Goal: Transaction & Acquisition: Purchase product/service

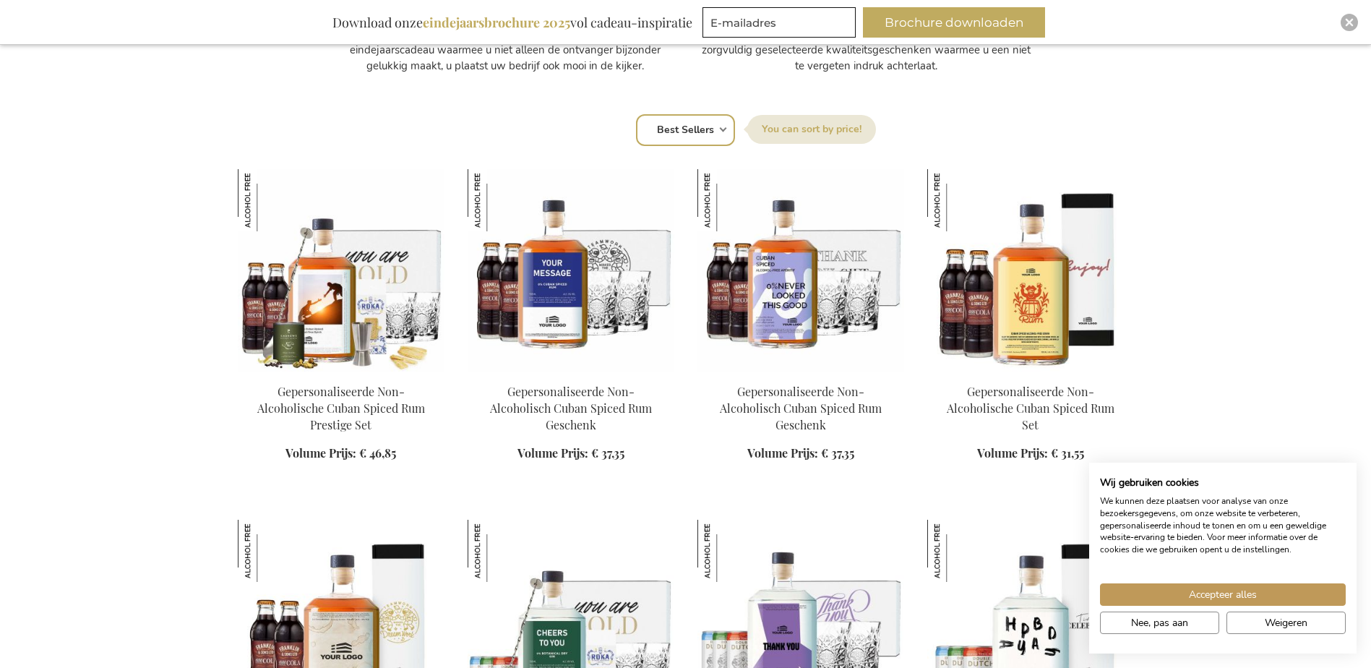
scroll to position [940, 0]
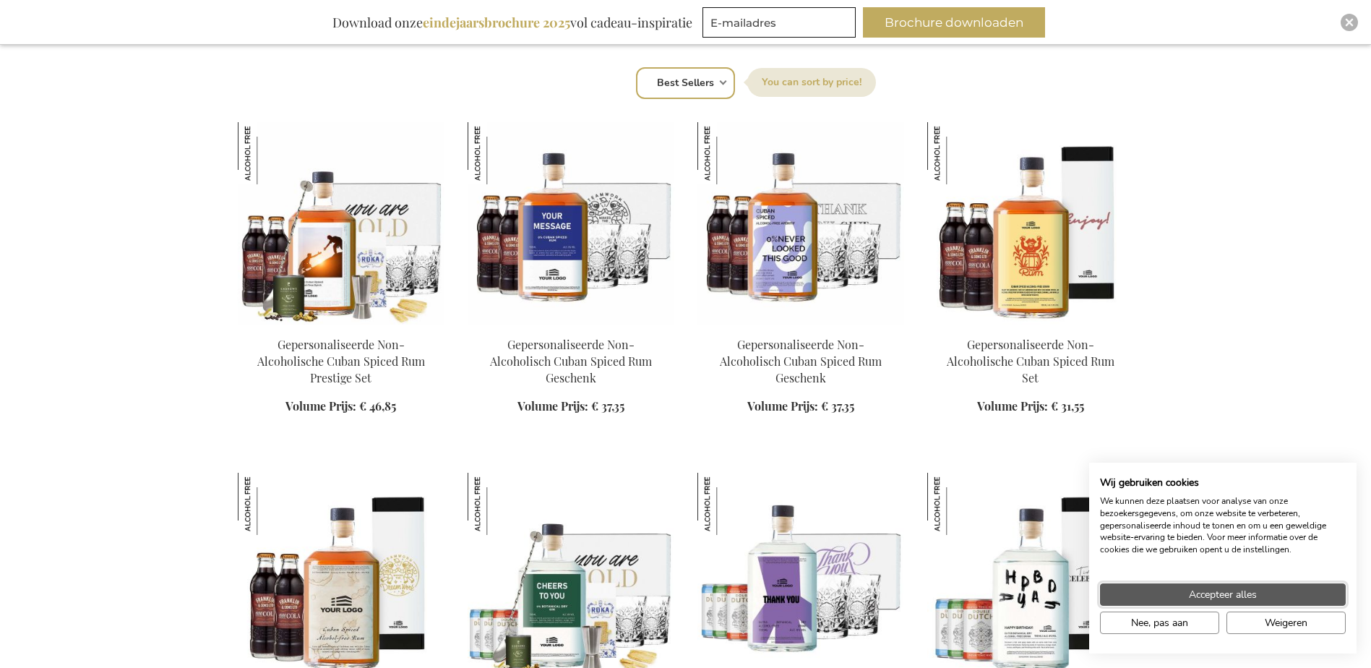
click at [1266, 603] on button "Accepteer alles" at bounding box center [1223, 594] width 246 height 22
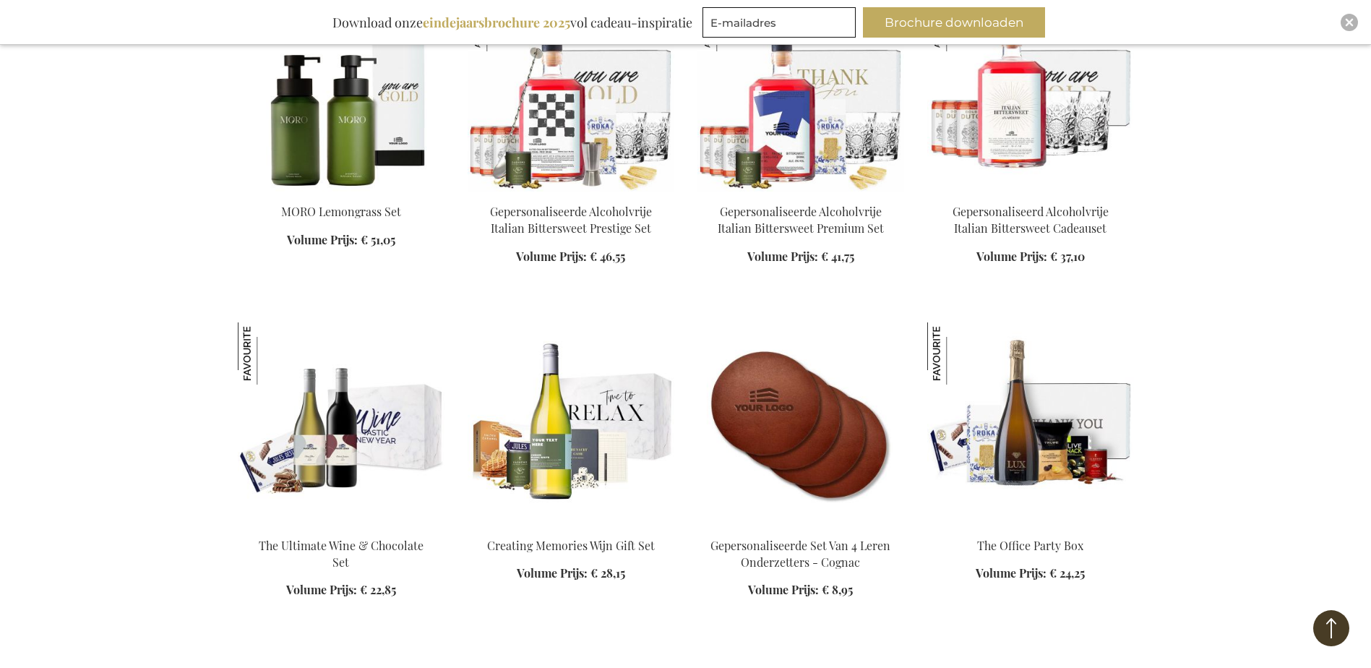
scroll to position [1807, 0]
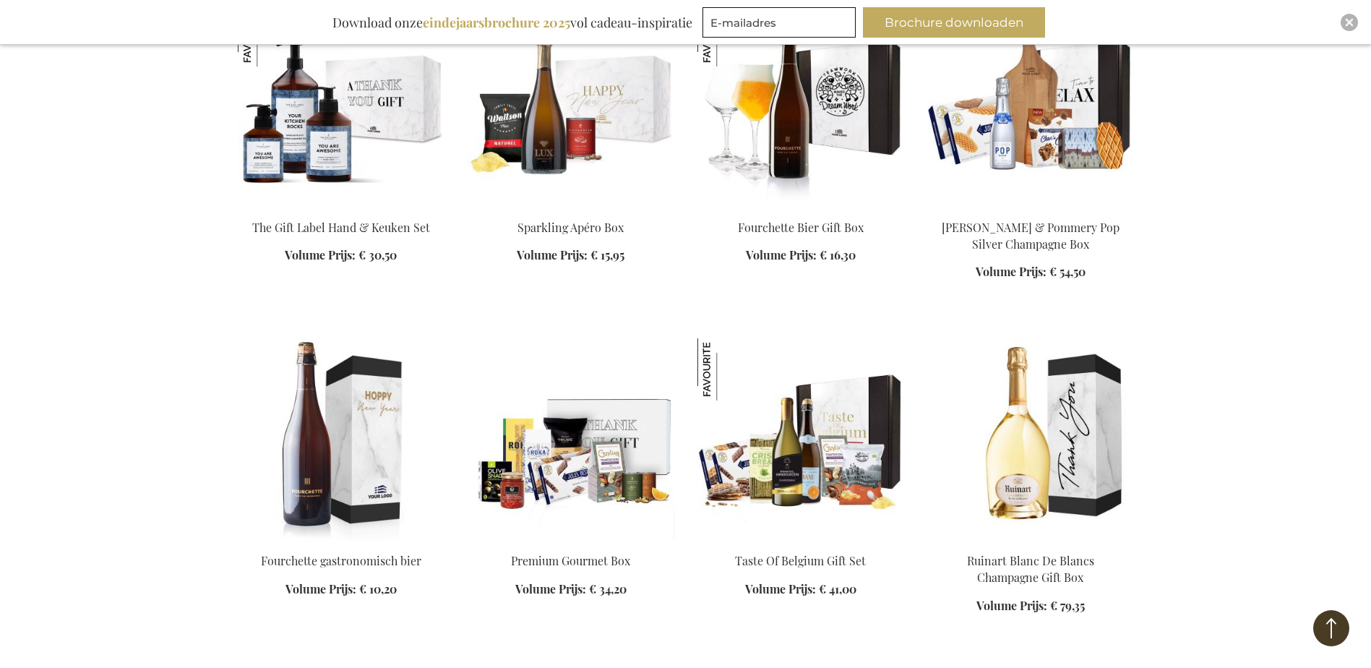
scroll to position [2819, 0]
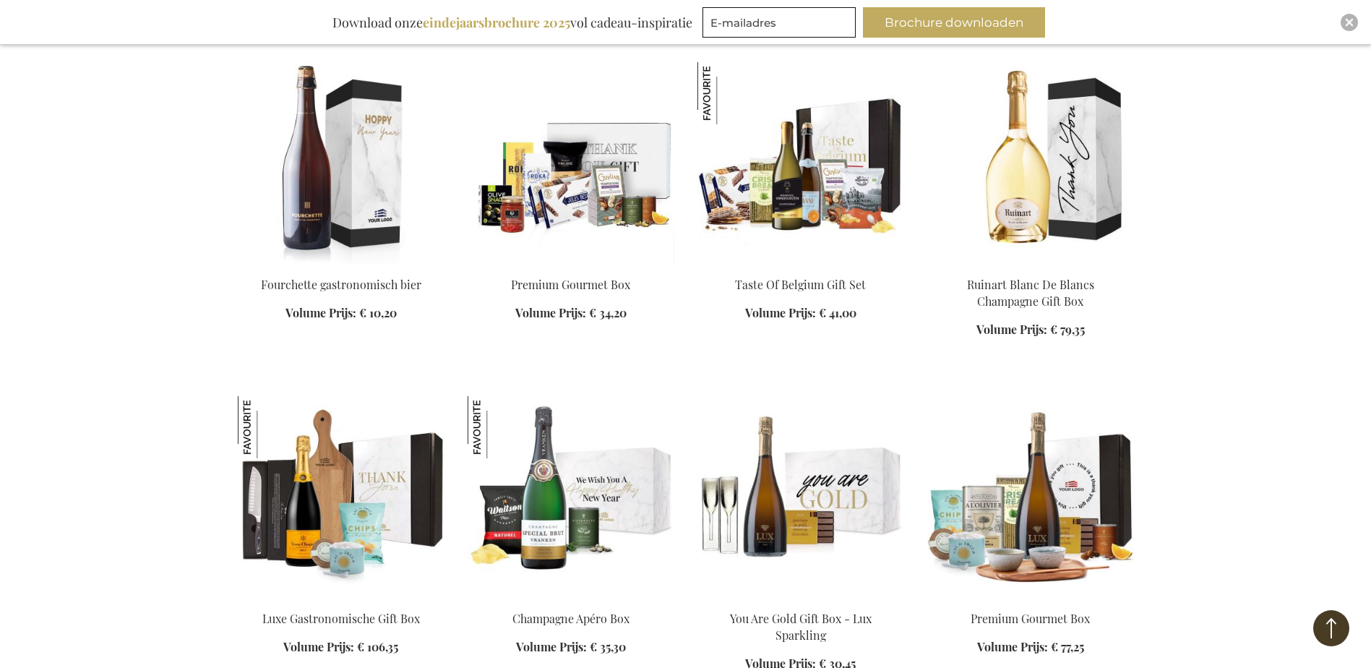
scroll to position [3108, 0]
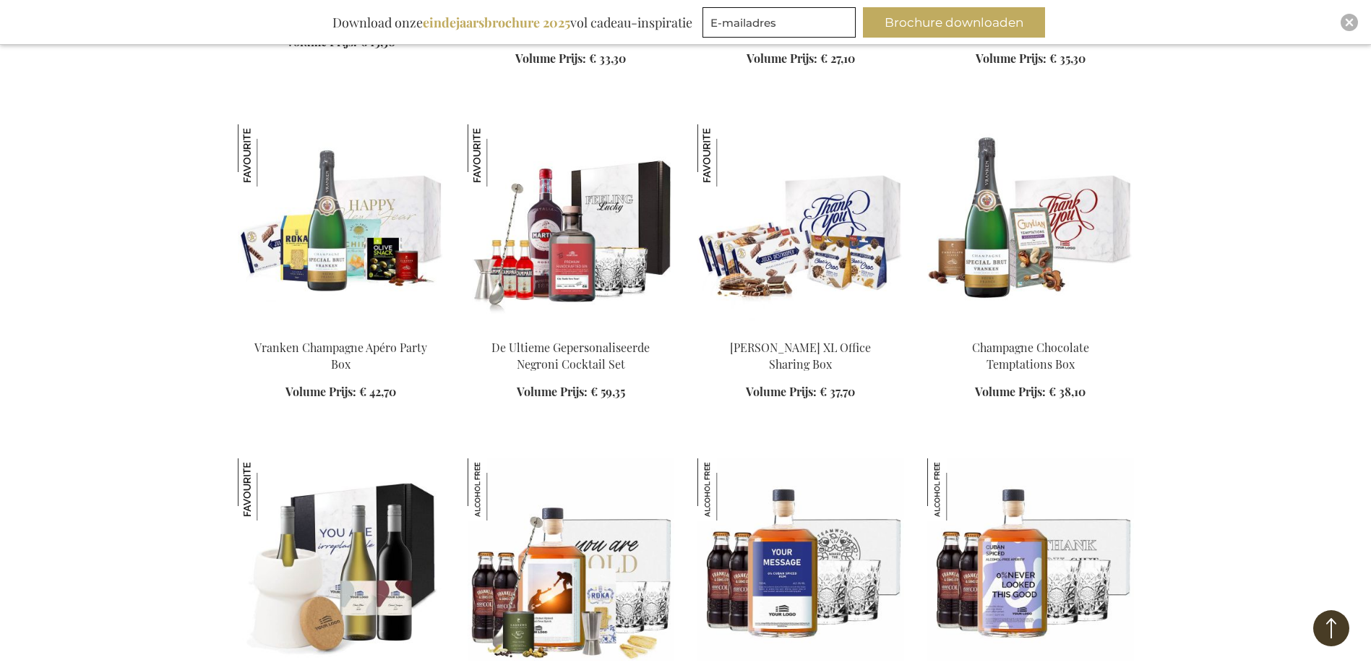
scroll to position [3975, 0]
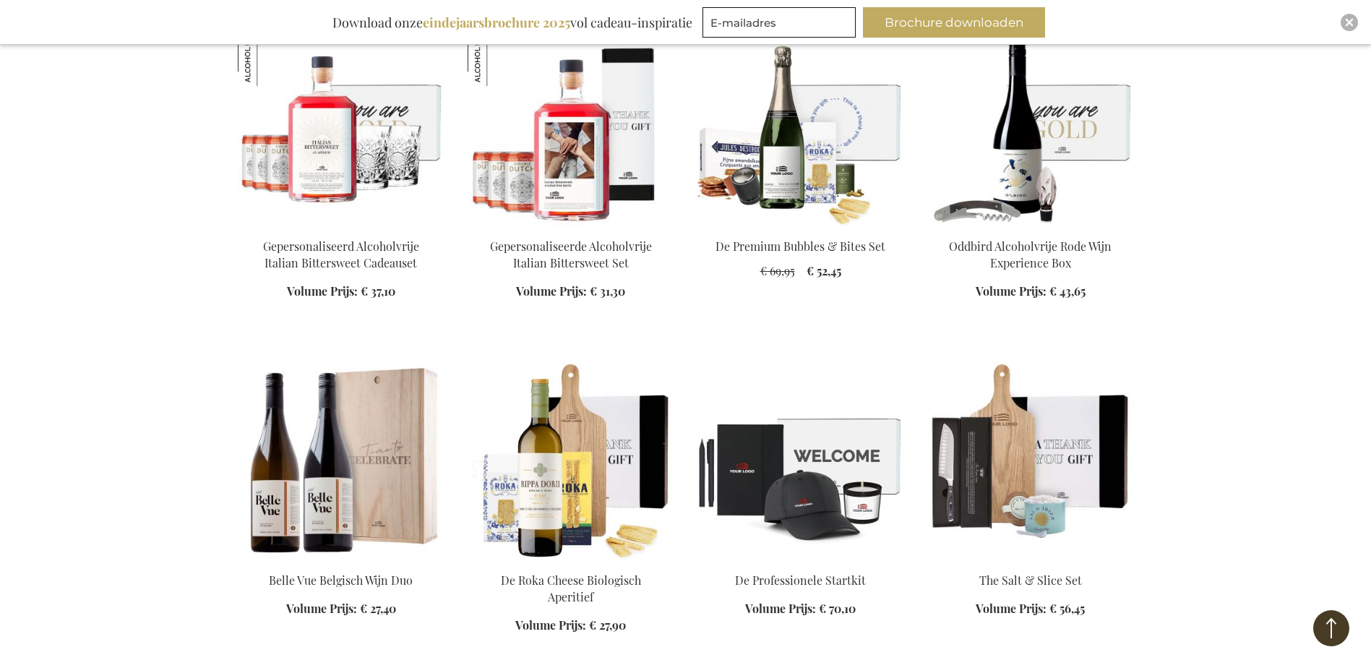
scroll to position [5492, 0]
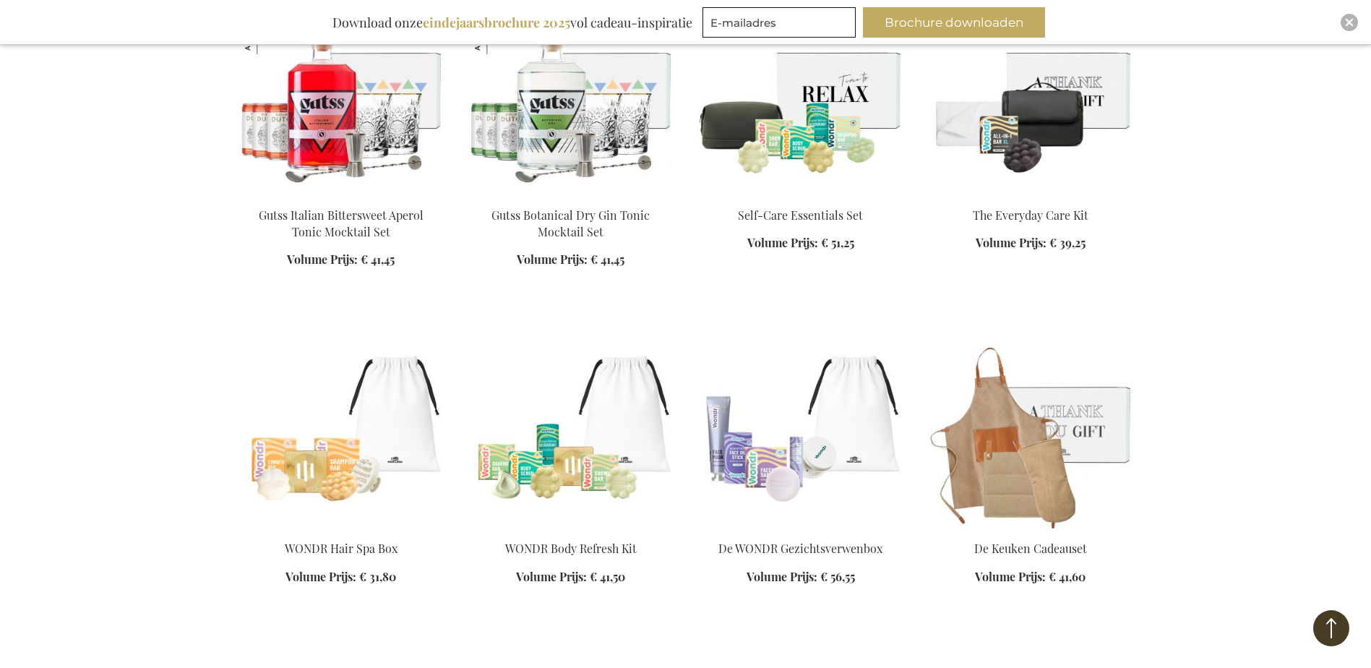
scroll to position [6866, 0]
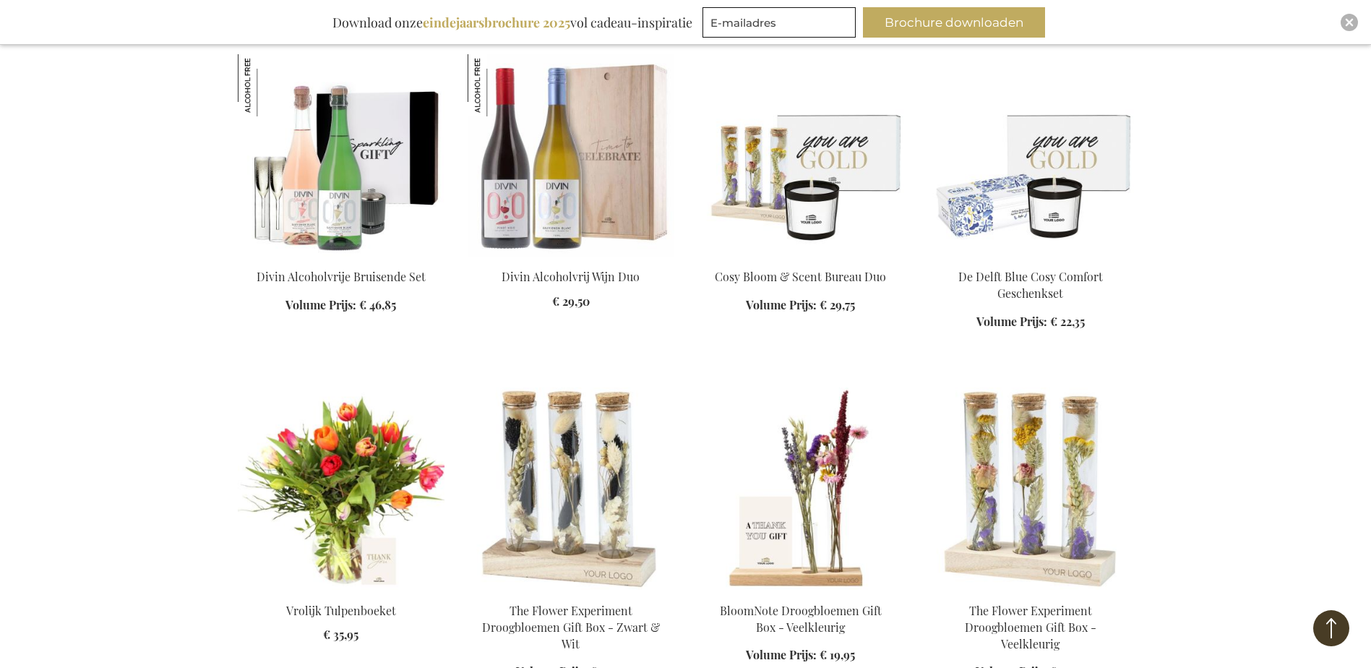
scroll to position [7733, 0]
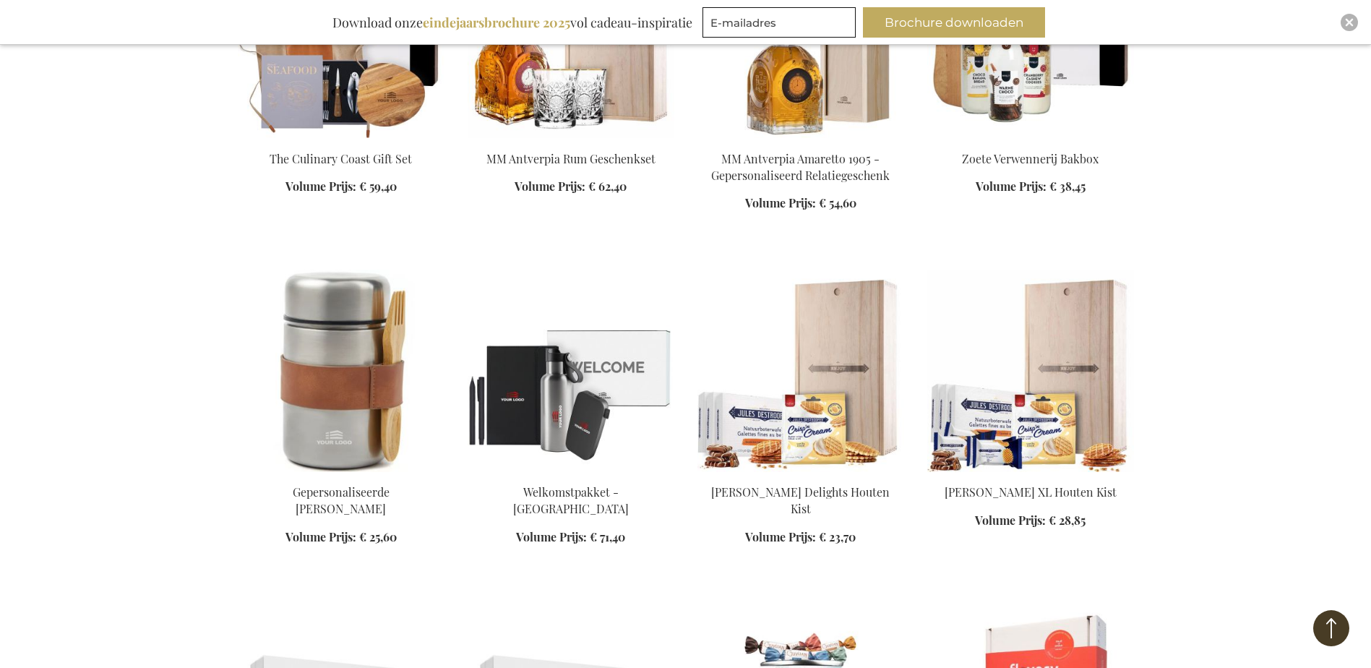
scroll to position [8889, 0]
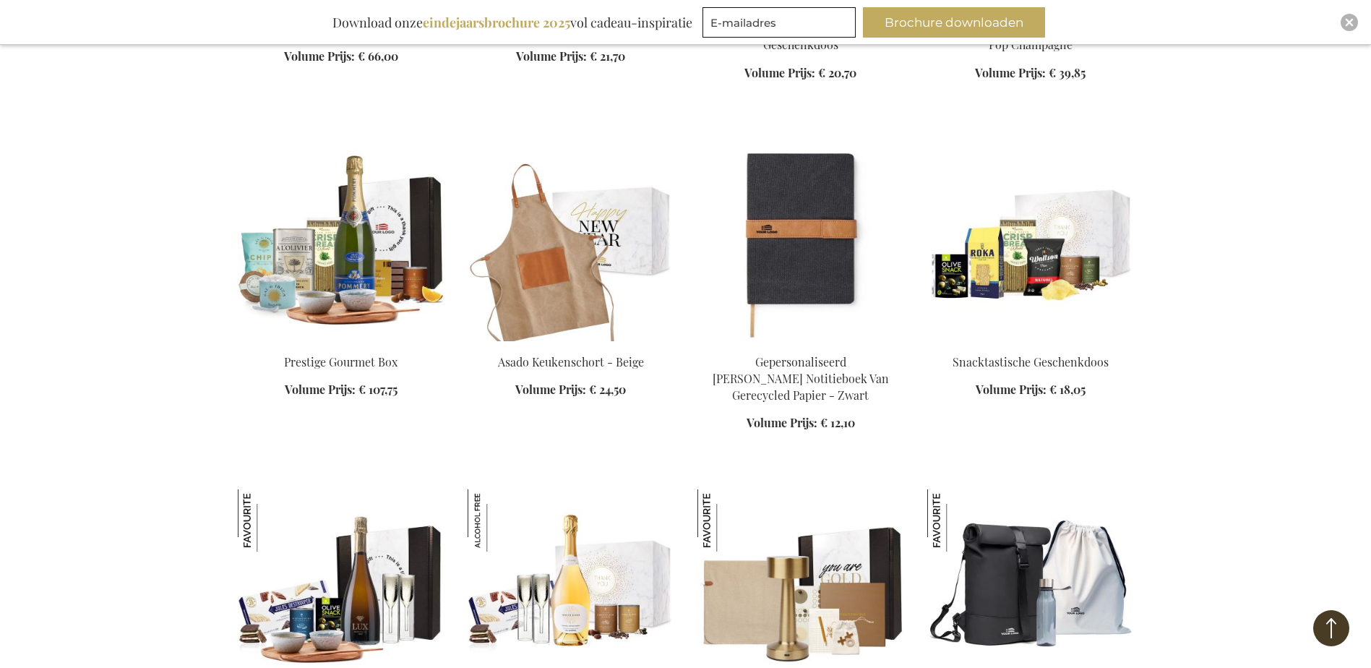
scroll to position [10045, 0]
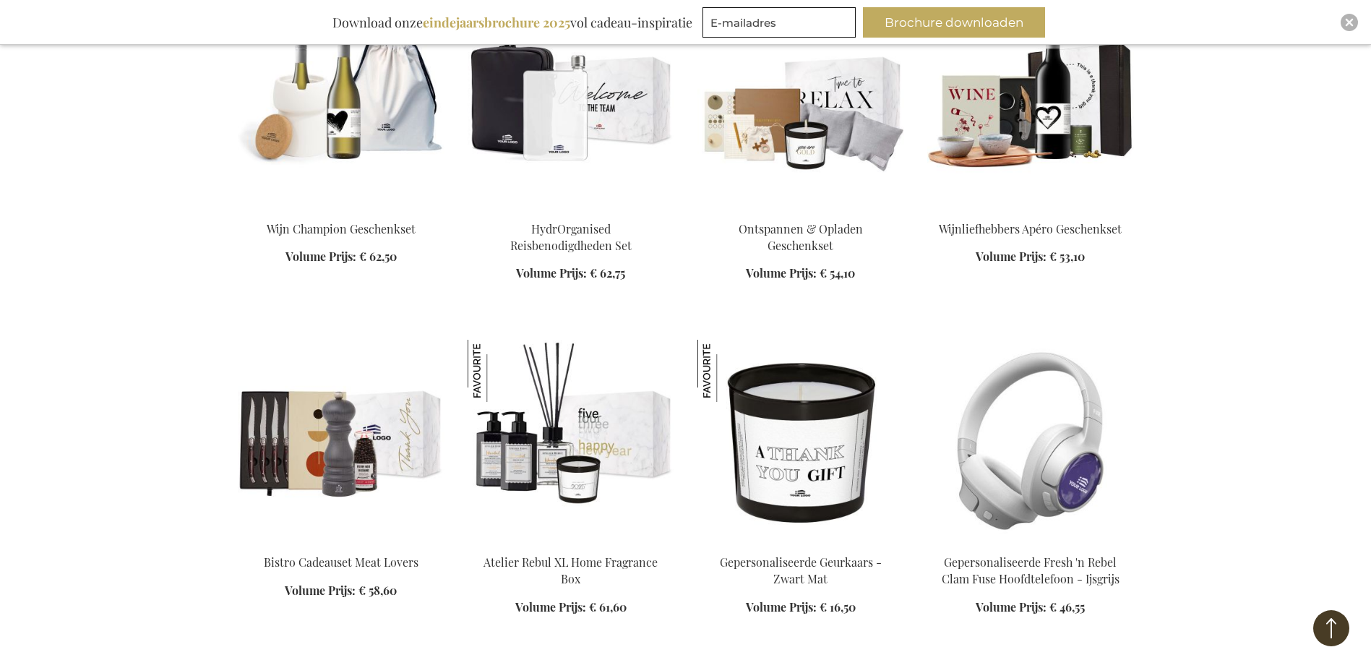
scroll to position [10840, 0]
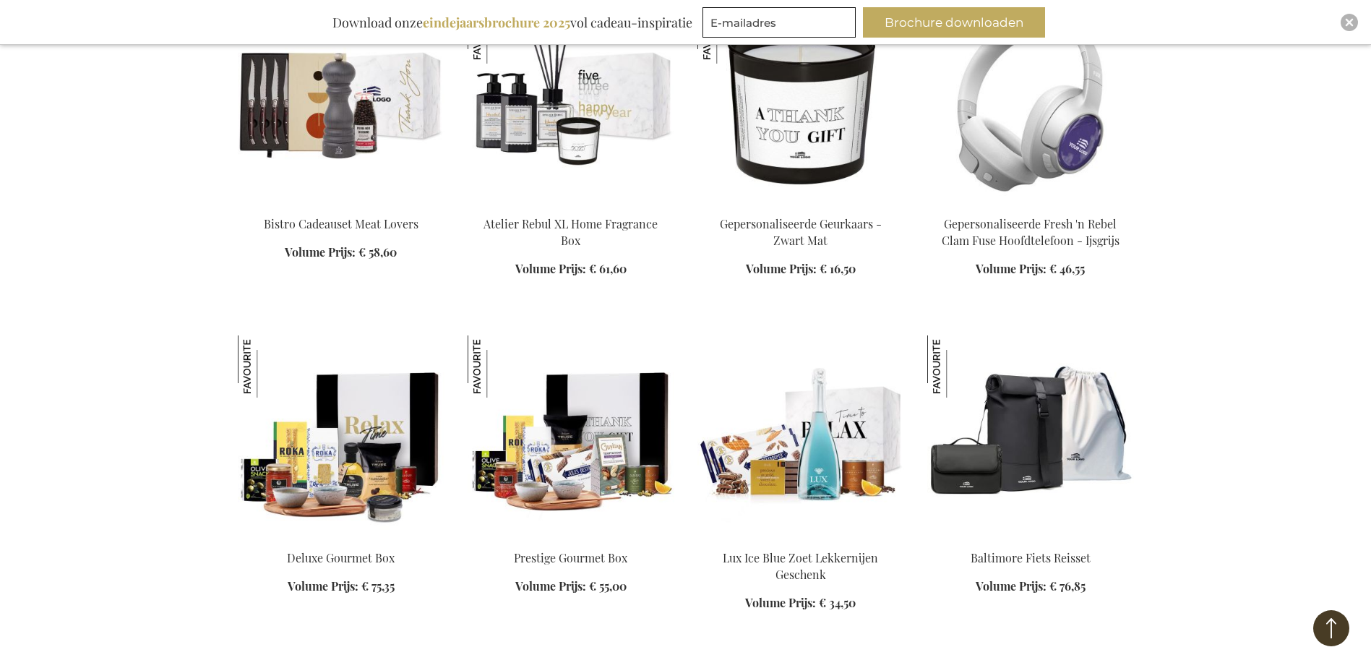
scroll to position [11130, 0]
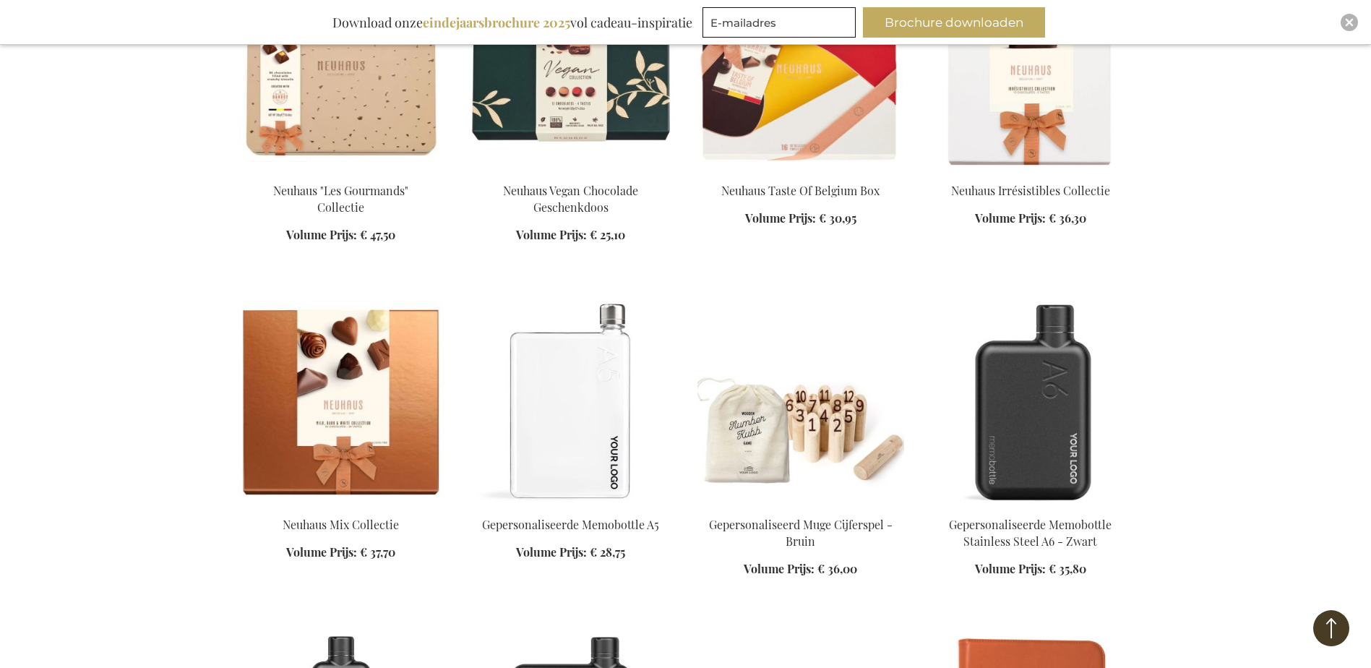
scroll to position [12214, 0]
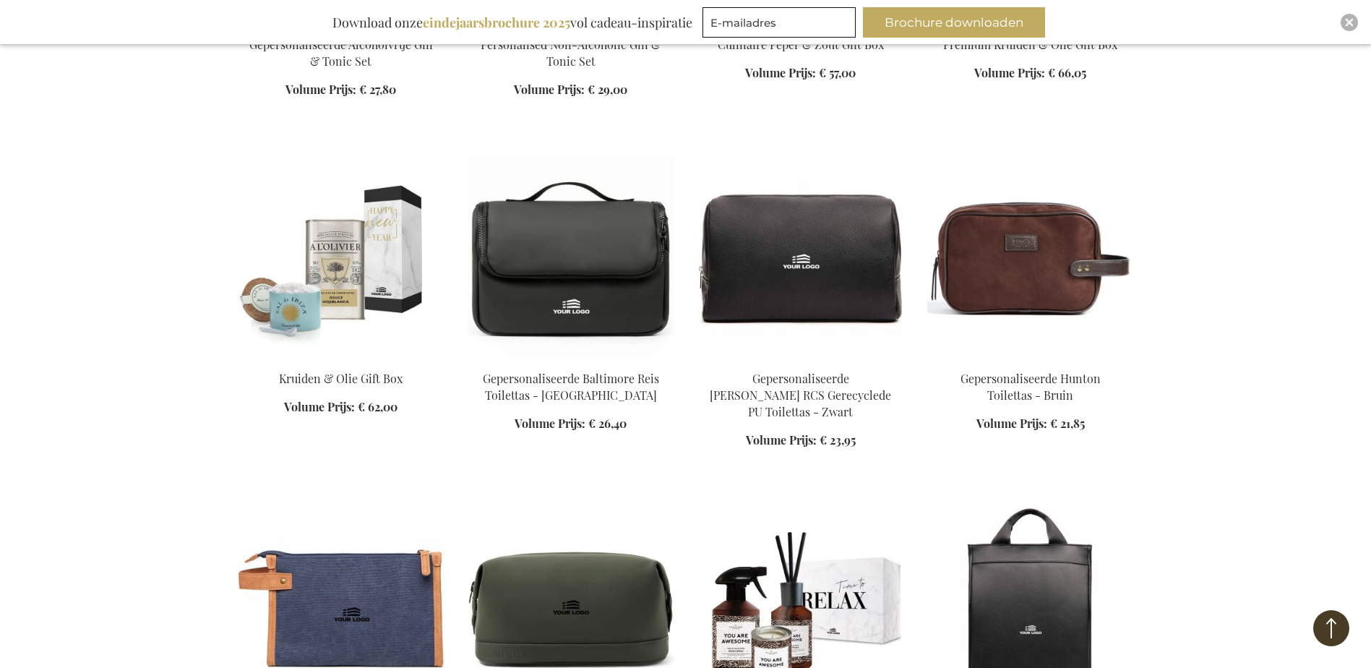
scroll to position [13731, 0]
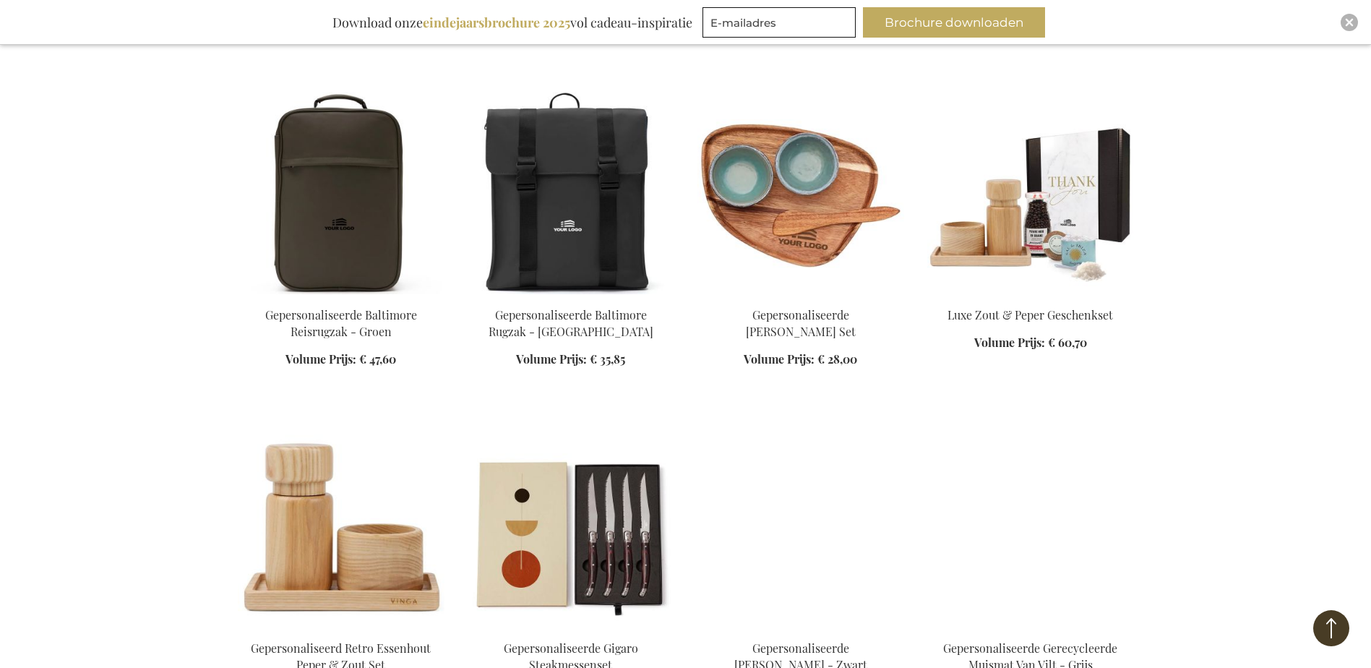
scroll to position [14743, 0]
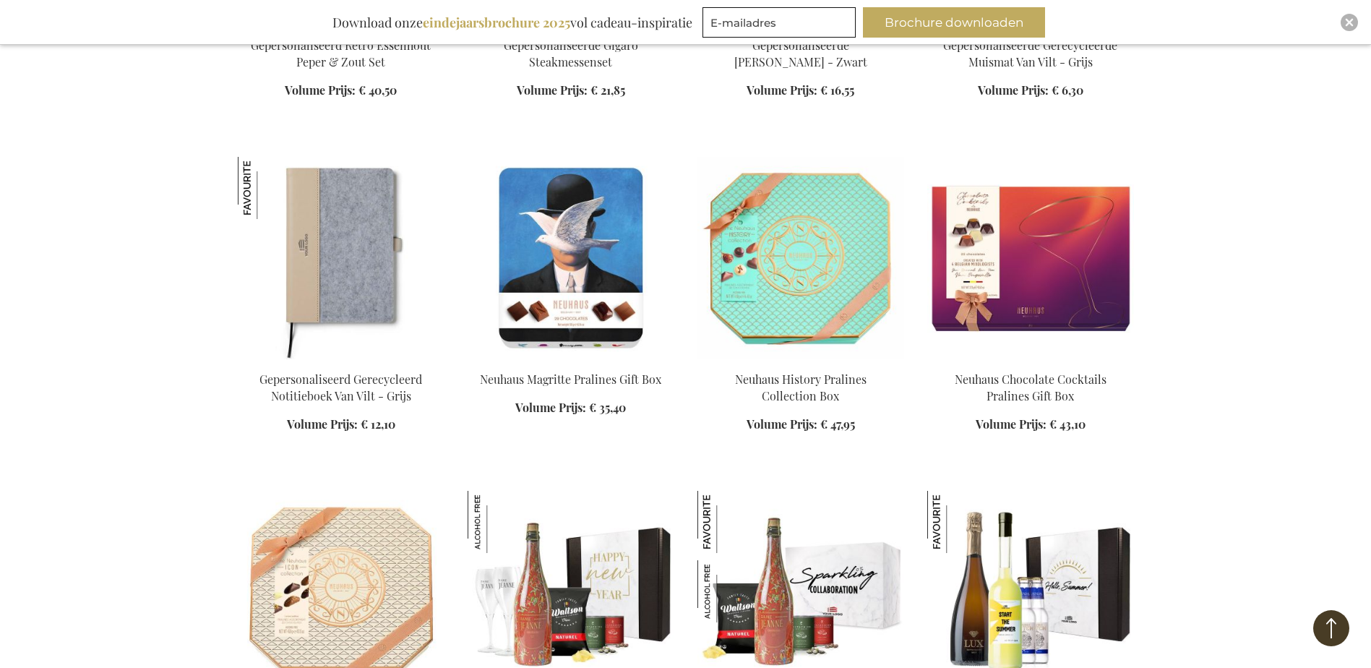
scroll to position [15393, 0]
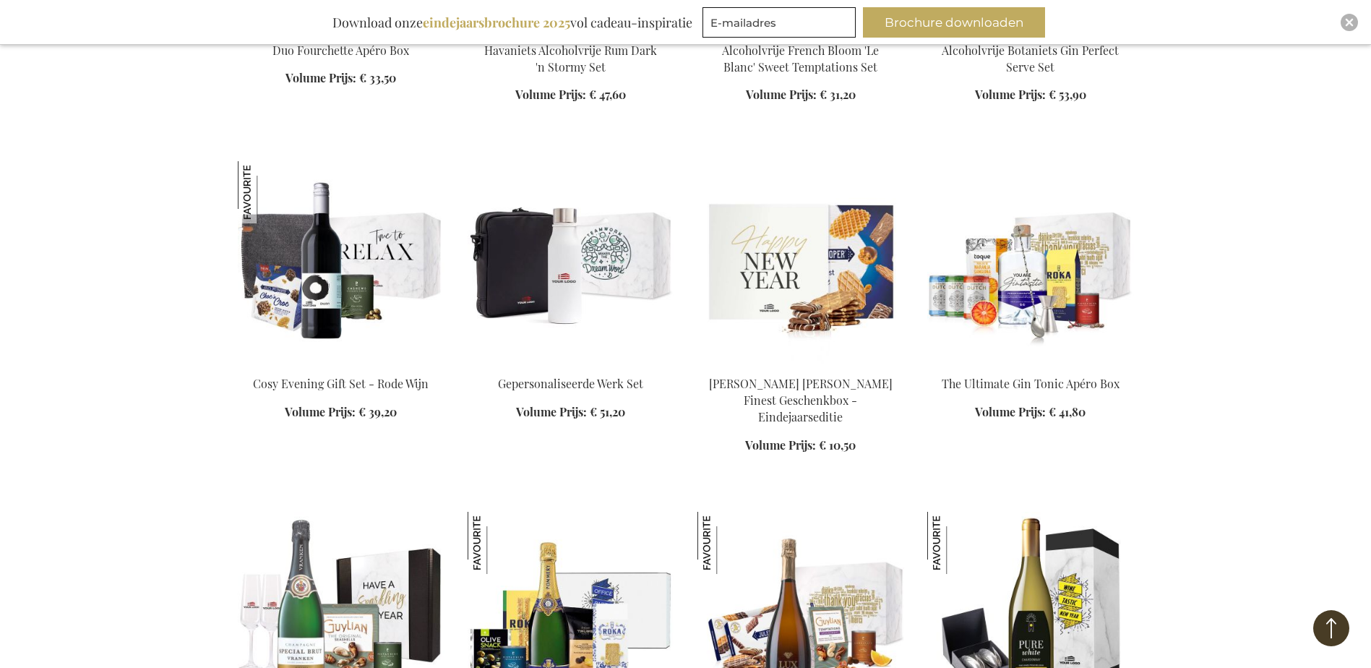
scroll to position [19079, 0]
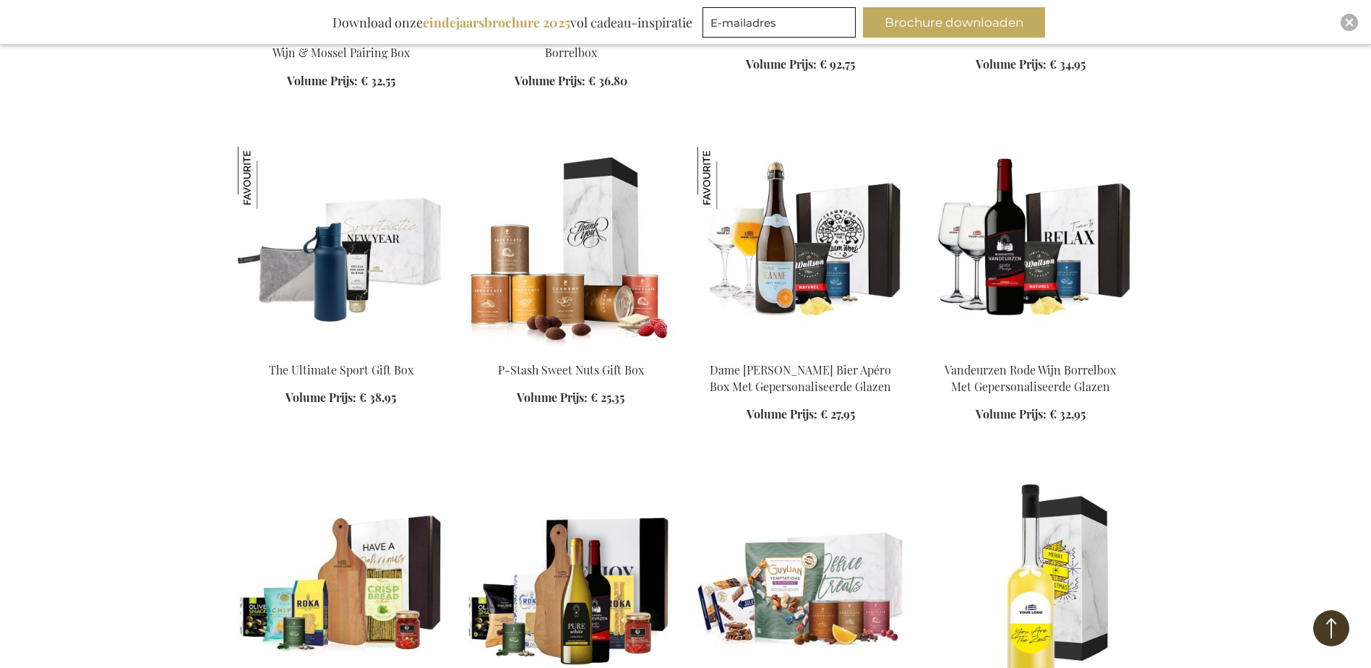
scroll to position [20091, 0]
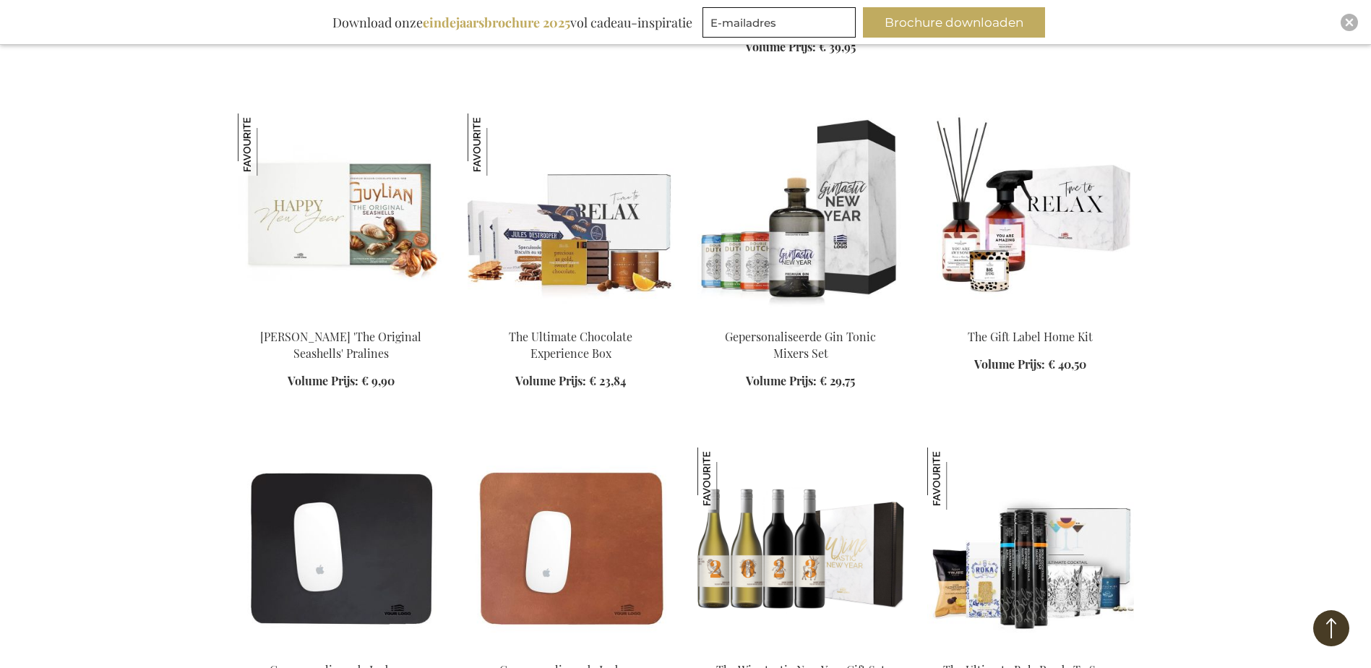
scroll to position [20741, 0]
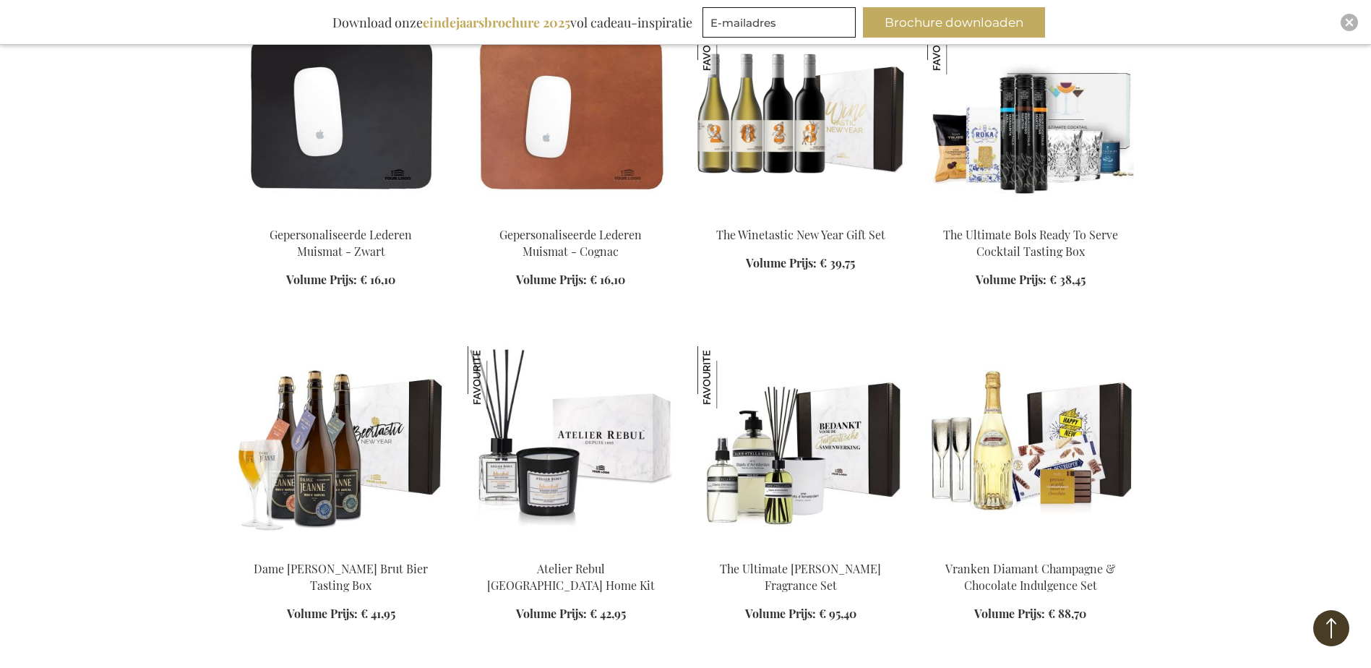
scroll to position [21247, 0]
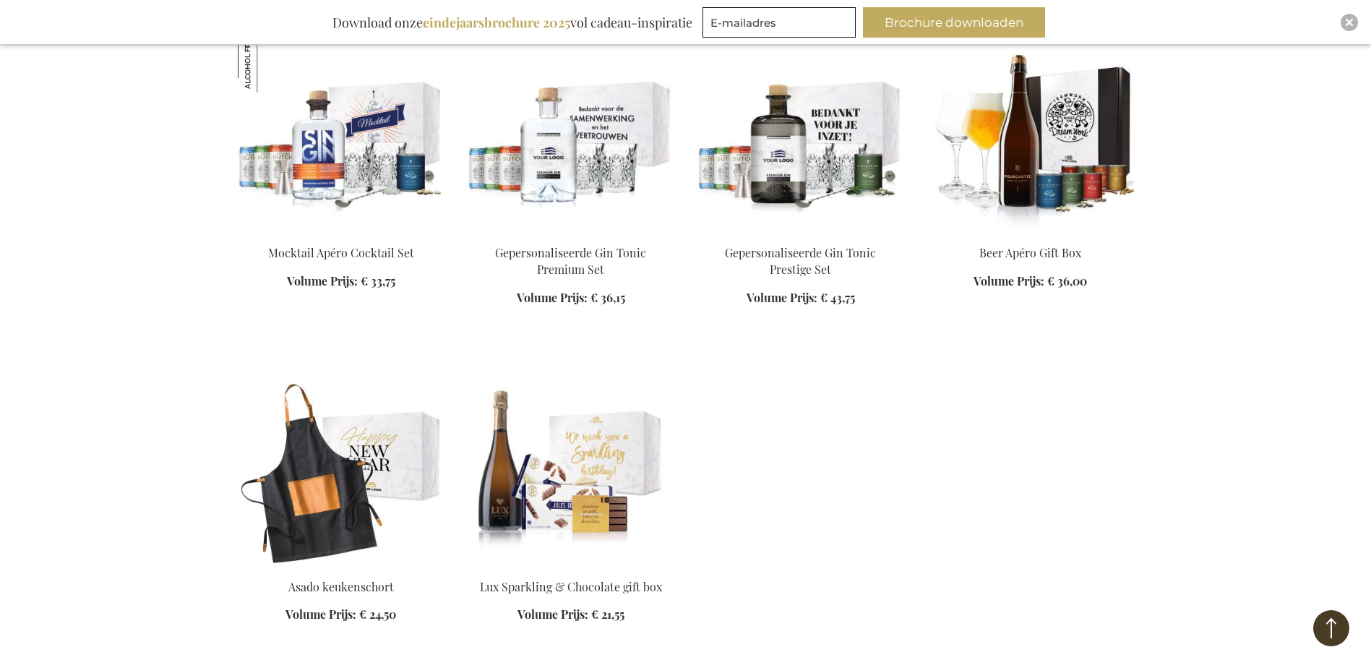
scroll to position [21825, 0]
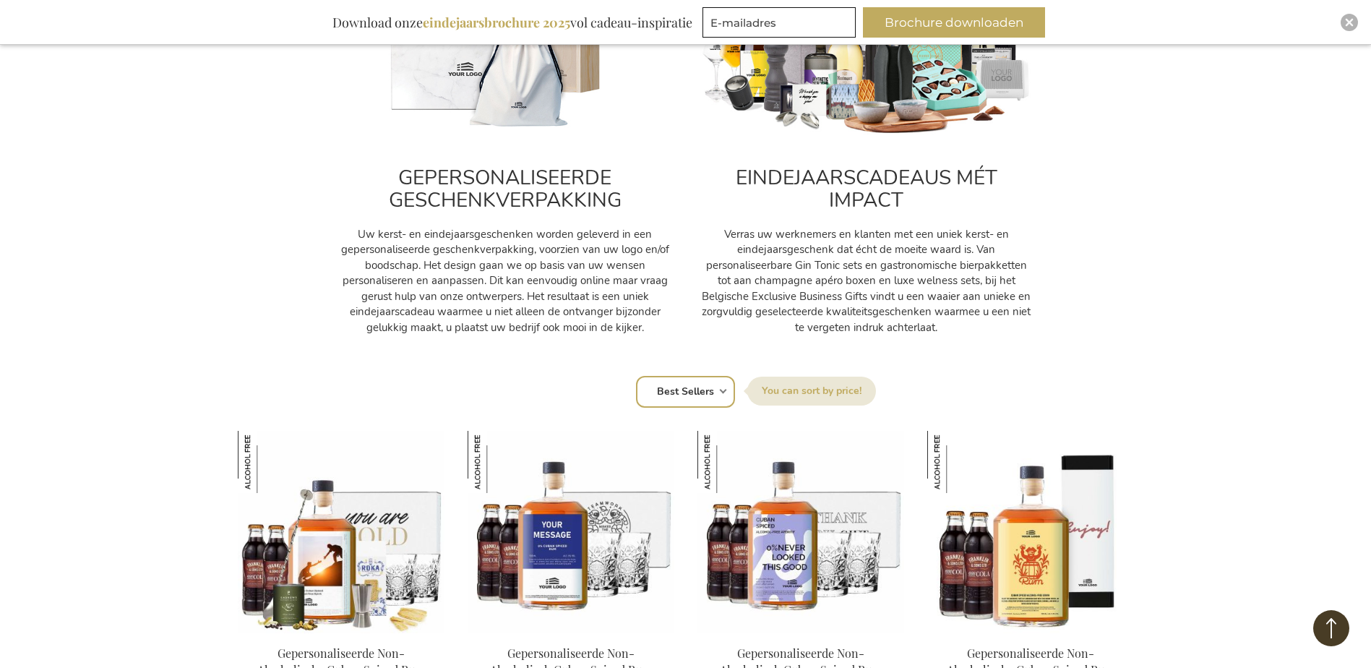
scroll to position [650, 0]
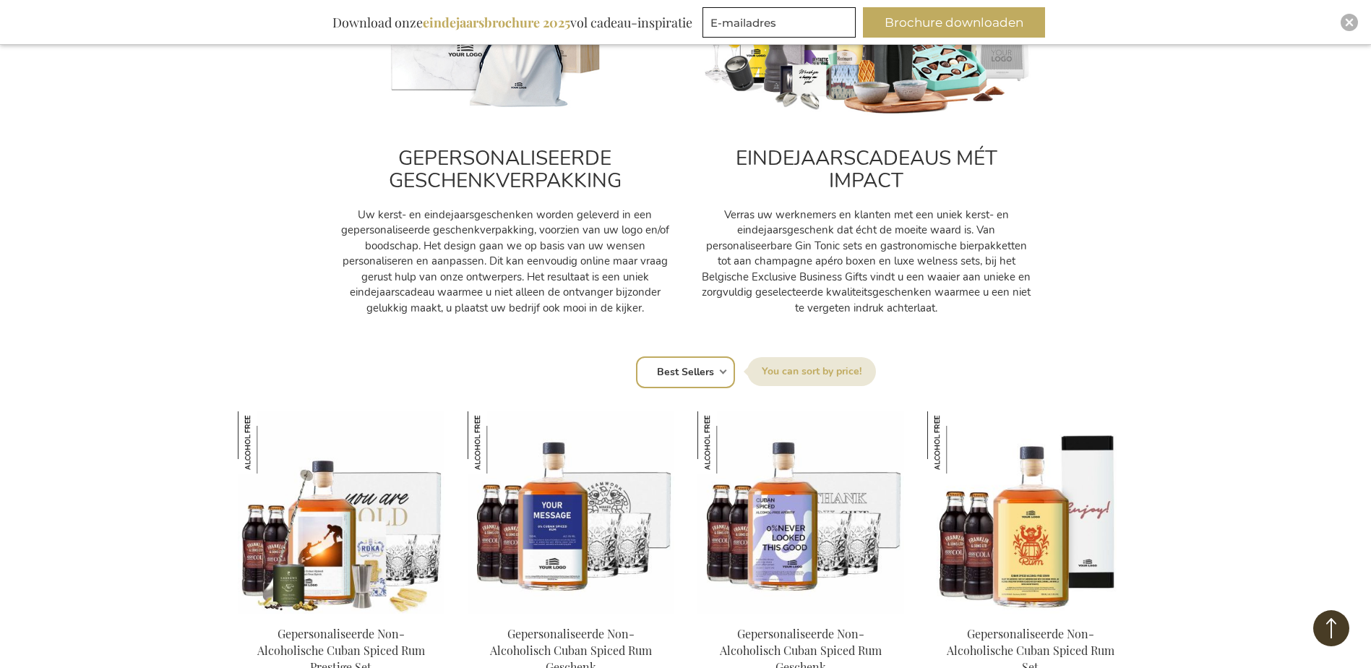
click at [723, 372] on div "Sorteer op Positie Best Sellers Meest bekeken Nieuw Biggest Saving Price: low t…" at bounding box center [685, 370] width 881 height 35
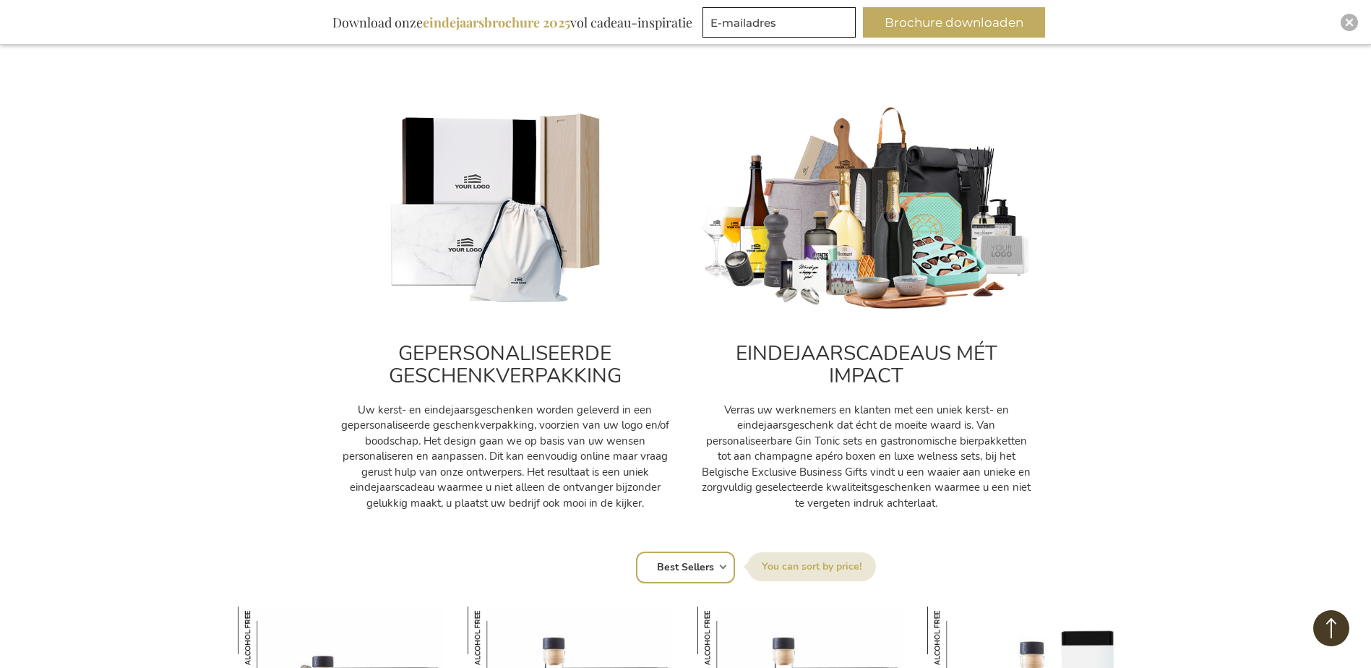
scroll to position [434, 0]
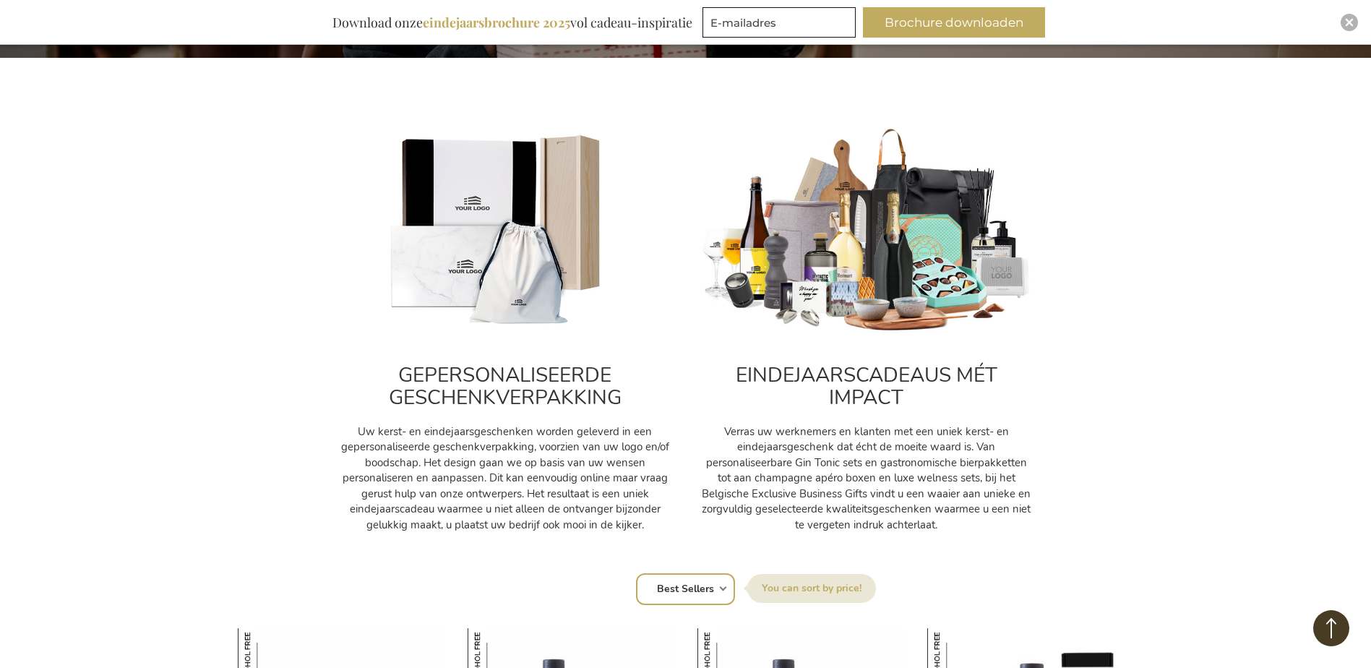
click at [844, 384] on h2 "EINDEJAARSCADEAUS MÉT IMPACT" at bounding box center [866, 386] width 332 height 45
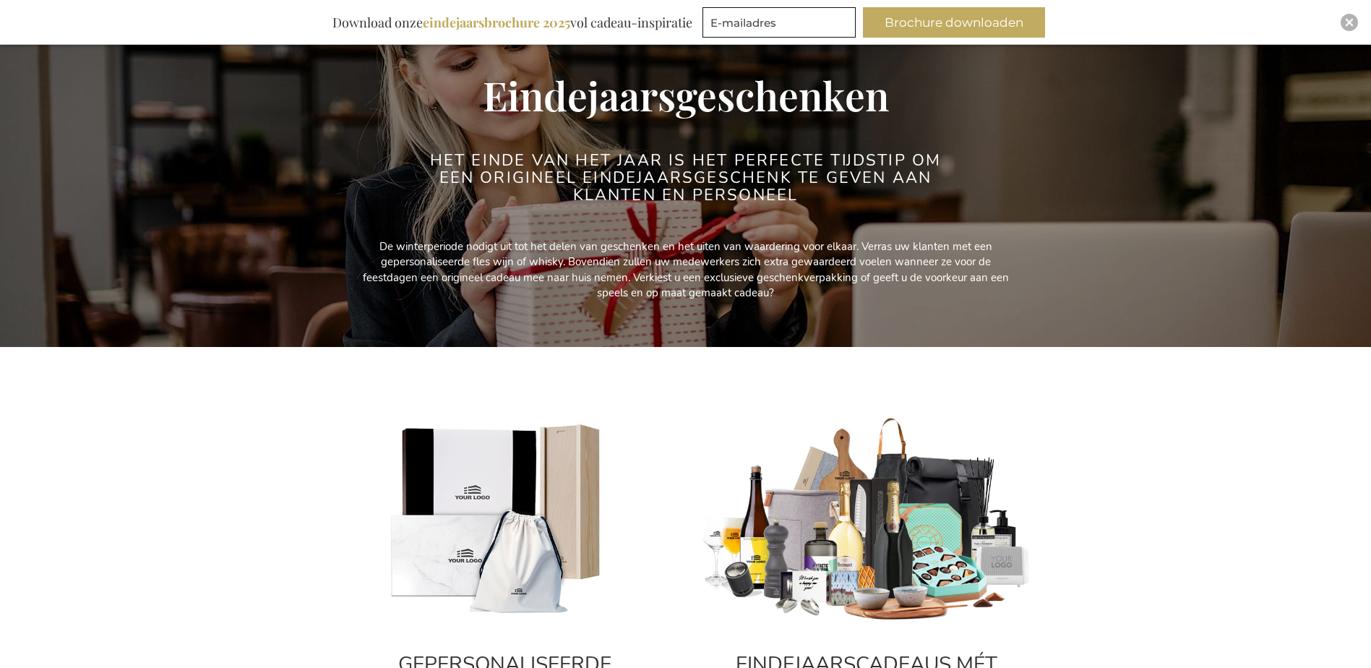
scroll to position [0, 0]
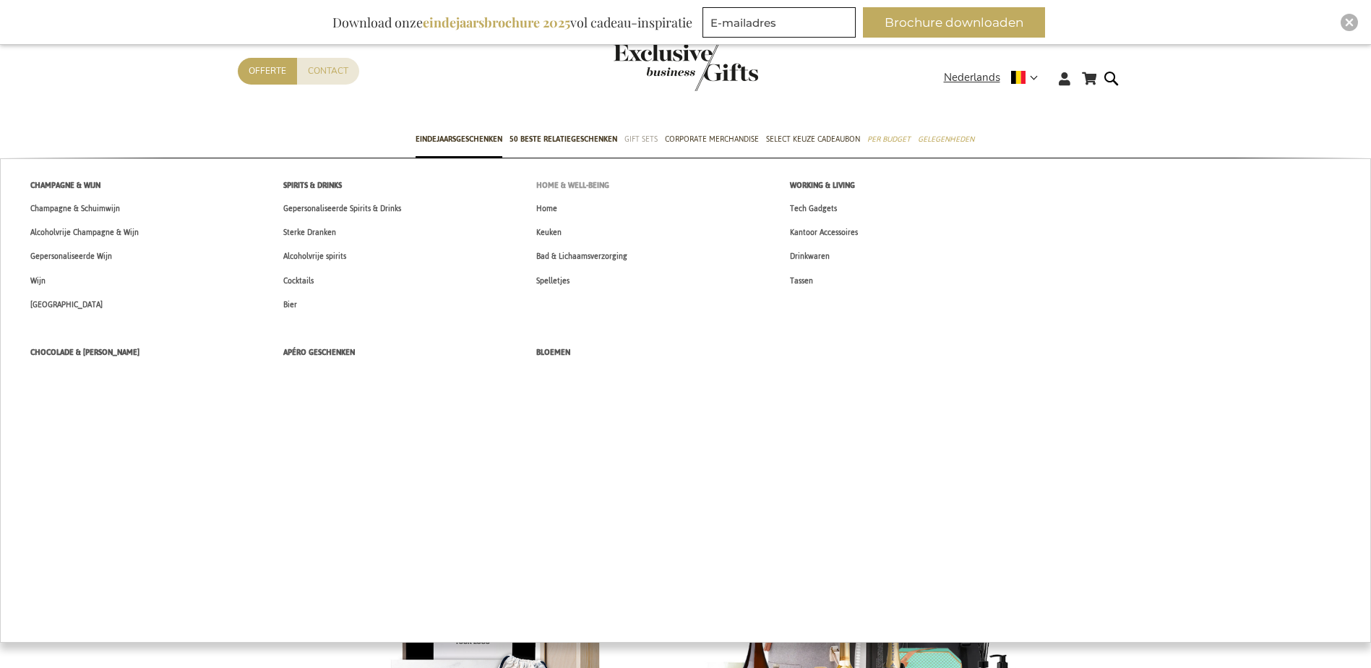
click at [576, 185] on span "Home & Well-being" at bounding box center [572, 185] width 73 height 15
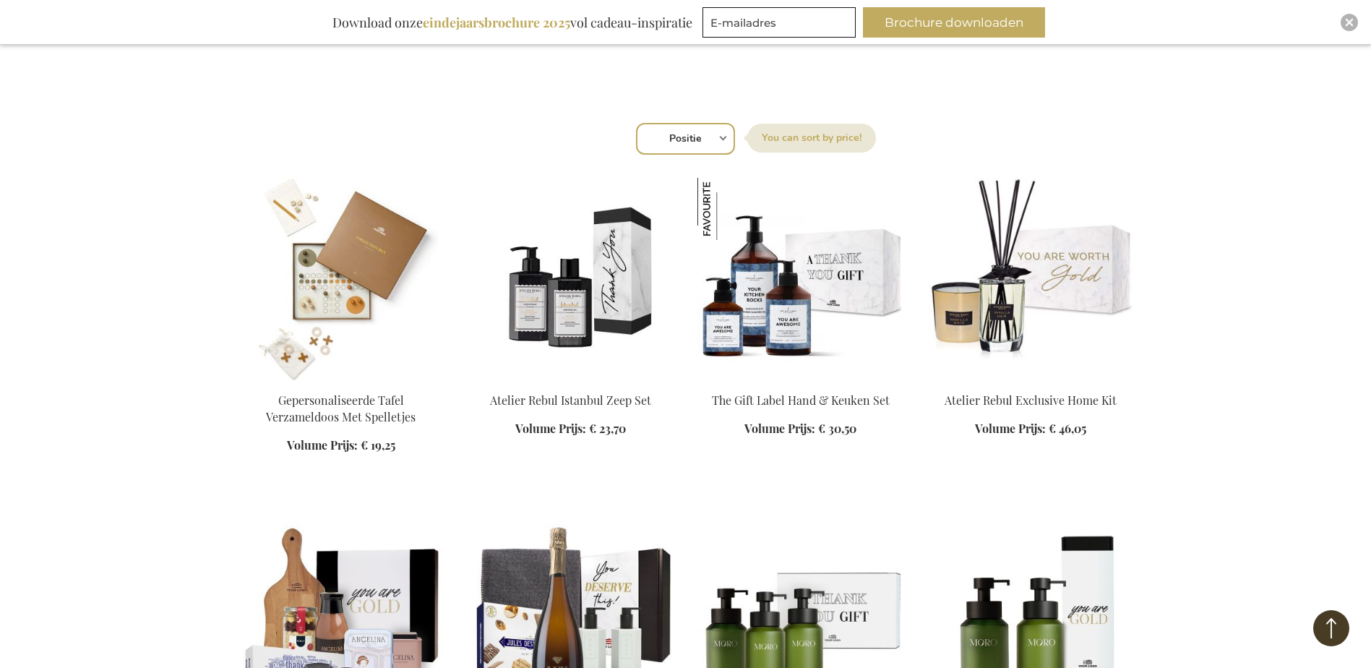
scroll to position [506, 0]
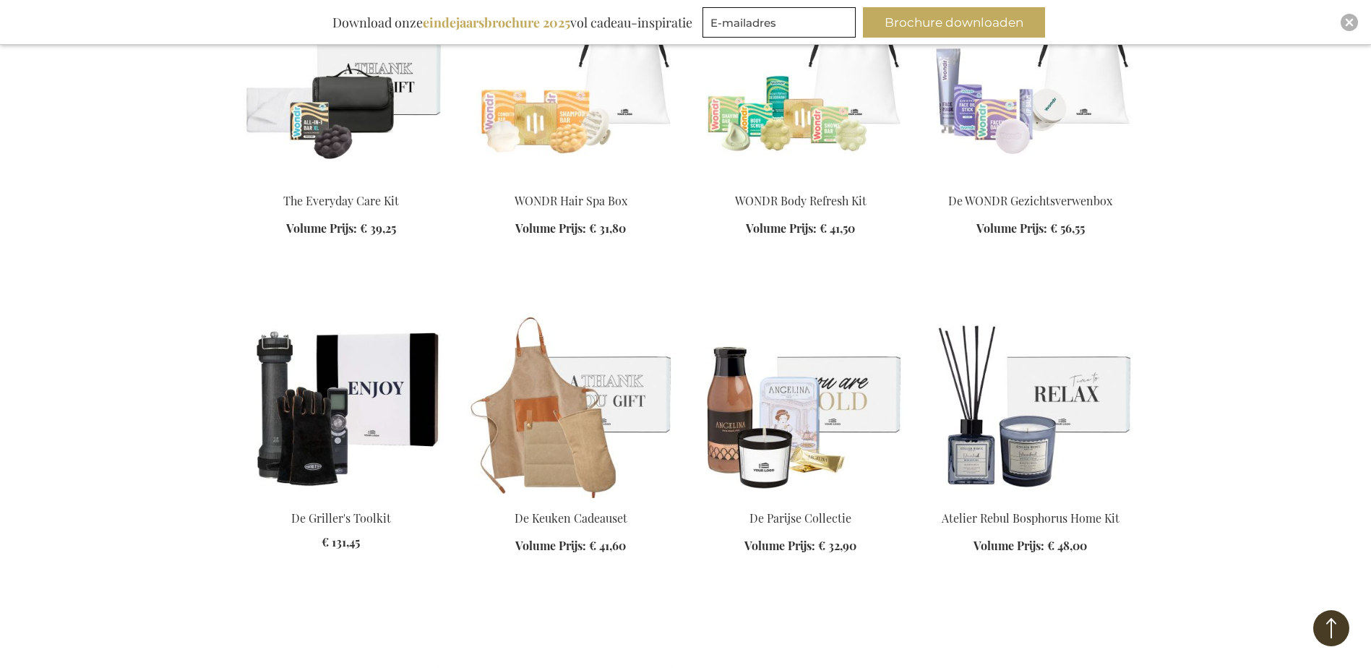
scroll to position [2024, 0]
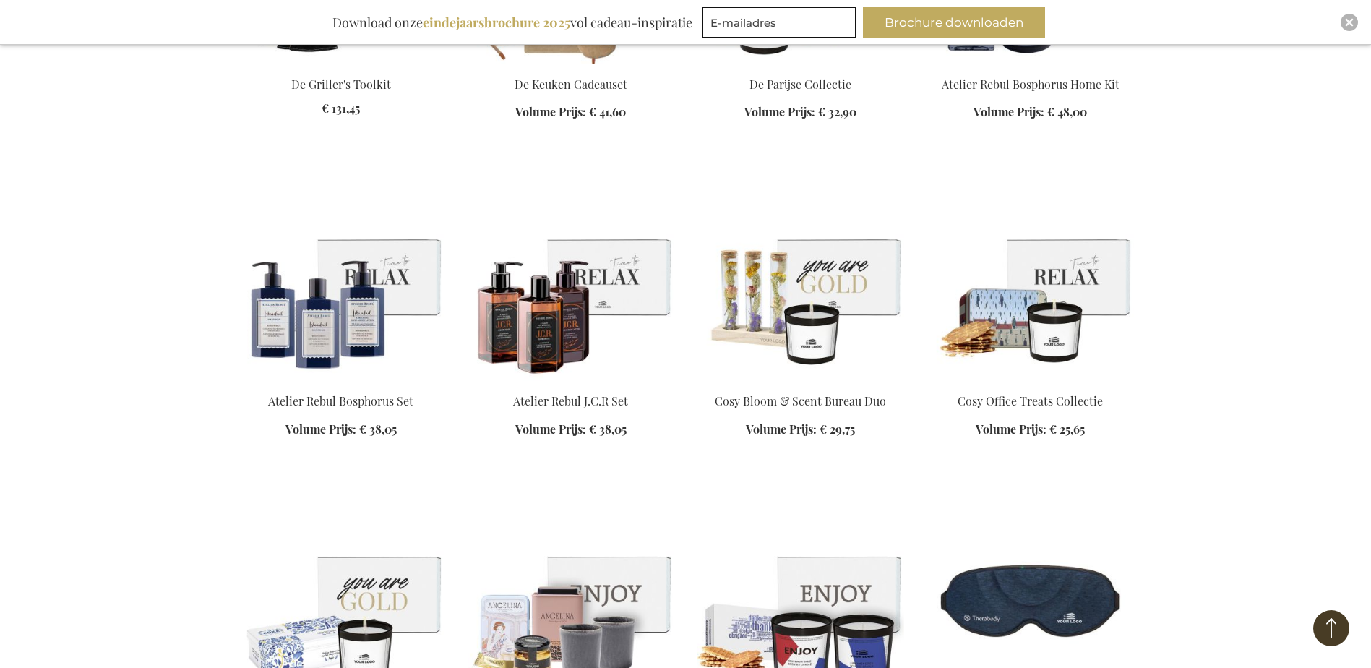
scroll to position [2457, 0]
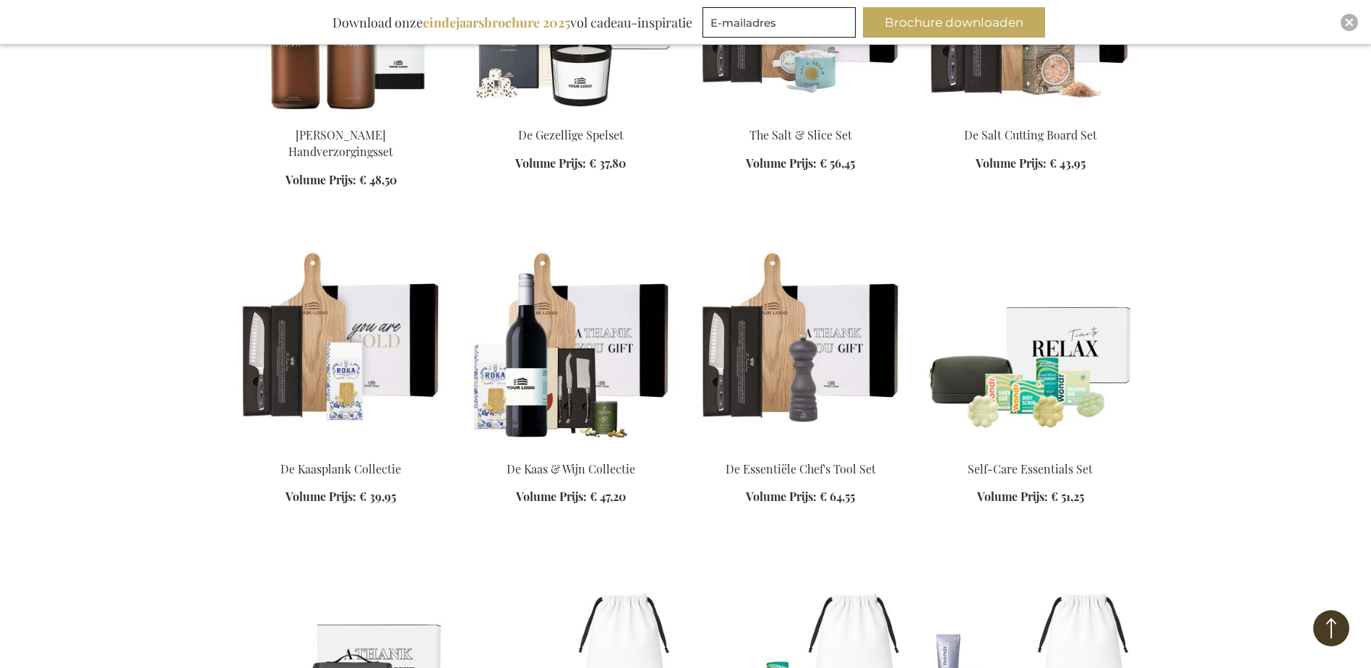
scroll to position [1518, 0]
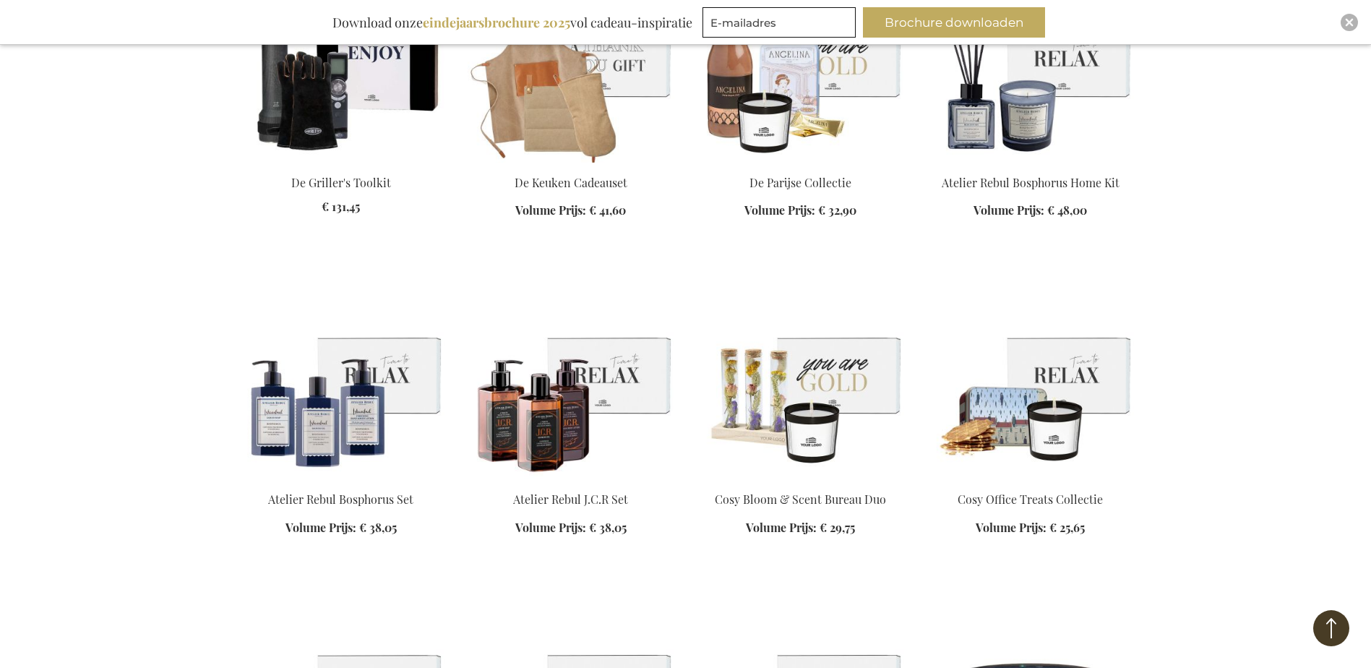
scroll to position [2313, 0]
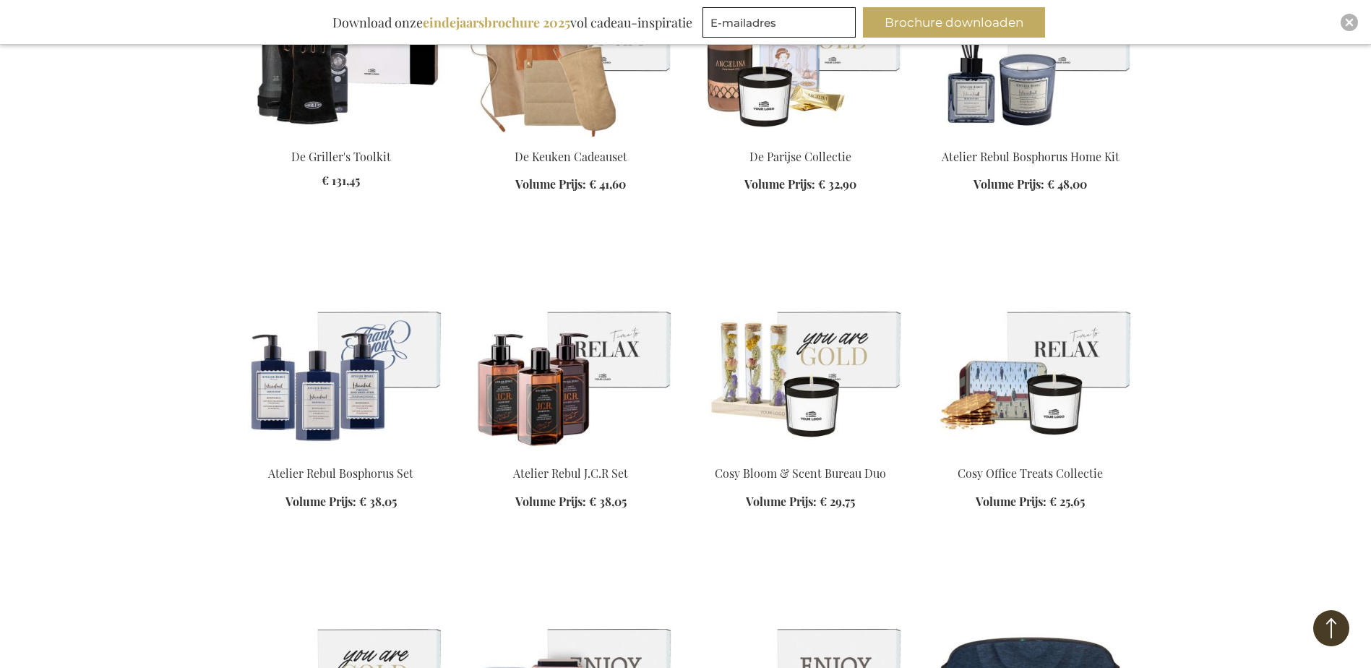
click at [397, 366] on img at bounding box center [341, 352] width 207 height 202
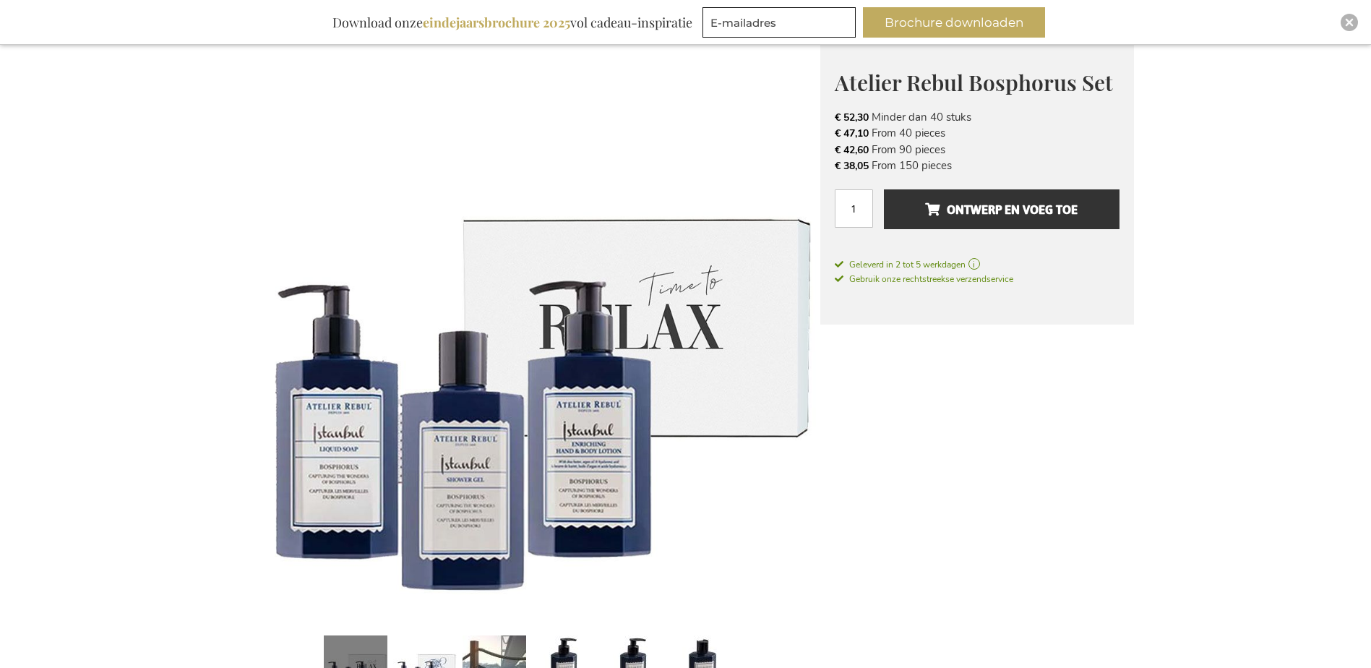
scroll to position [189, 0]
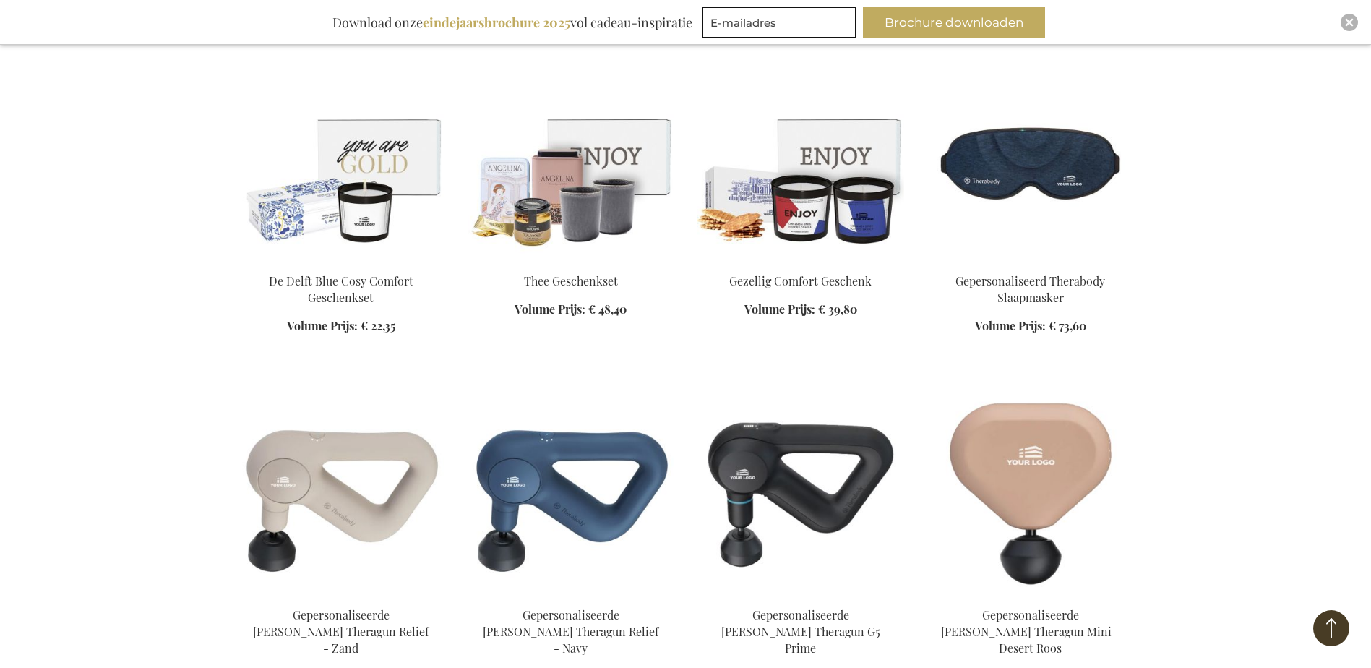
scroll to position [989, 0]
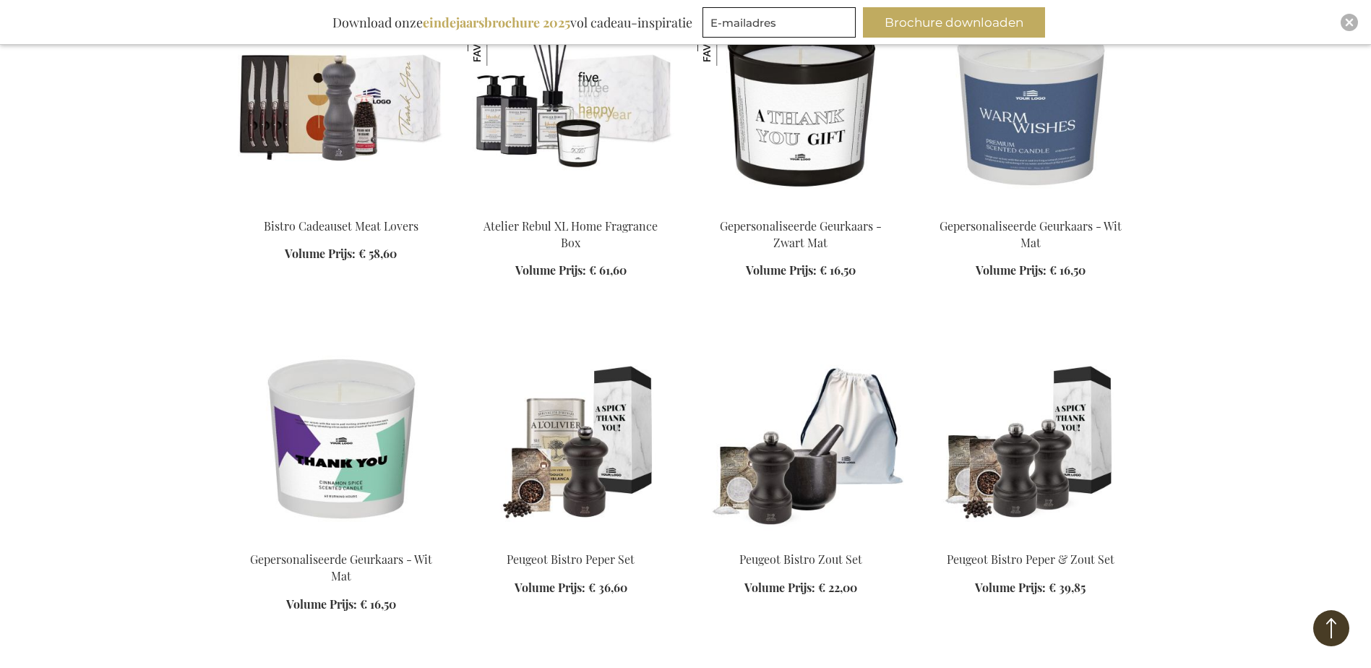
scroll to position [2434, 0]
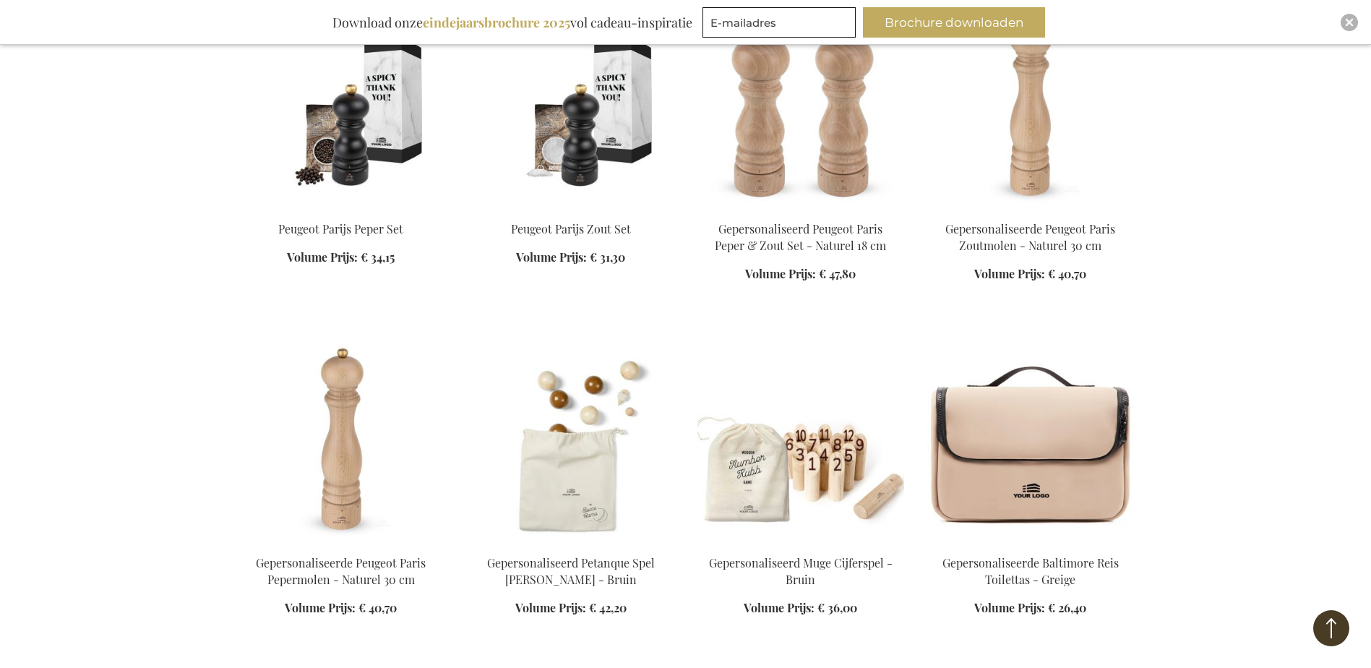
scroll to position [3084, 0]
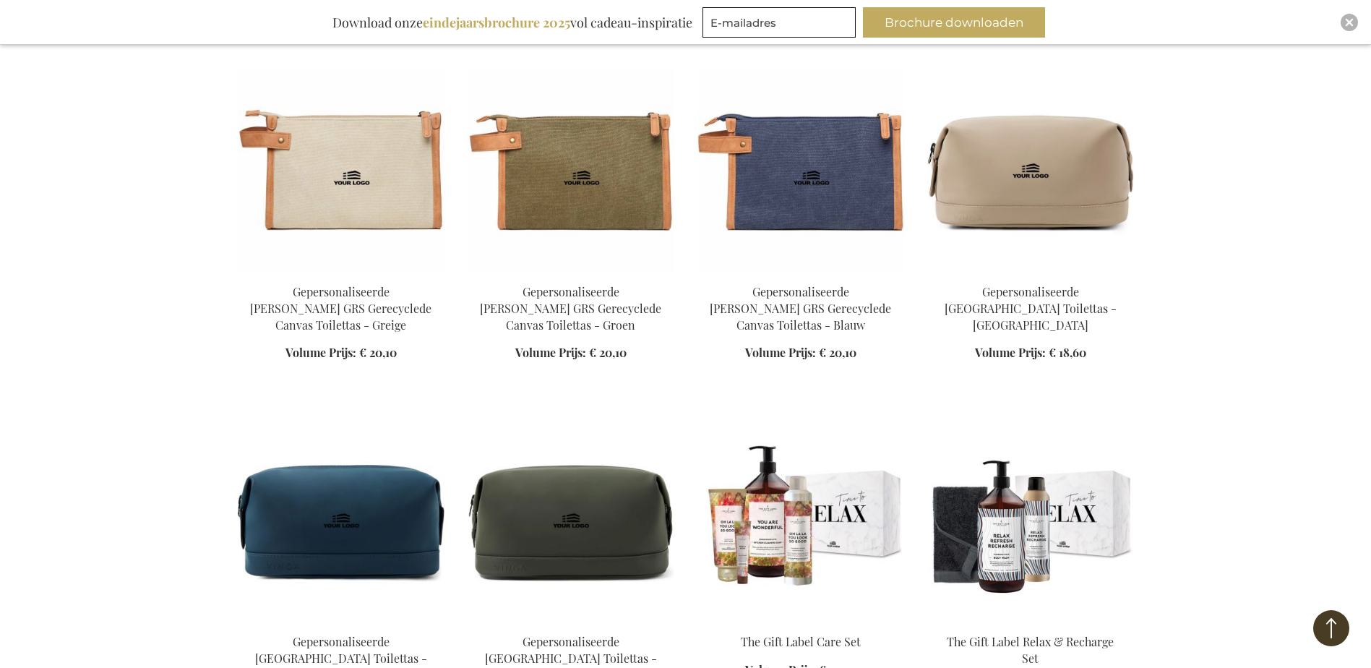
scroll to position [3879, 0]
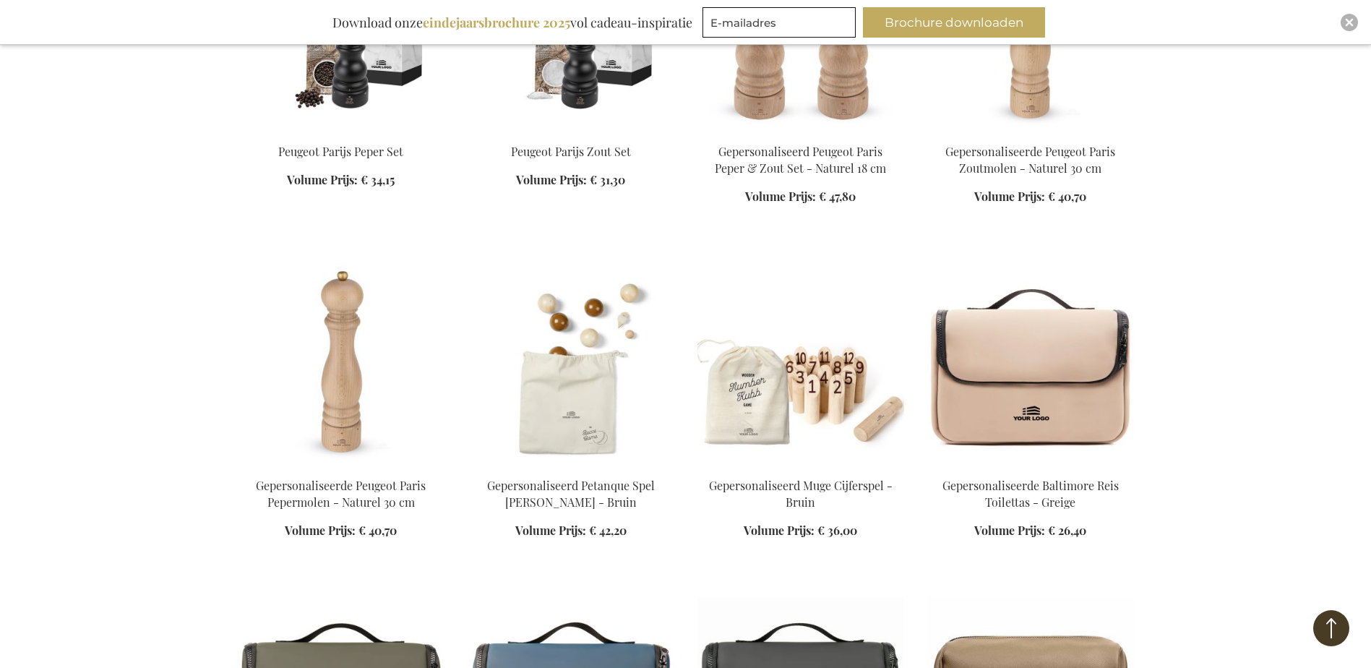
scroll to position [3446, 0]
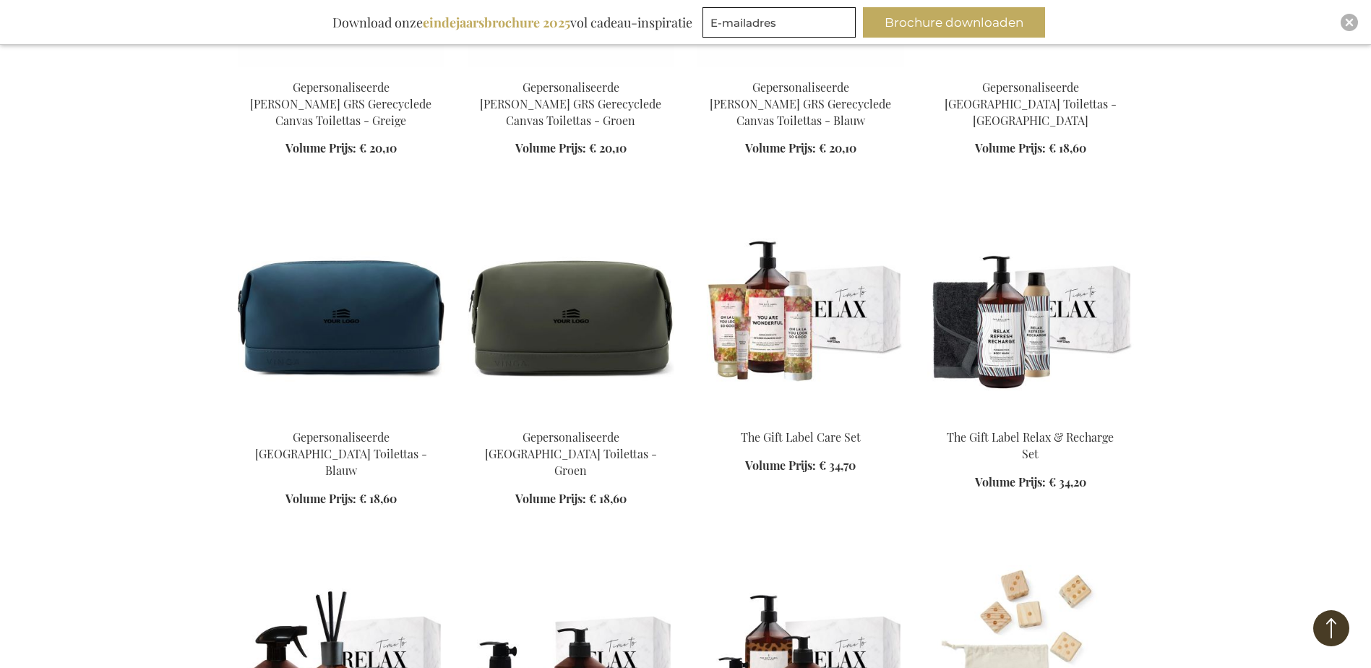
scroll to position [4602, 0]
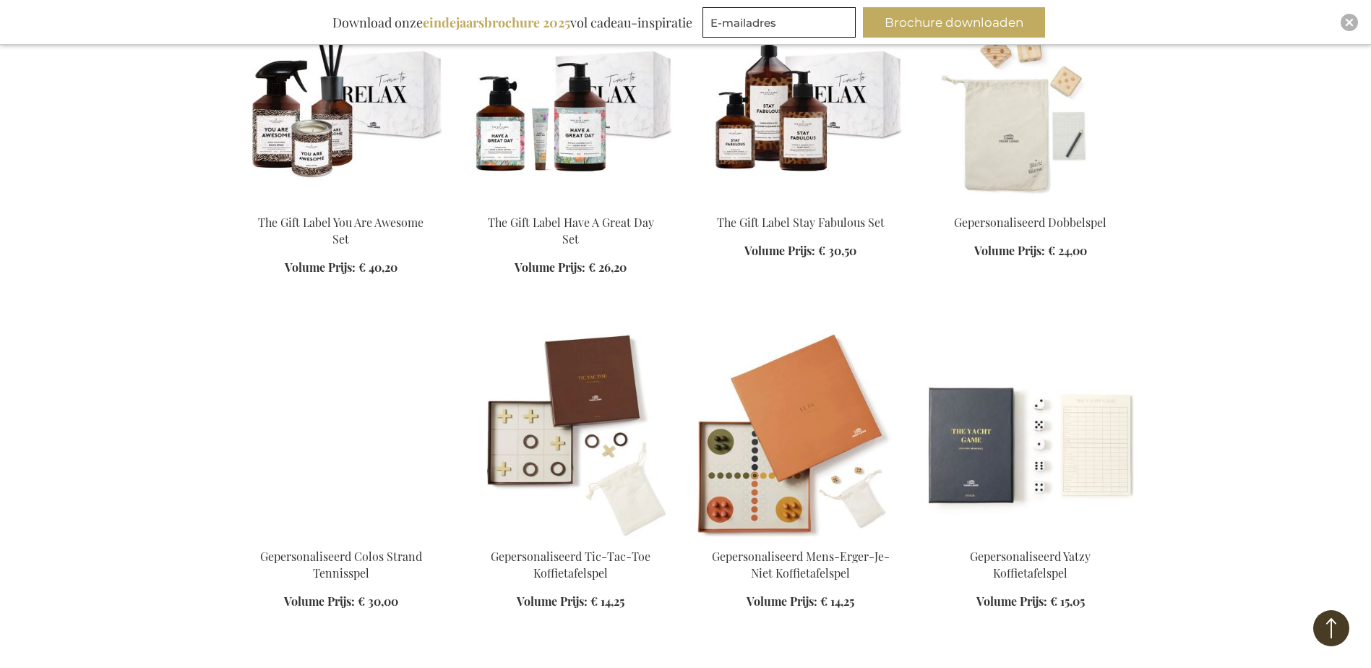
scroll to position [5180, 0]
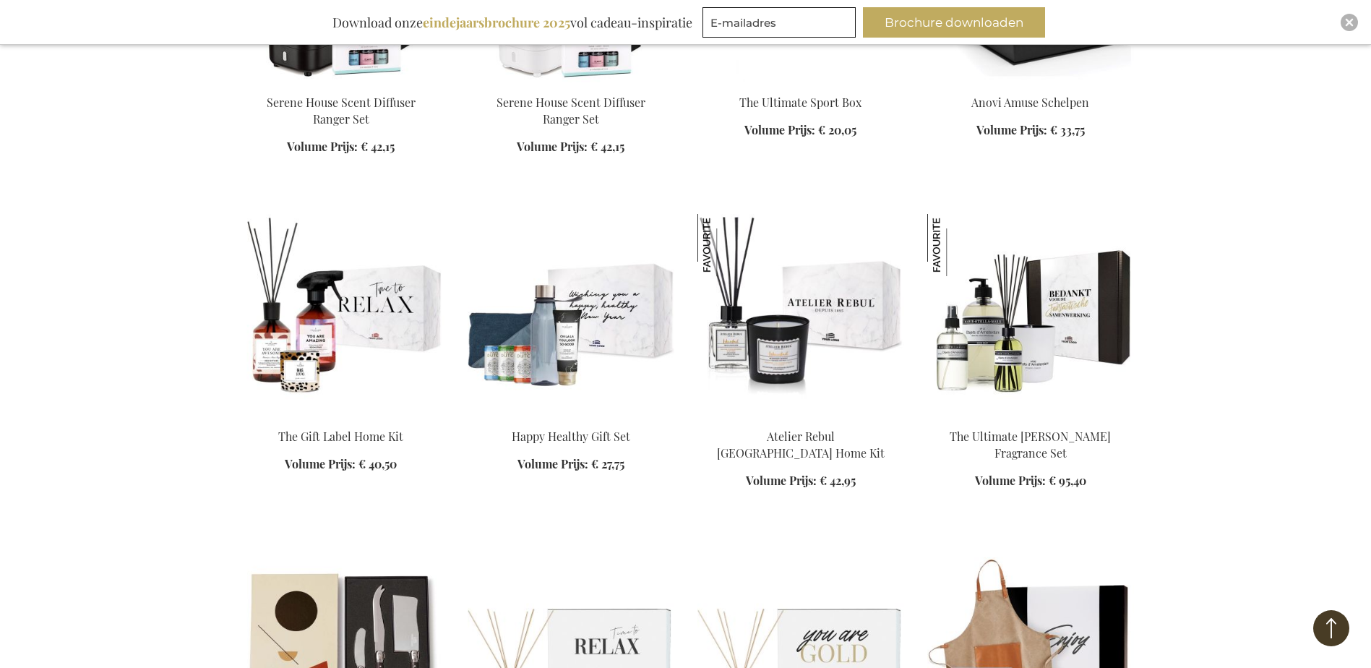
scroll to position [8216, 0]
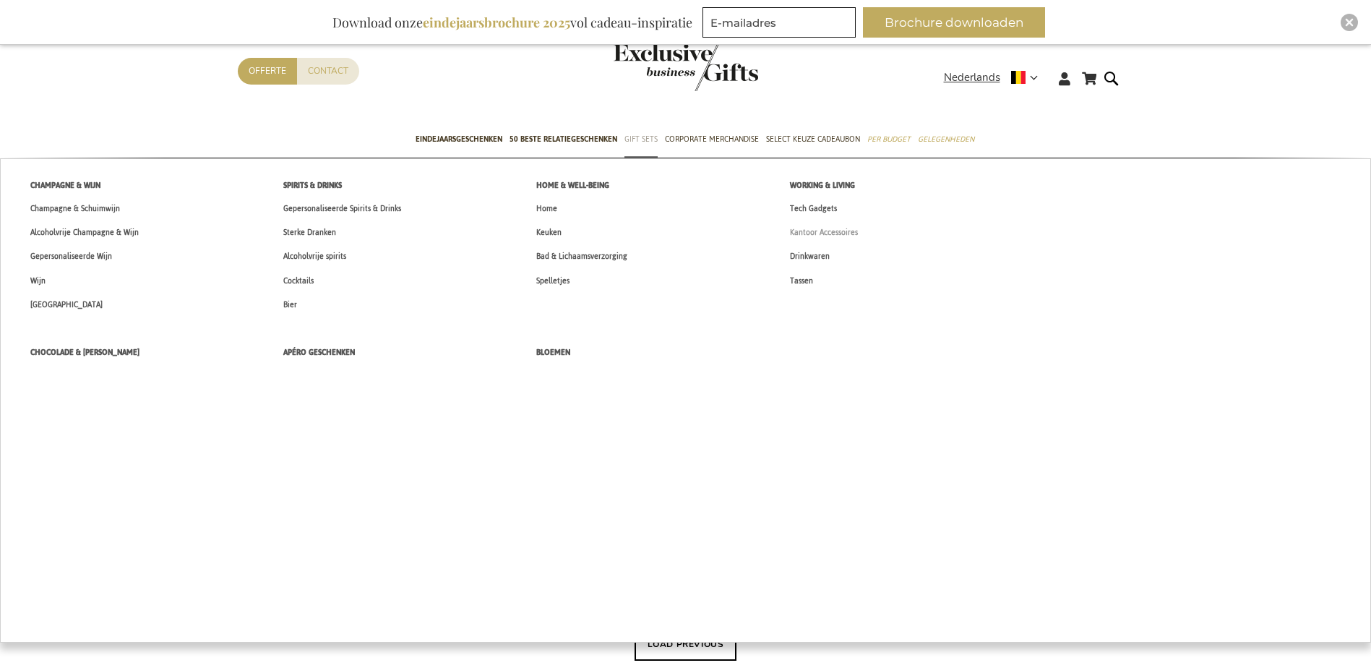
click at [823, 226] on span "Kantoor Accessoires" at bounding box center [824, 232] width 68 height 15
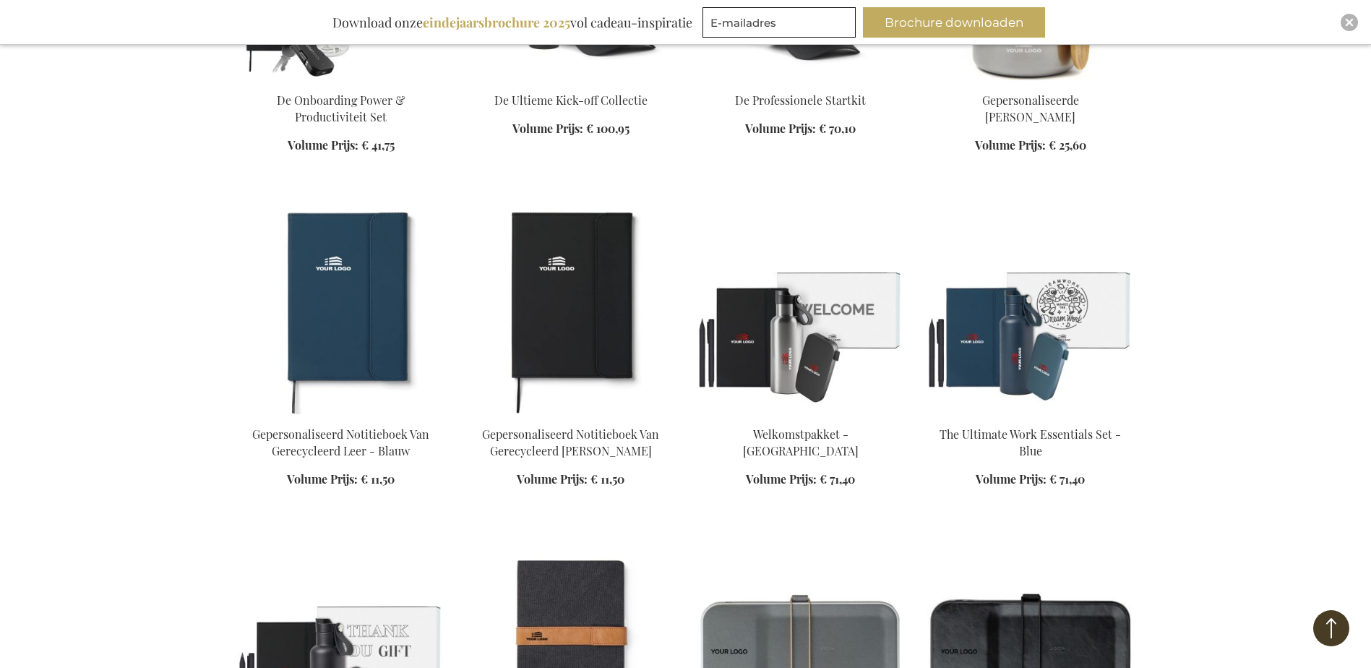
scroll to position [1084, 0]
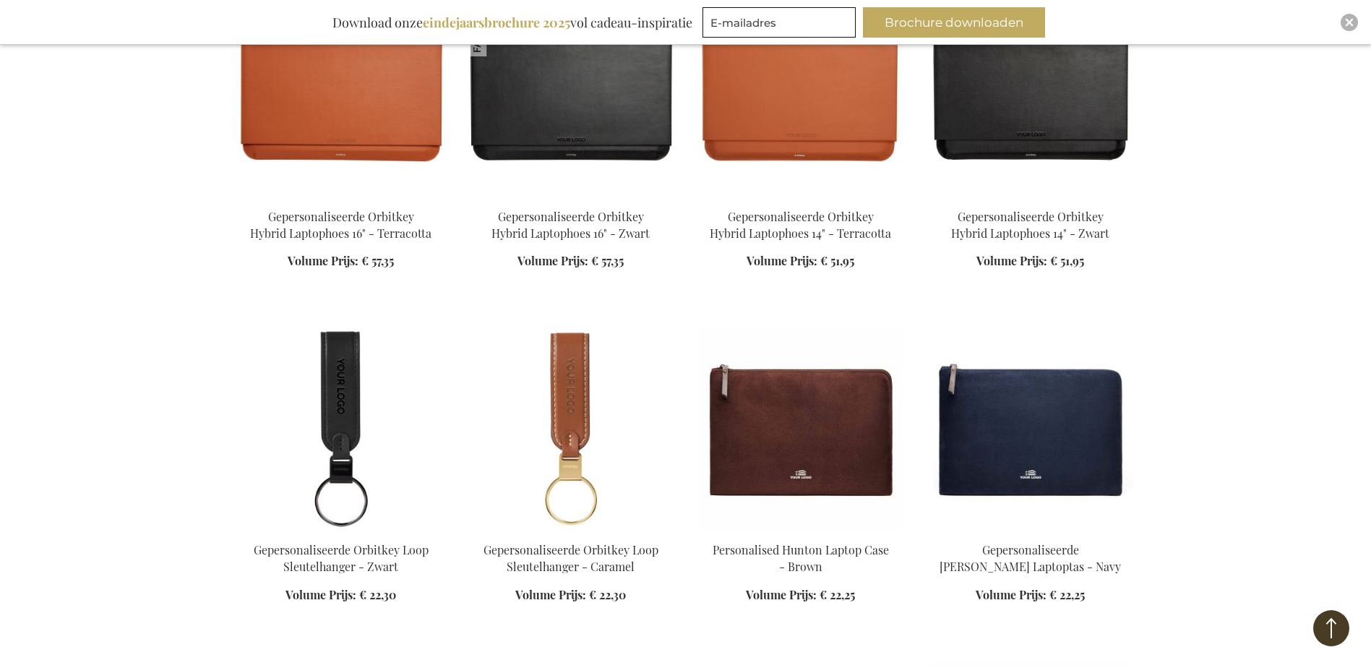
scroll to position [2457, 0]
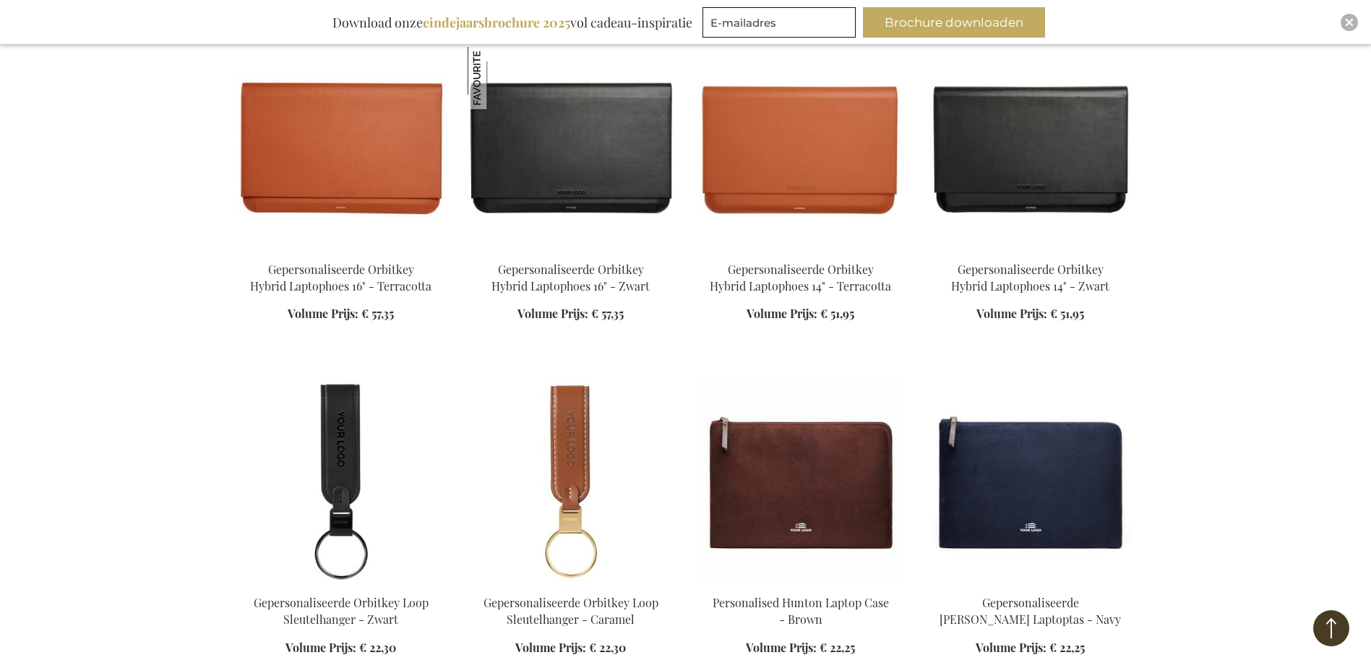
scroll to position [2240, 0]
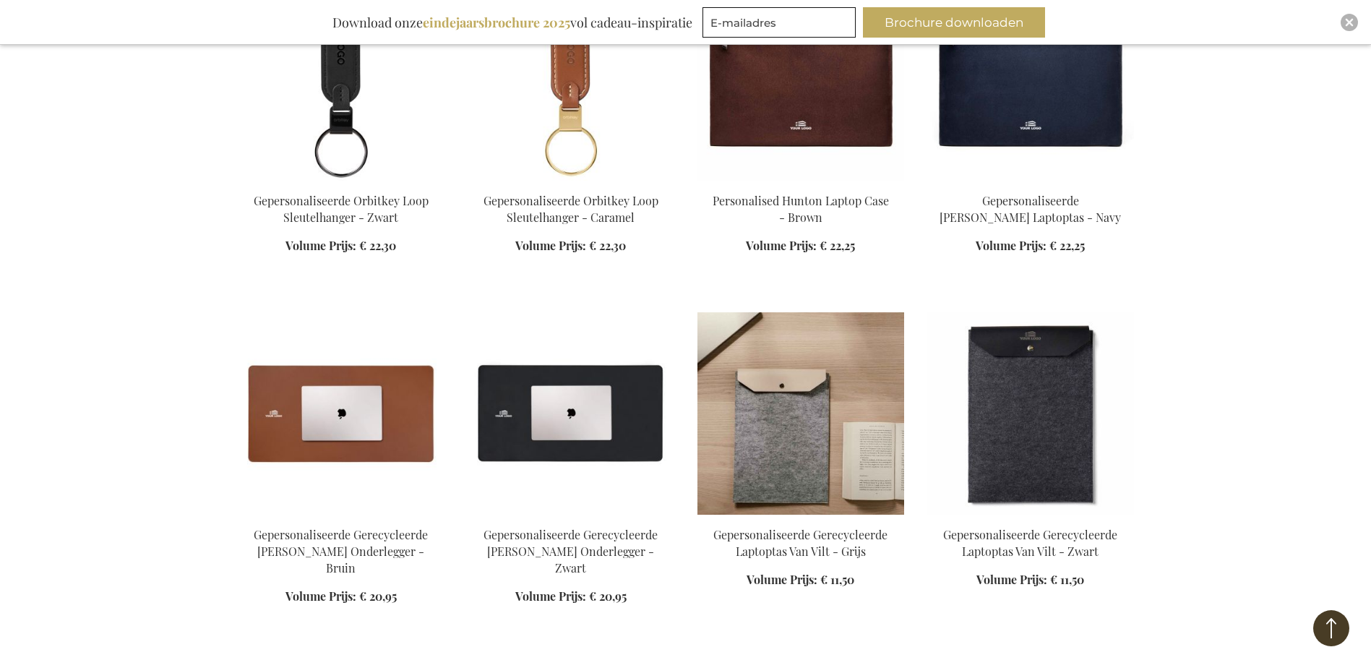
scroll to position [2674, 0]
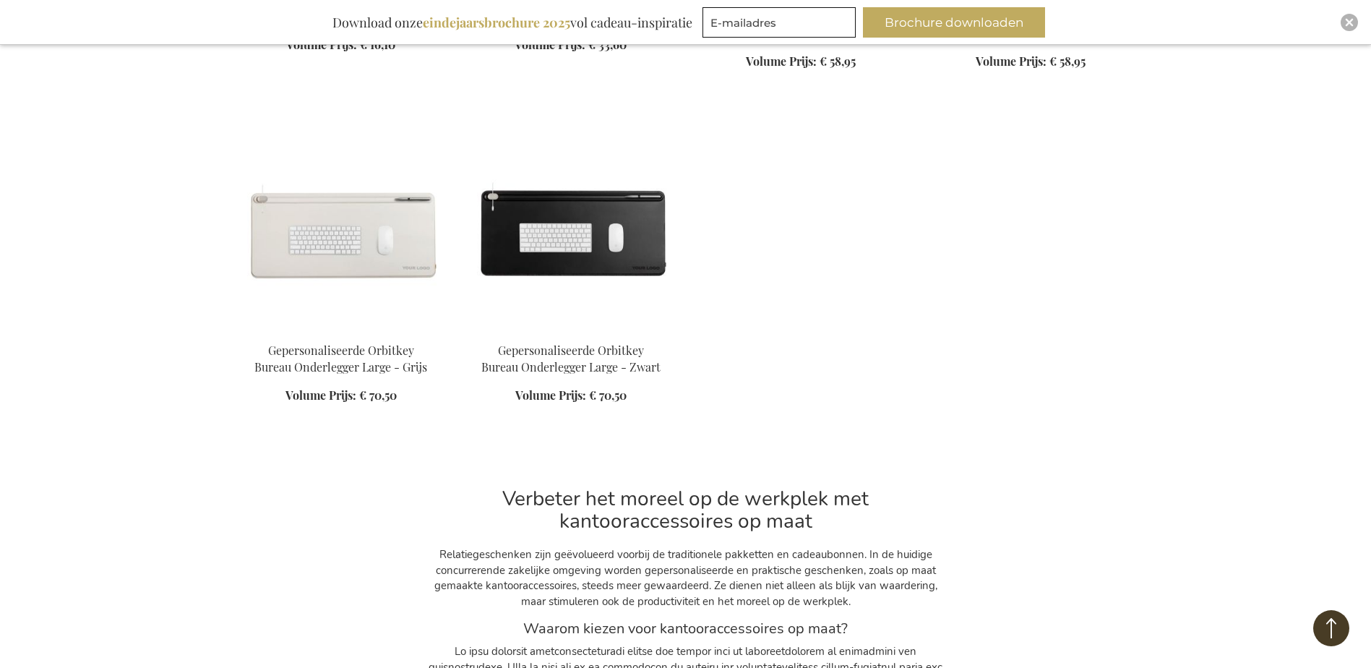
scroll to position [4625, 0]
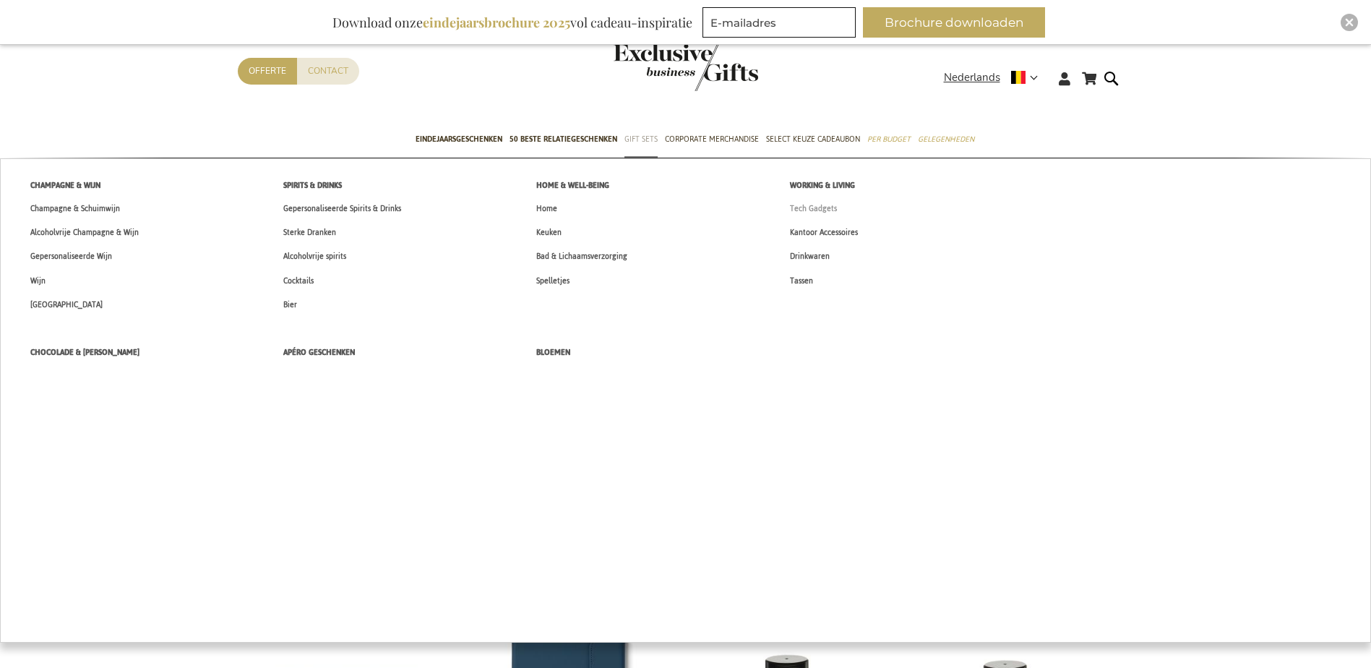
click at [809, 203] on span "Tech Gadgets" at bounding box center [813, 208] width 47 height 15
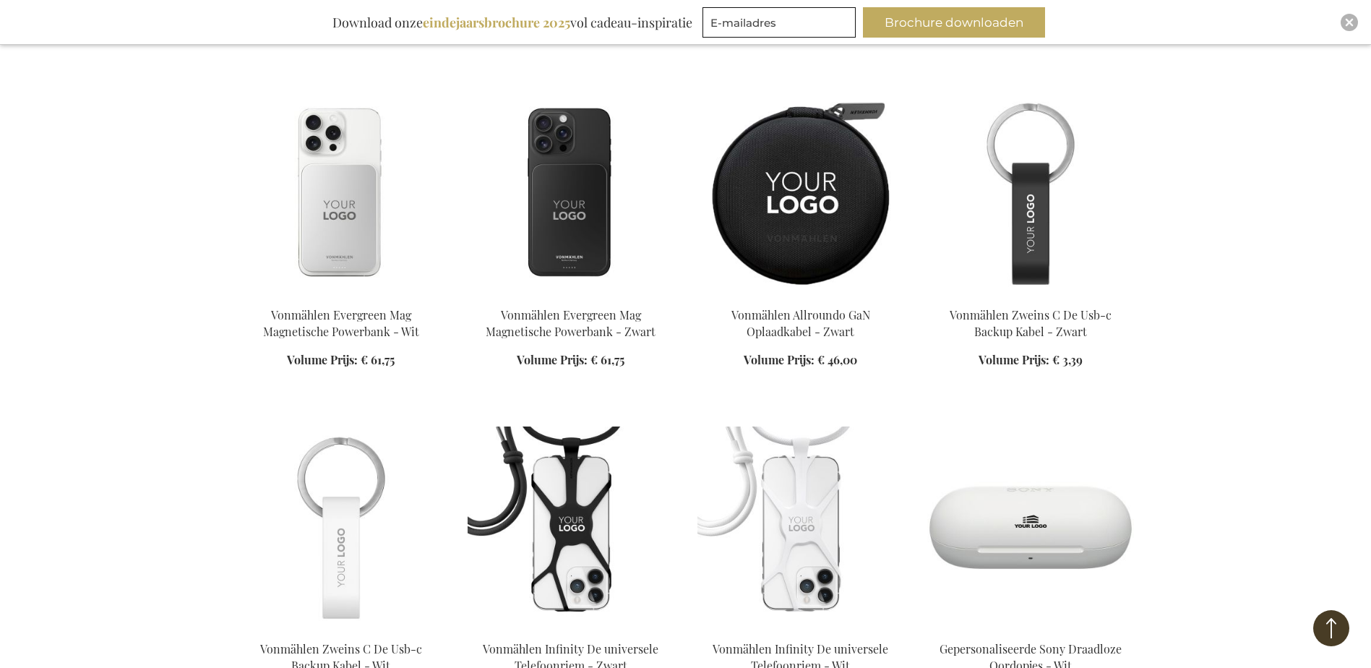
scroll to position [1229, 0]
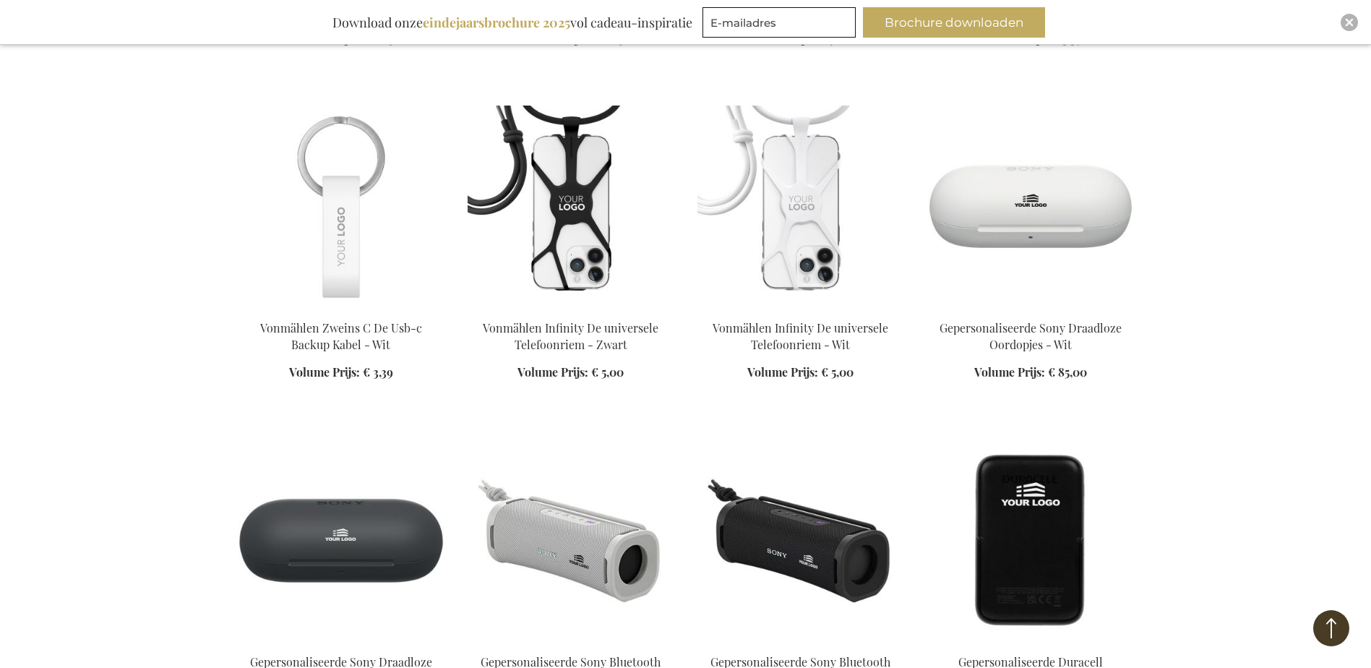
scroll to position [1662, 0]
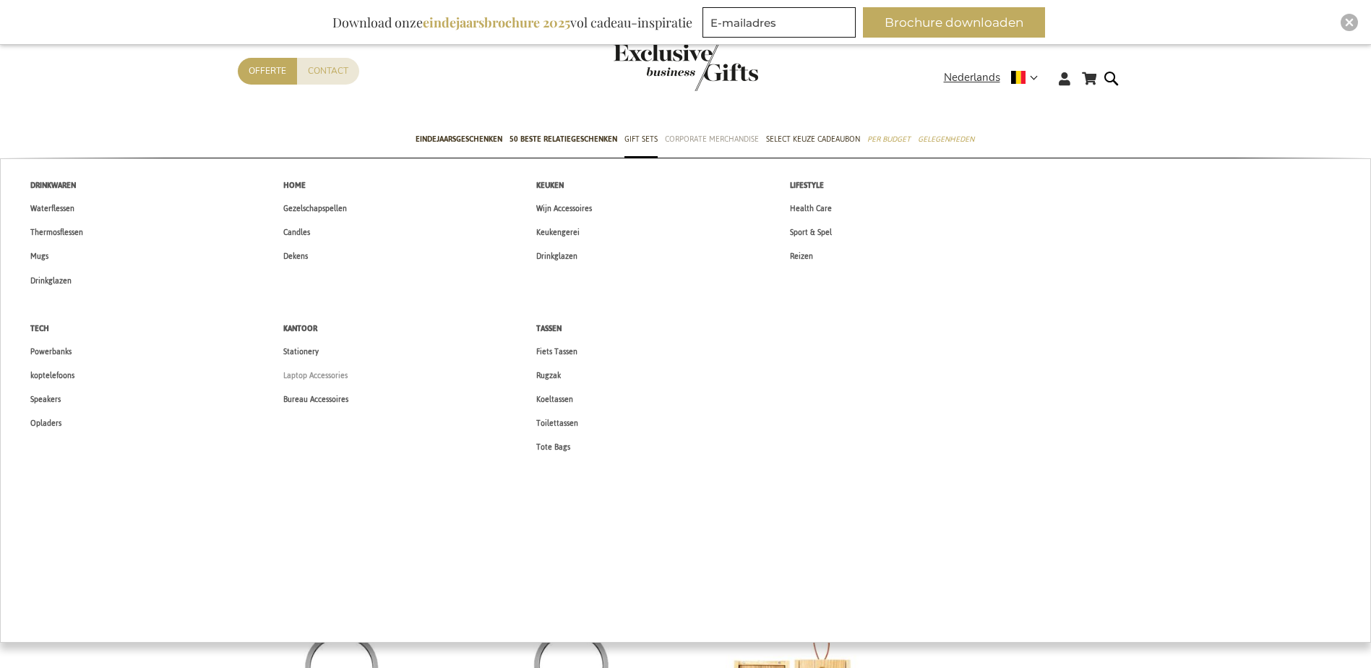
click at [319, 376] on span "Laptop Accessories" at bounding box center [315, 375] width 64 height 15
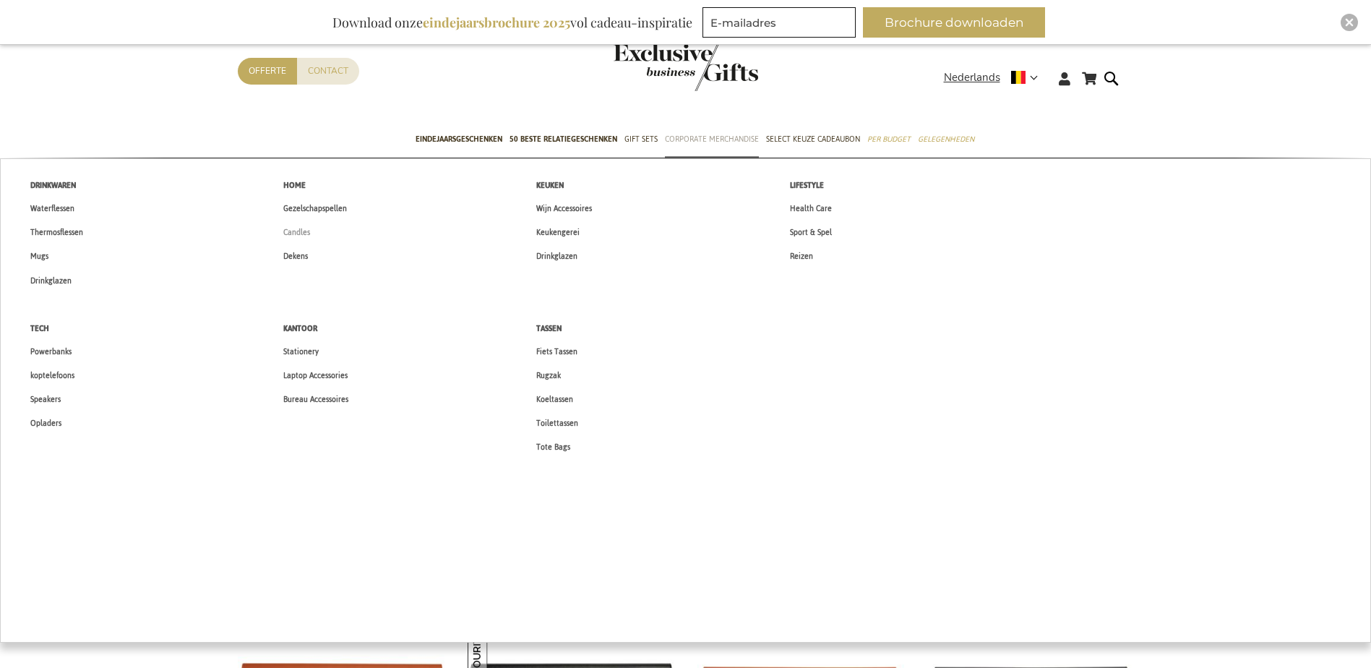
click at [291, 230] on span "Candles" at bounding box center [296, 232] width 27 height 15
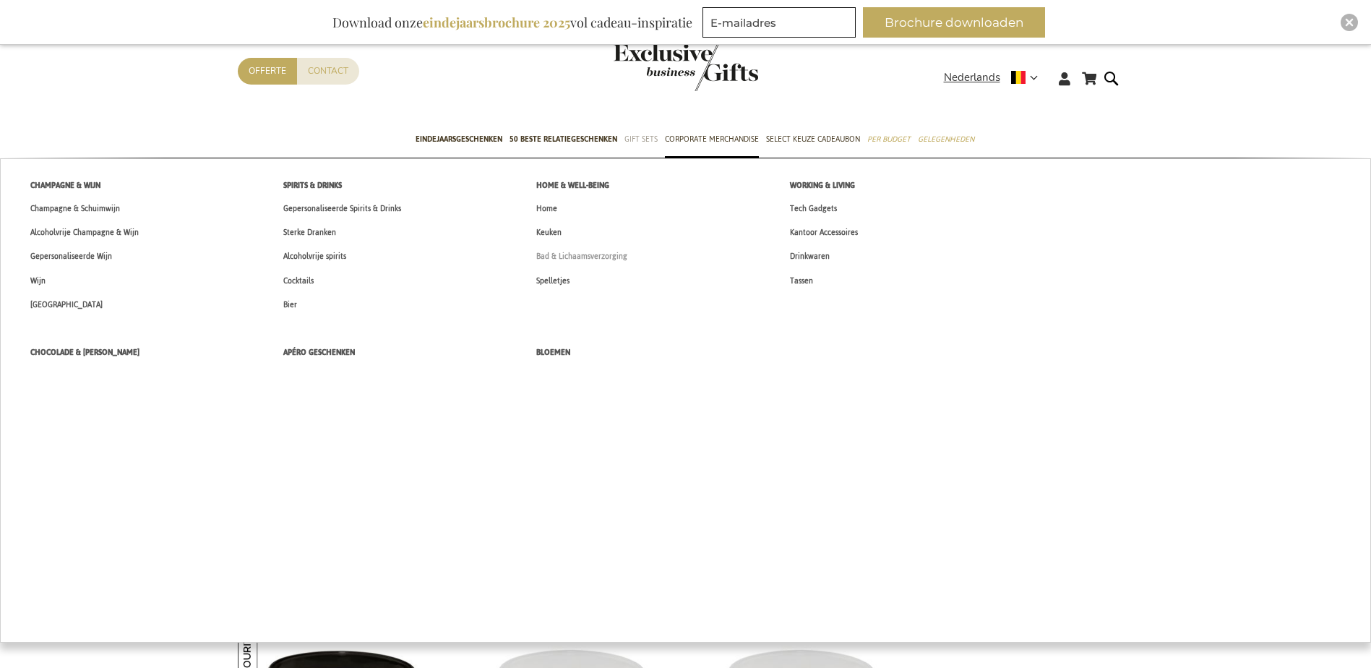
click at [558, 258] on span "Bad & Lichaamsverzorging" at bounding box center [581, 256] width 91 height 15
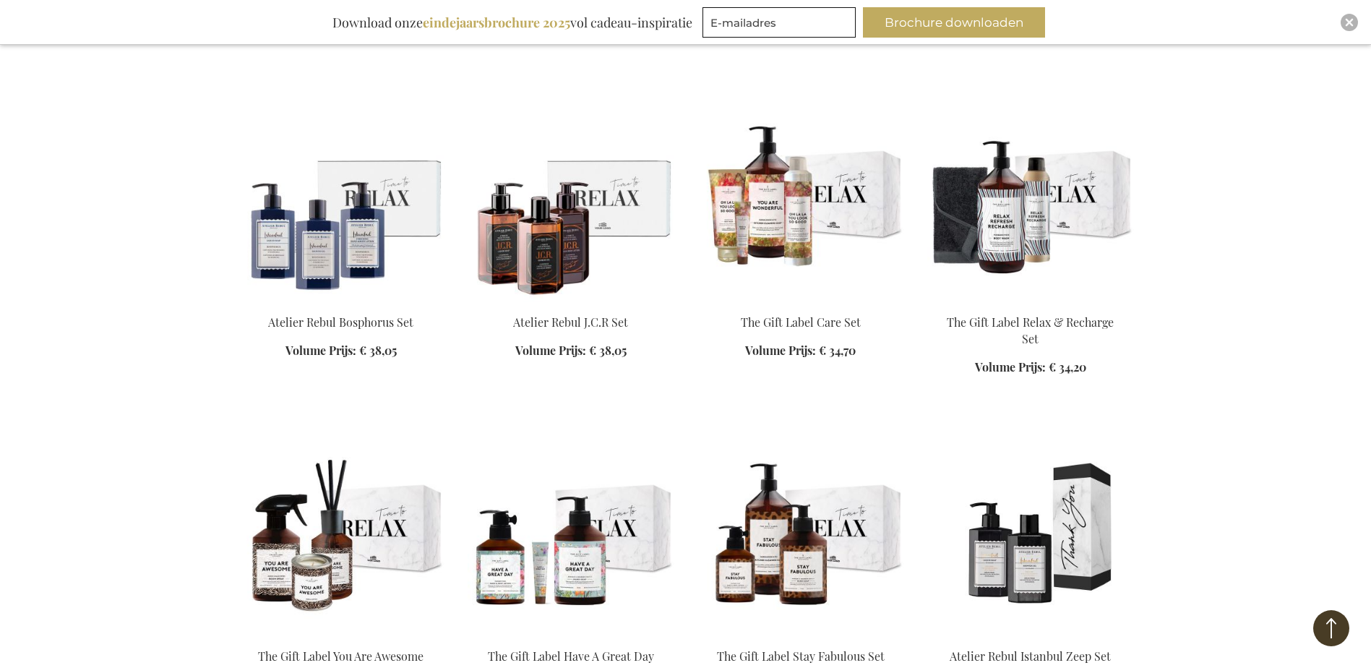
scroll to position [1229, 0]
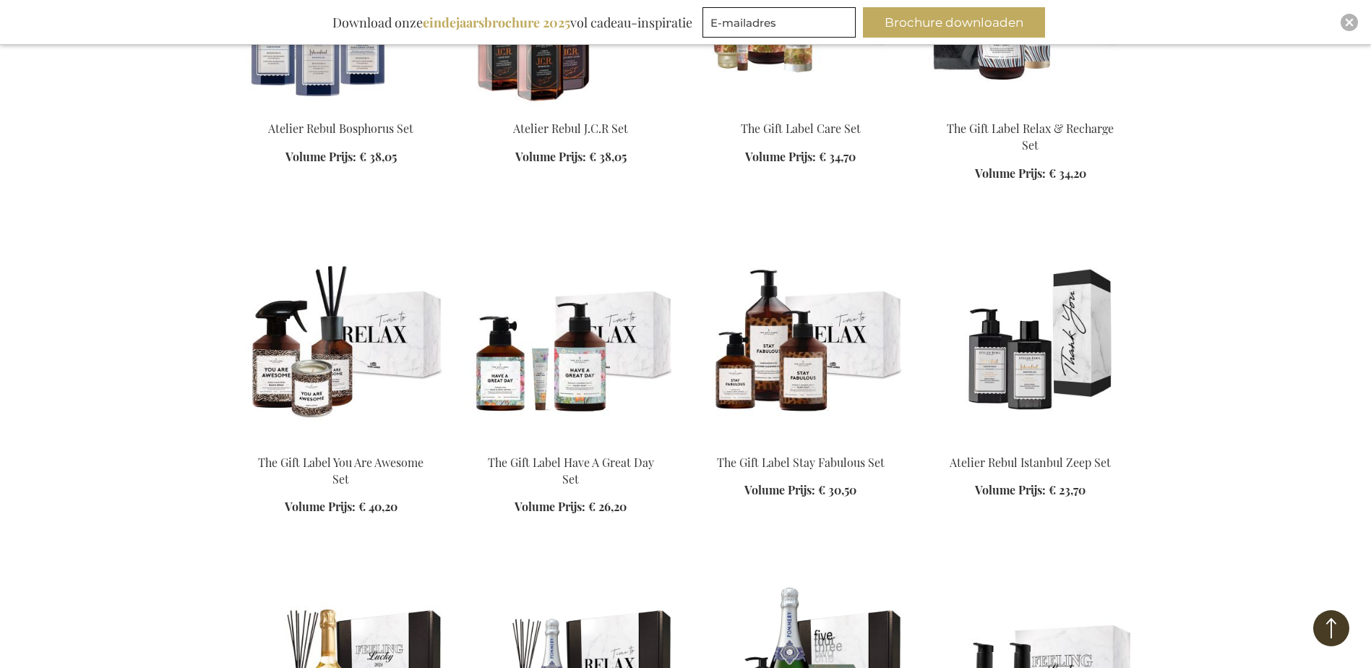
scroll to position [1373, 0]
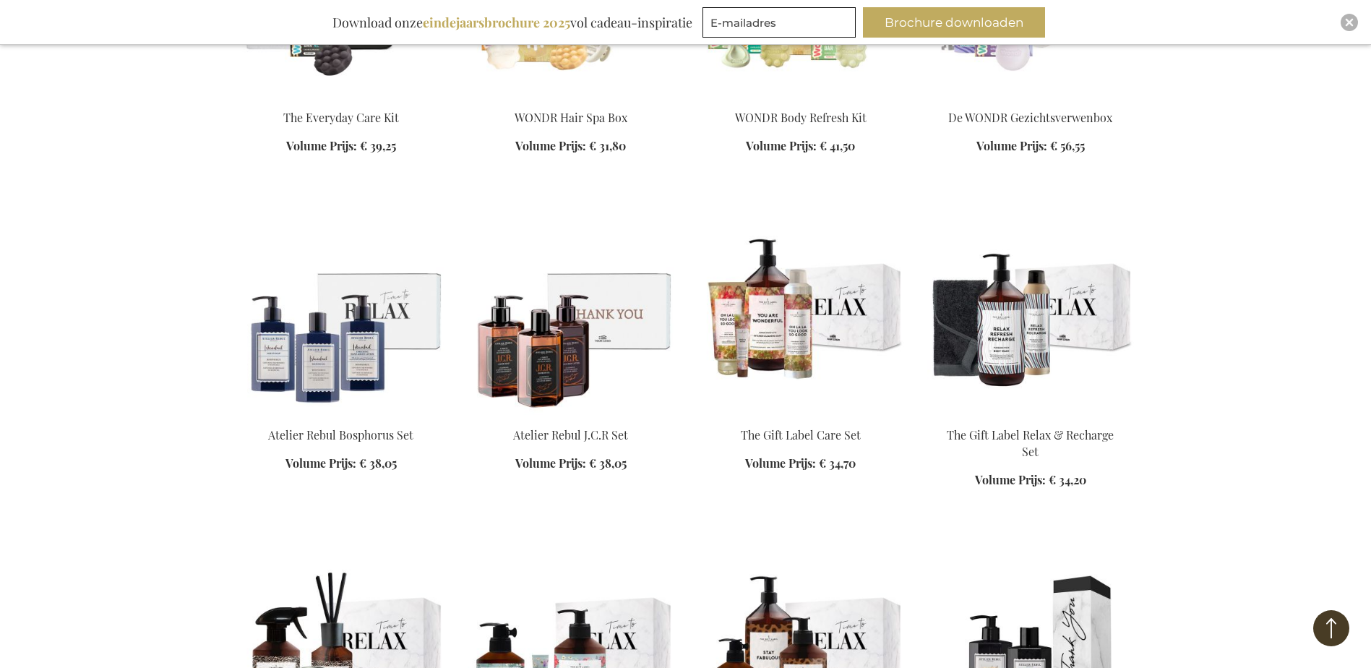
scroll to position [1084, 0]
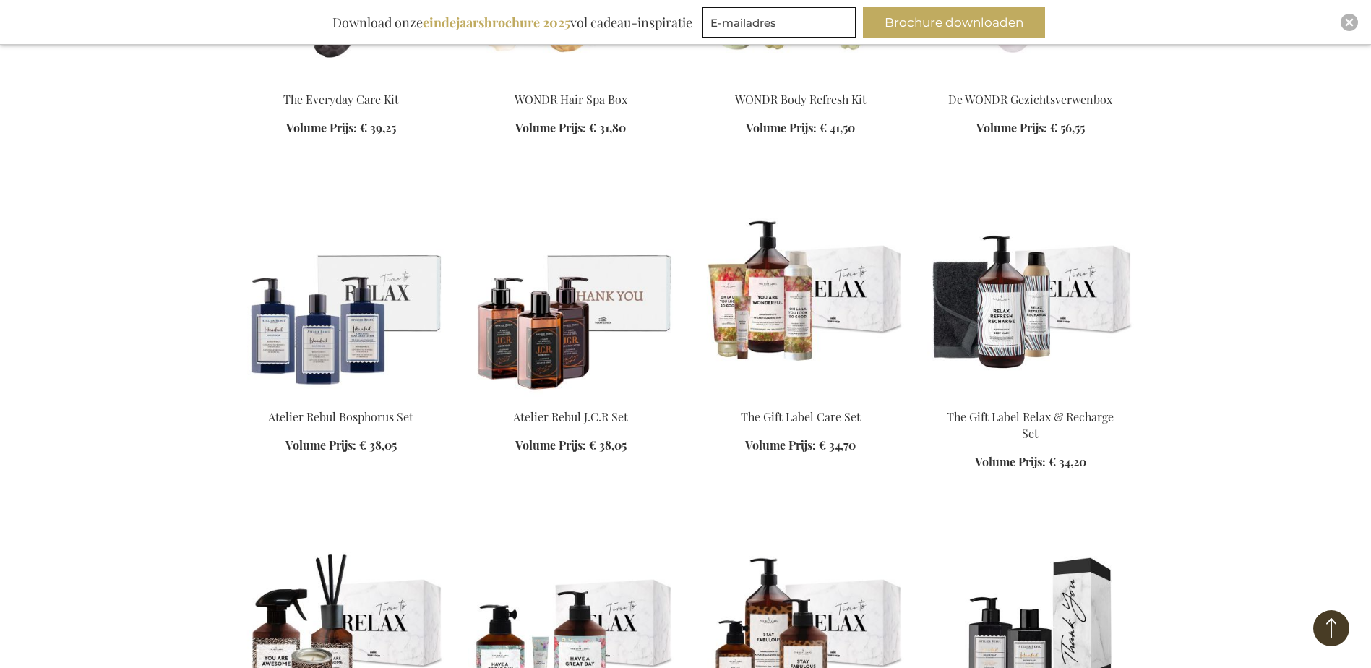
click at [577, 342] on img at bounding box center [571, 295] width 207 height 202
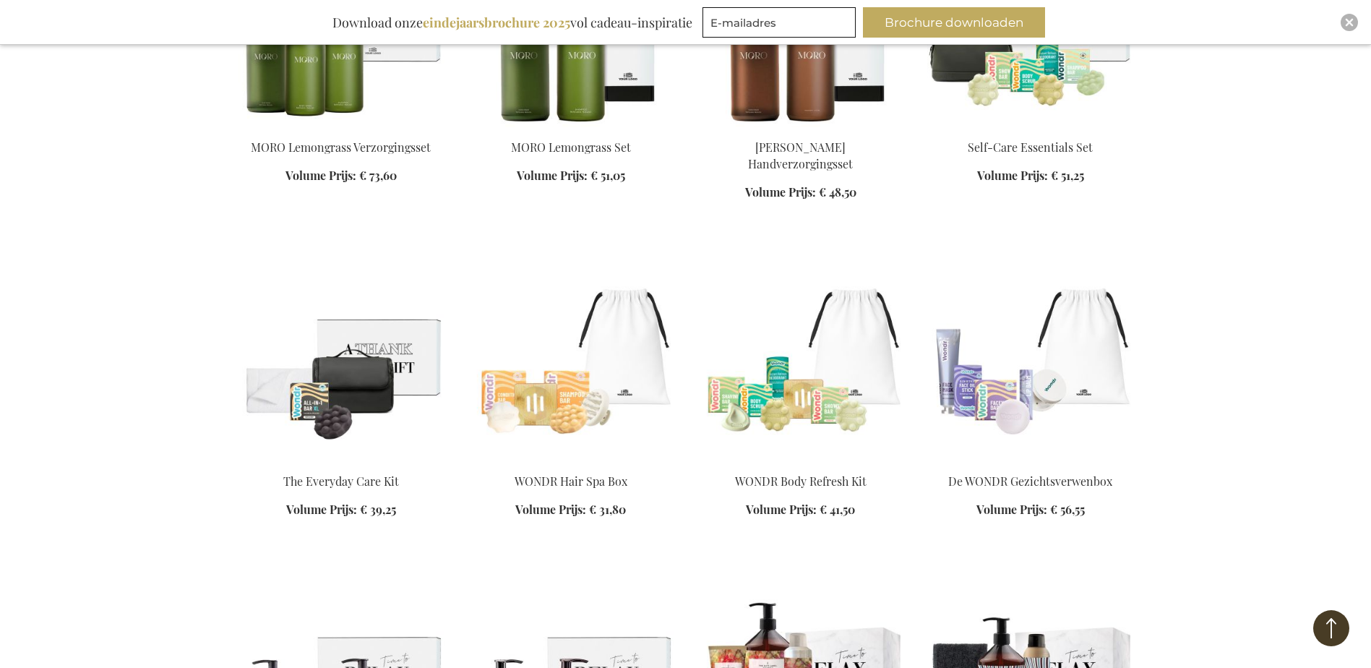
scroll to position [700, 0]
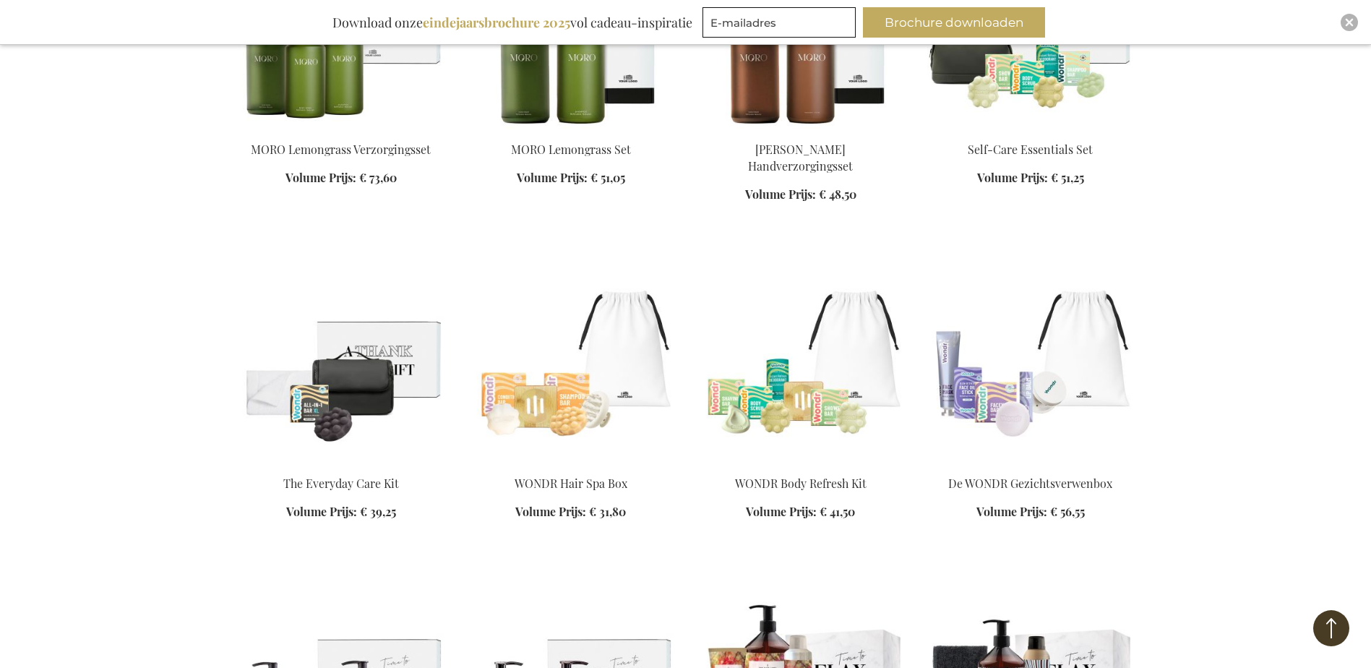
click at [371, 378] on img at bounding box center [341, 362] width 207 height 202
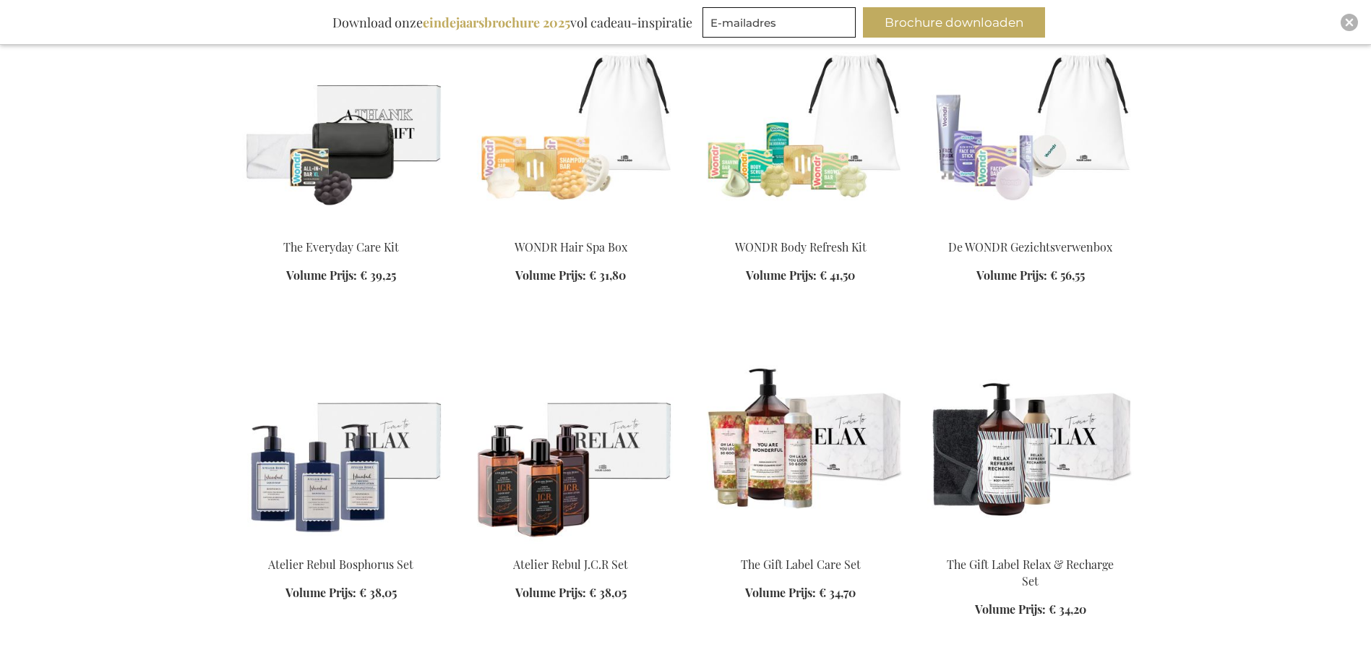
scroll to position [961, 0]
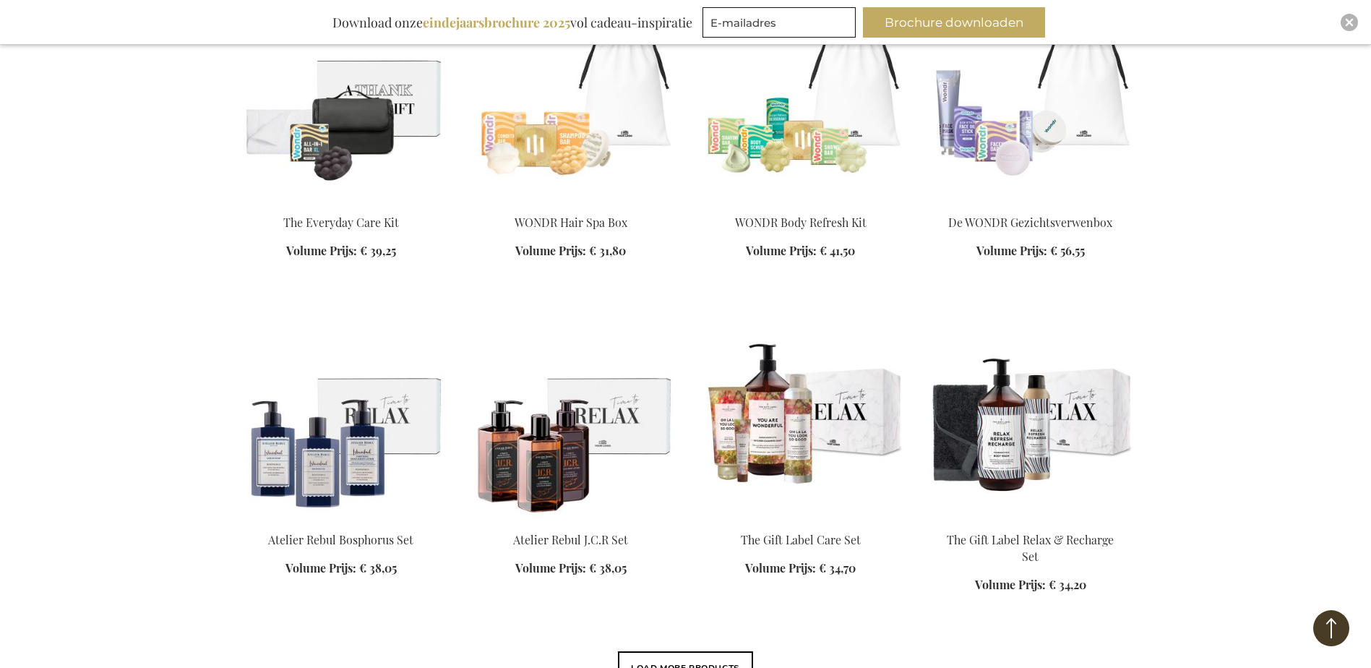
click at [589, 124] on img at bounding box center [571, 101] width 207 height 202
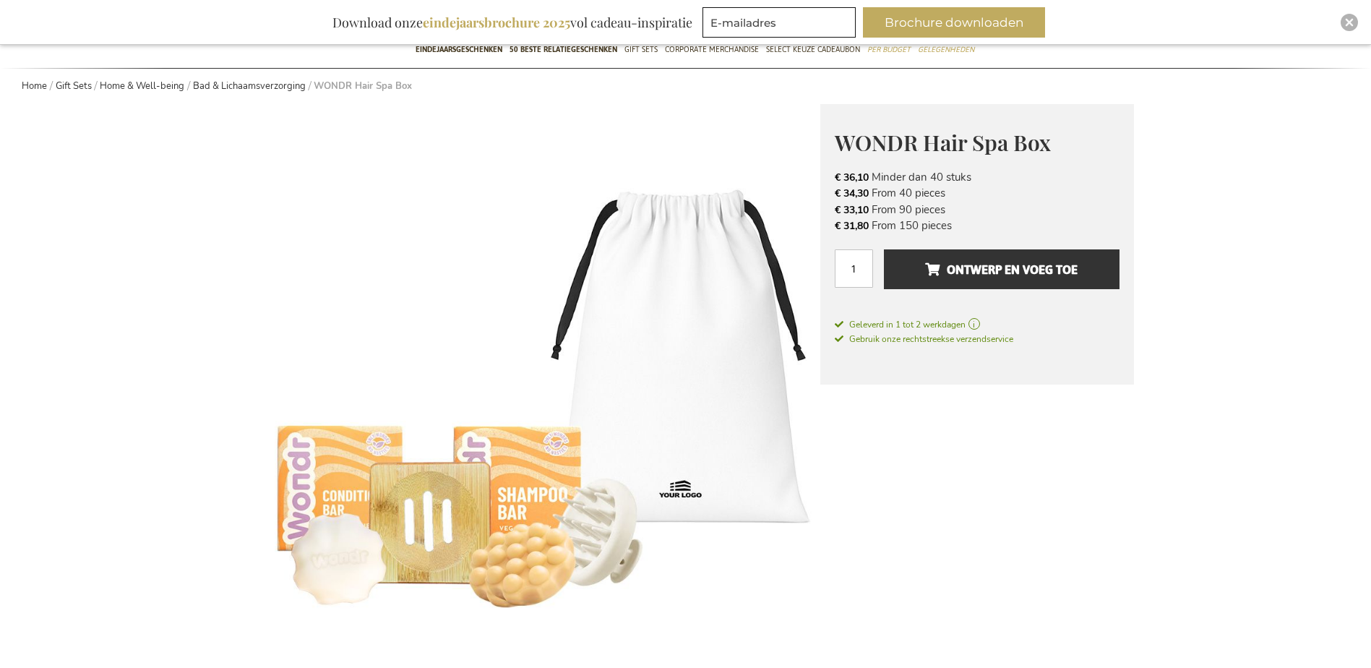
scroll to position [145, 0]
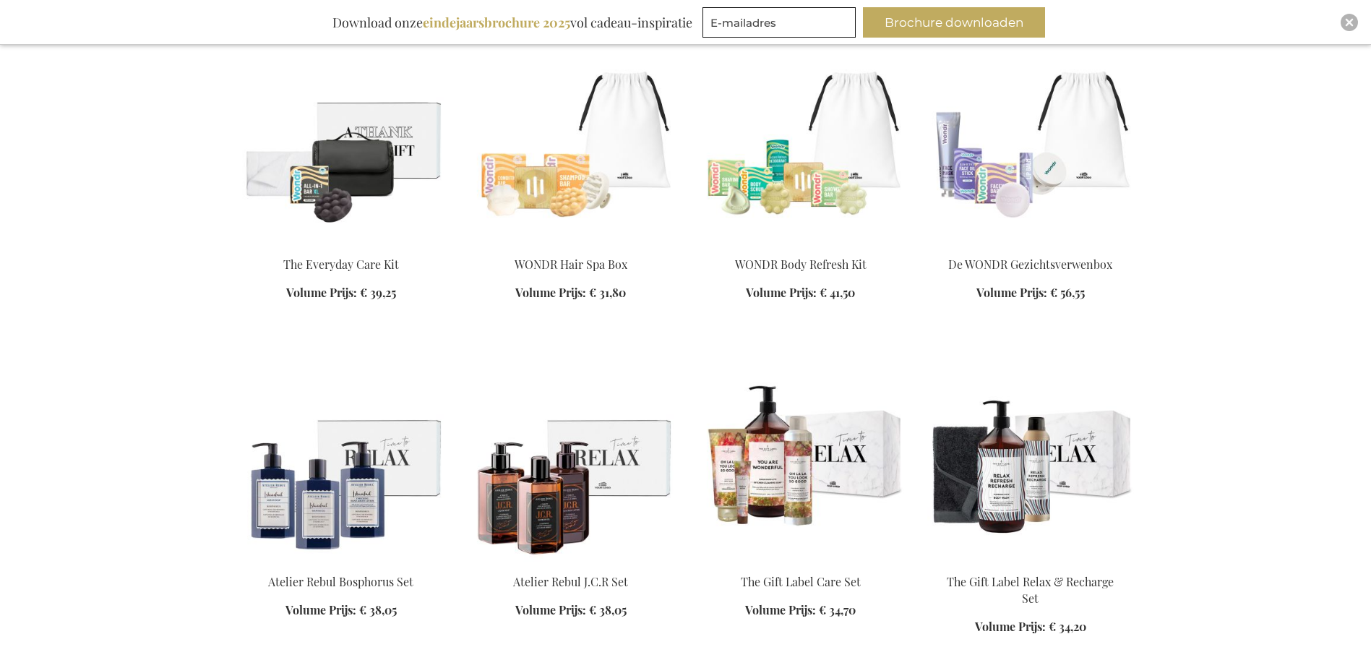
scroll to position [961, 0]
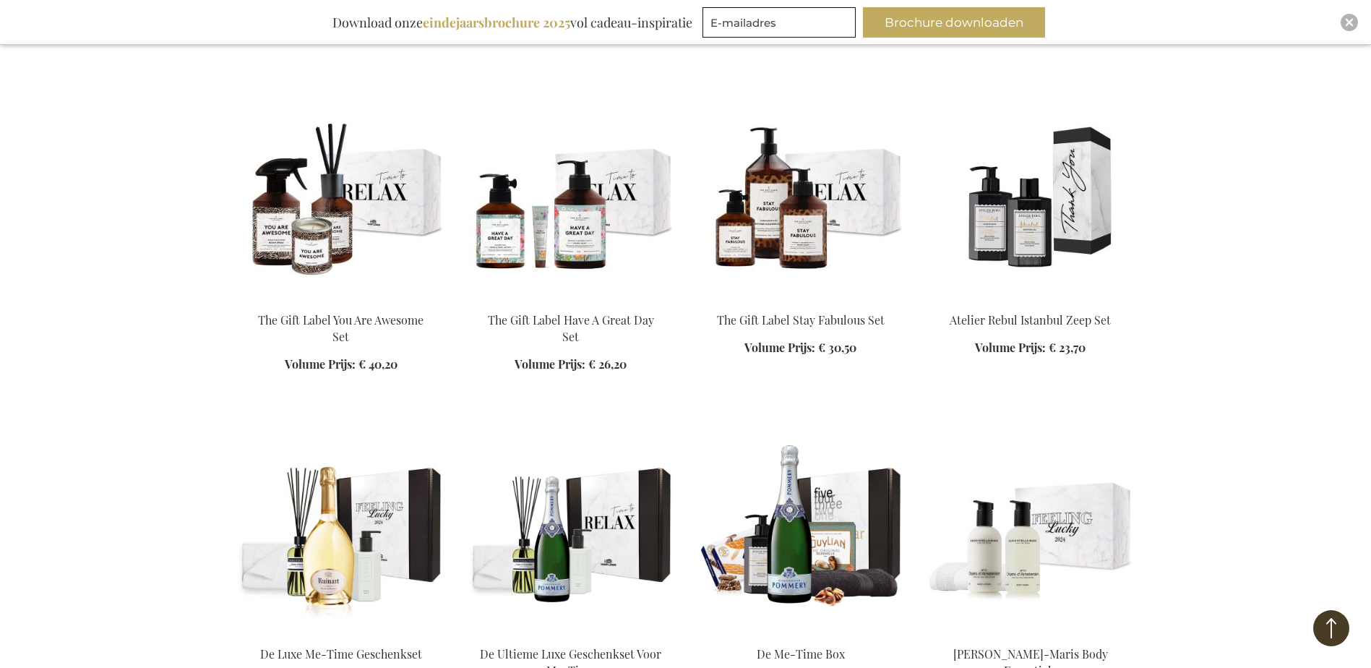
scroll to position [1612, 0]
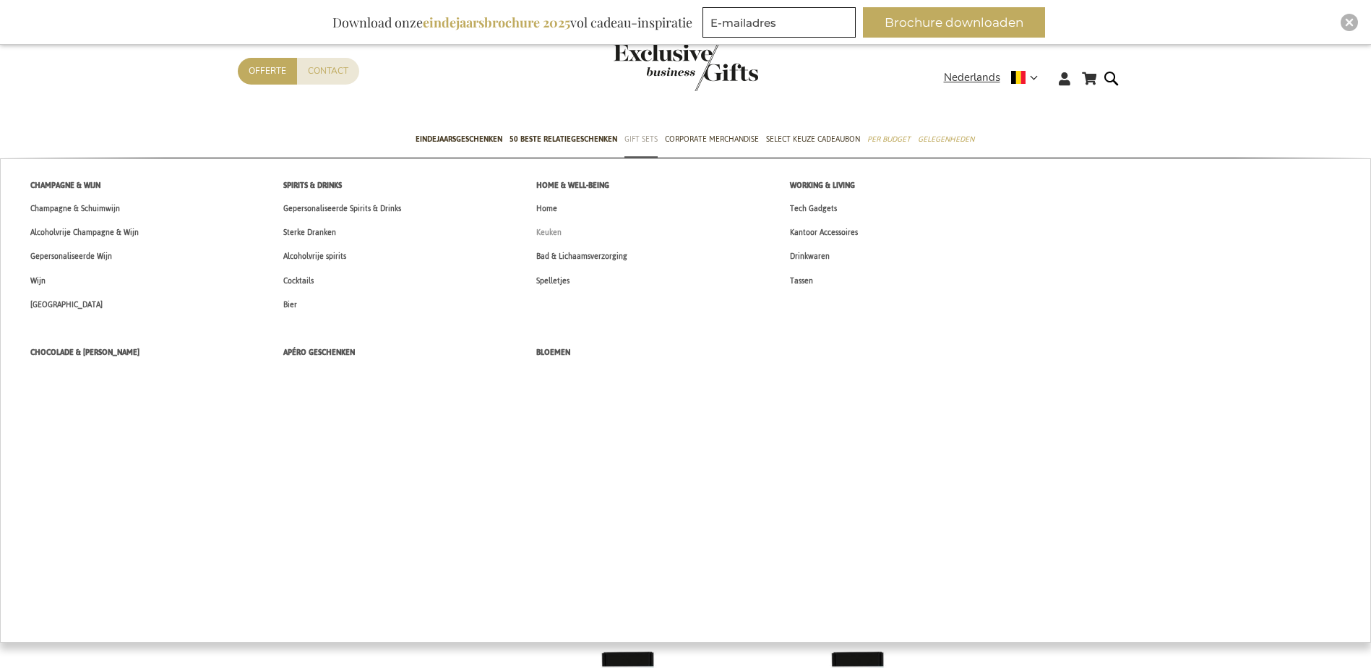
click at [543, 230] on span "Keuken" at bounding box center [548, 232] width 25 height 15
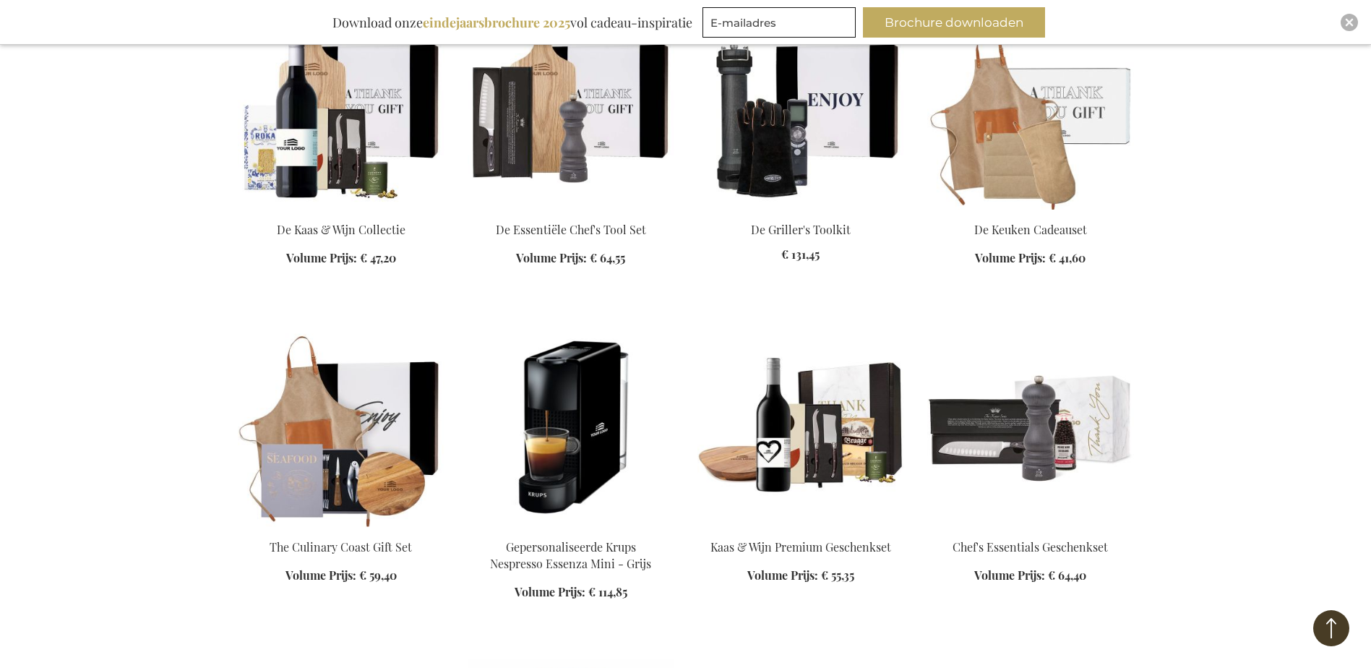
scroll to position [1012, 0]
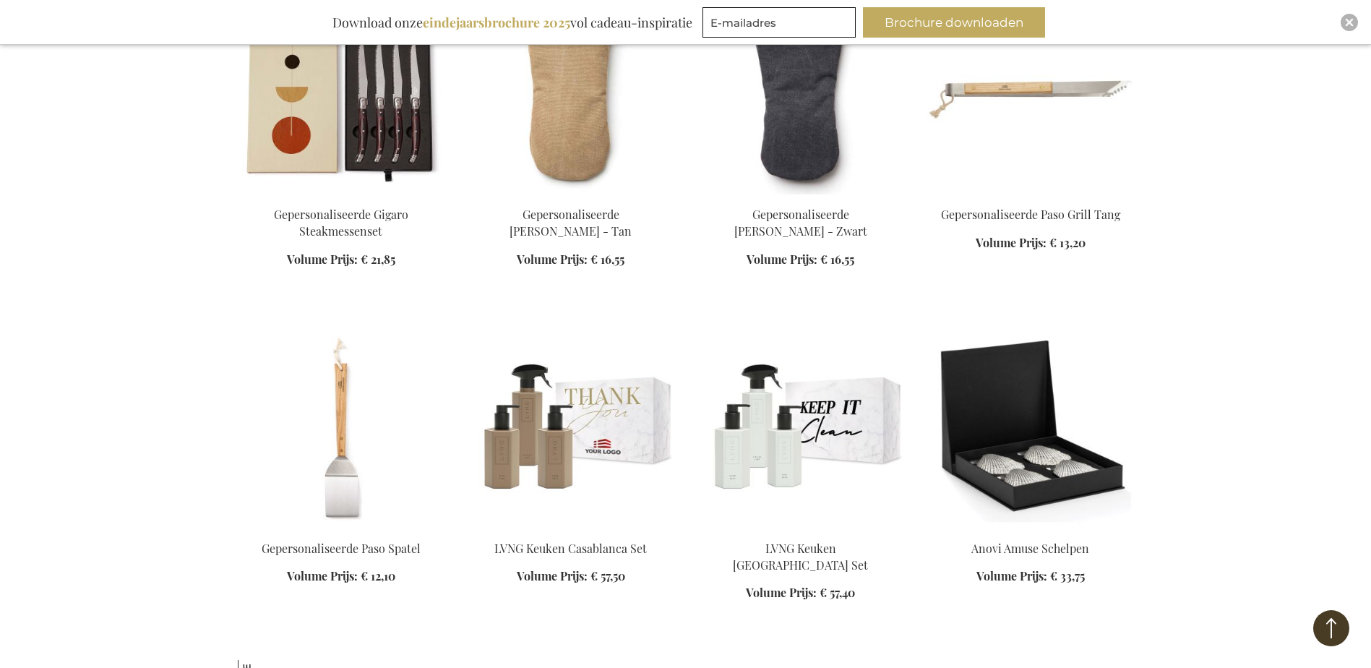
scroll to position [3324, 0]
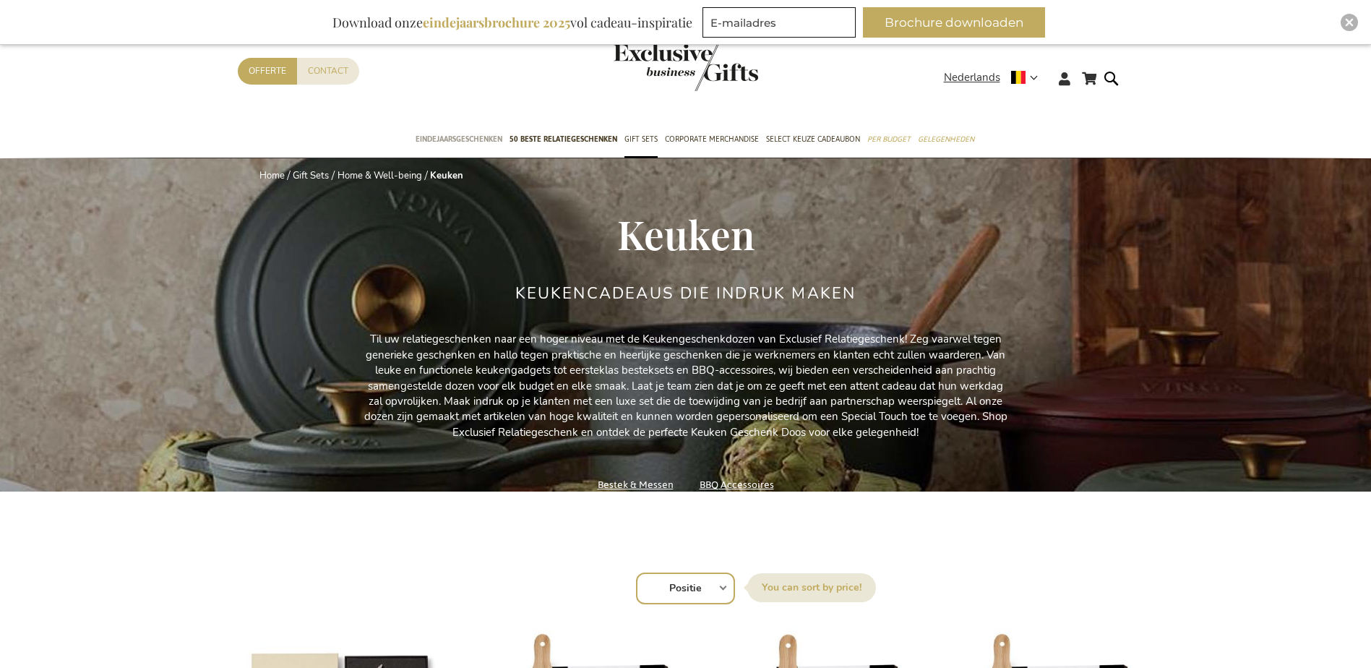
click at [433, 132] on span "Eindejaarsgeschenken" at bounding box center [459, 139] width 87 height 15
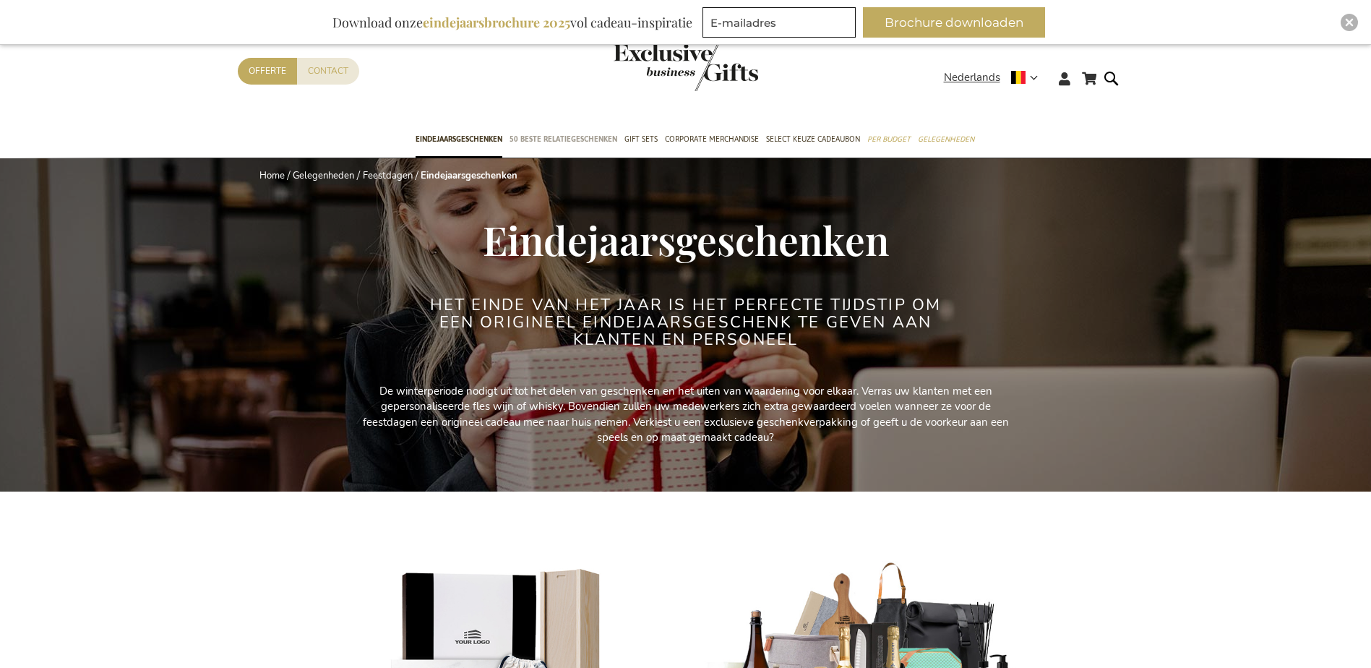
click at [571, 142] on span "50 beste relatiegeschenken" at bounding box center [564, 139] width 108 height 15
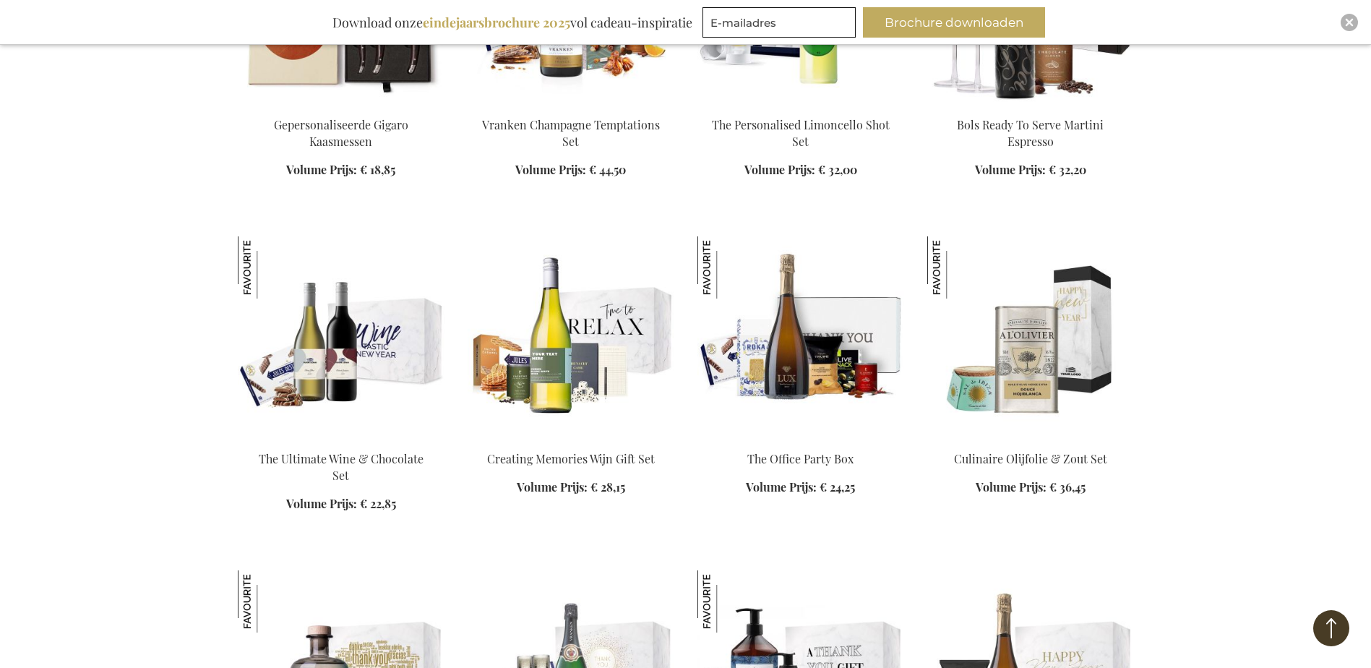
scroll to position [1084, 0]
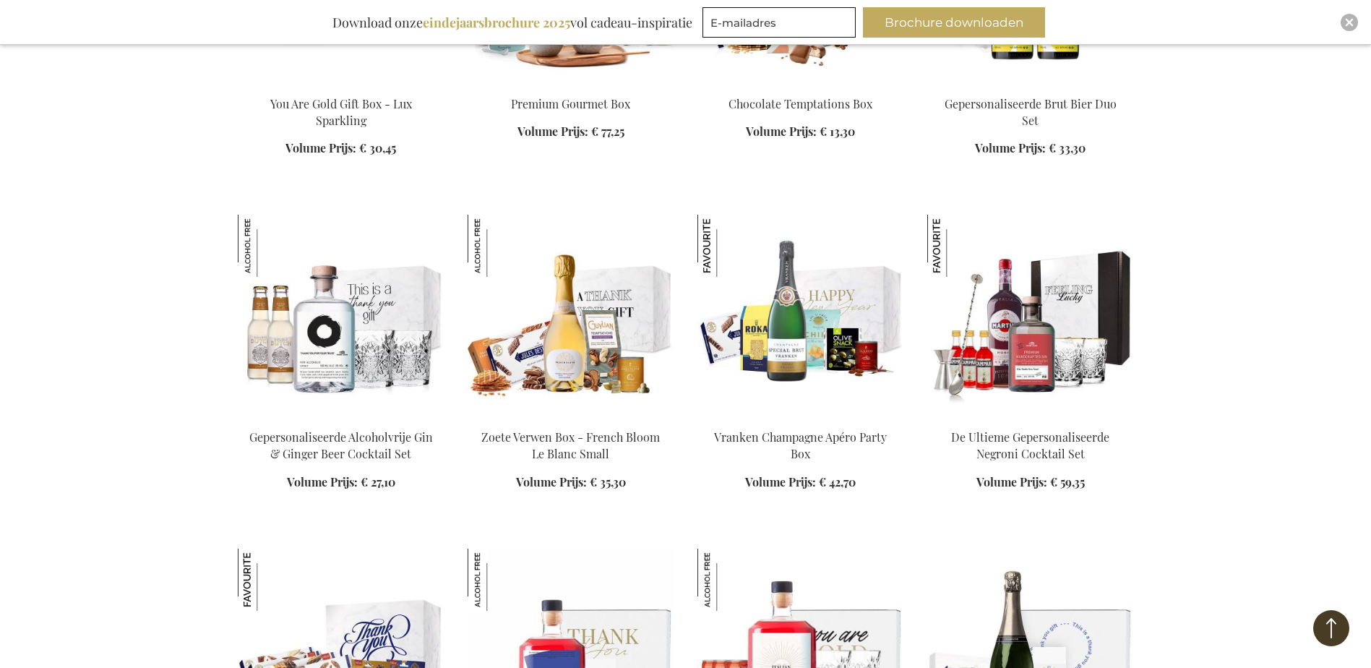
scroll to position [2457, 0]
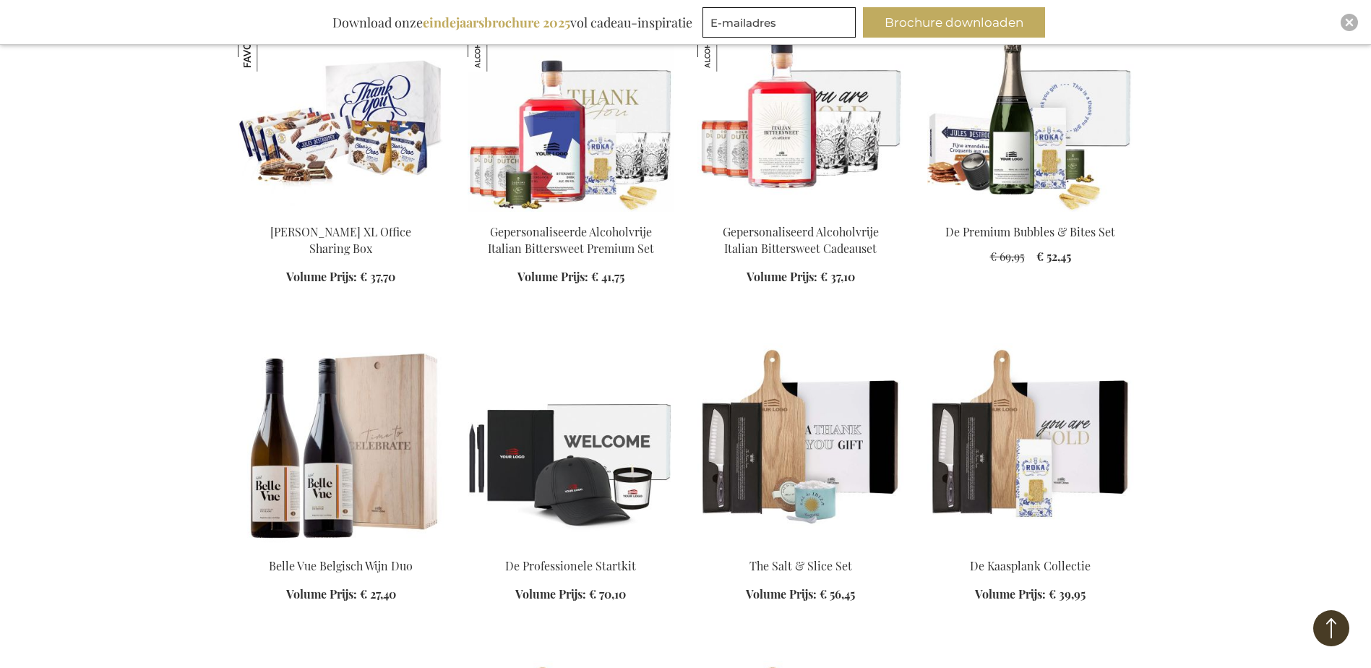
scroll to position [2963, 0]
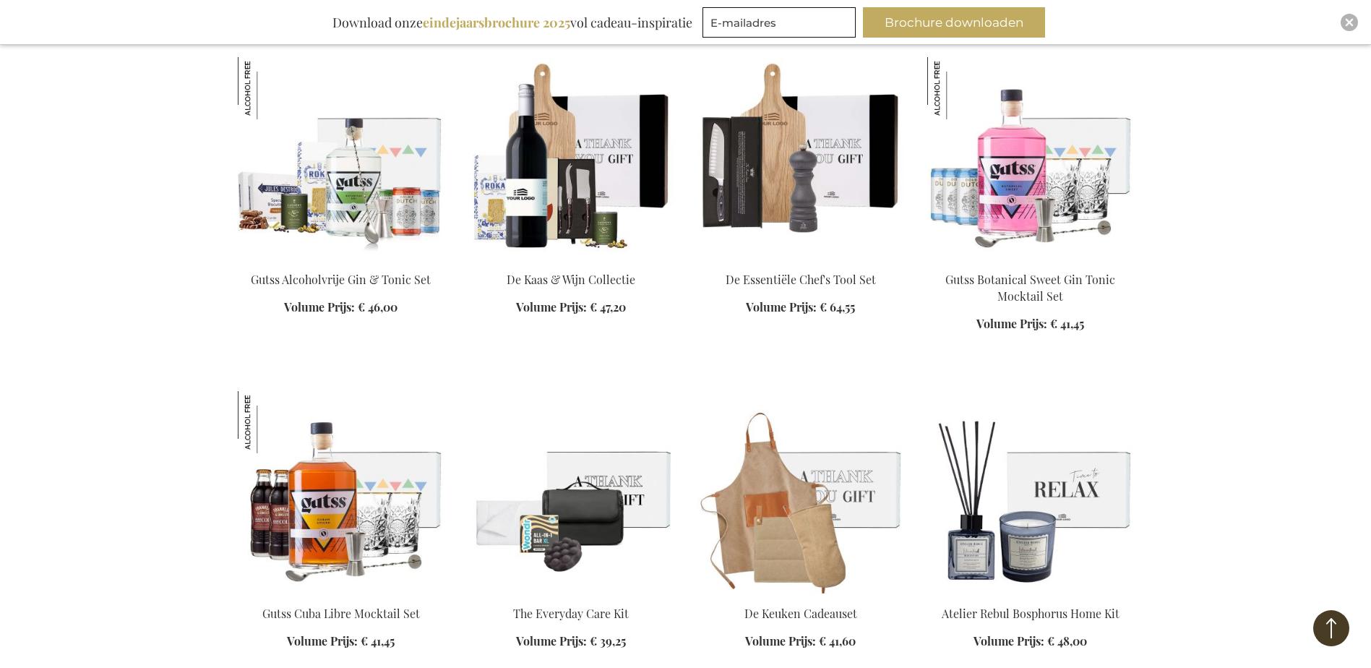
scroll to position [3613, 0]
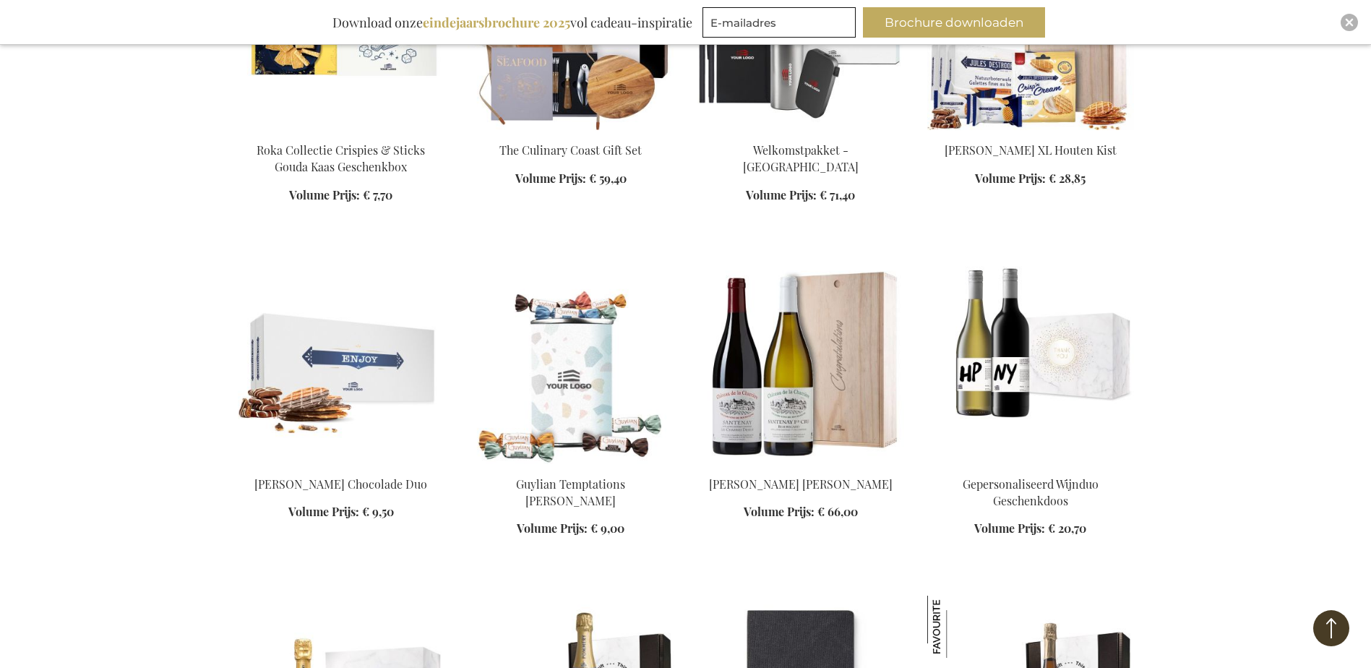
scroll to position [5348, 0]
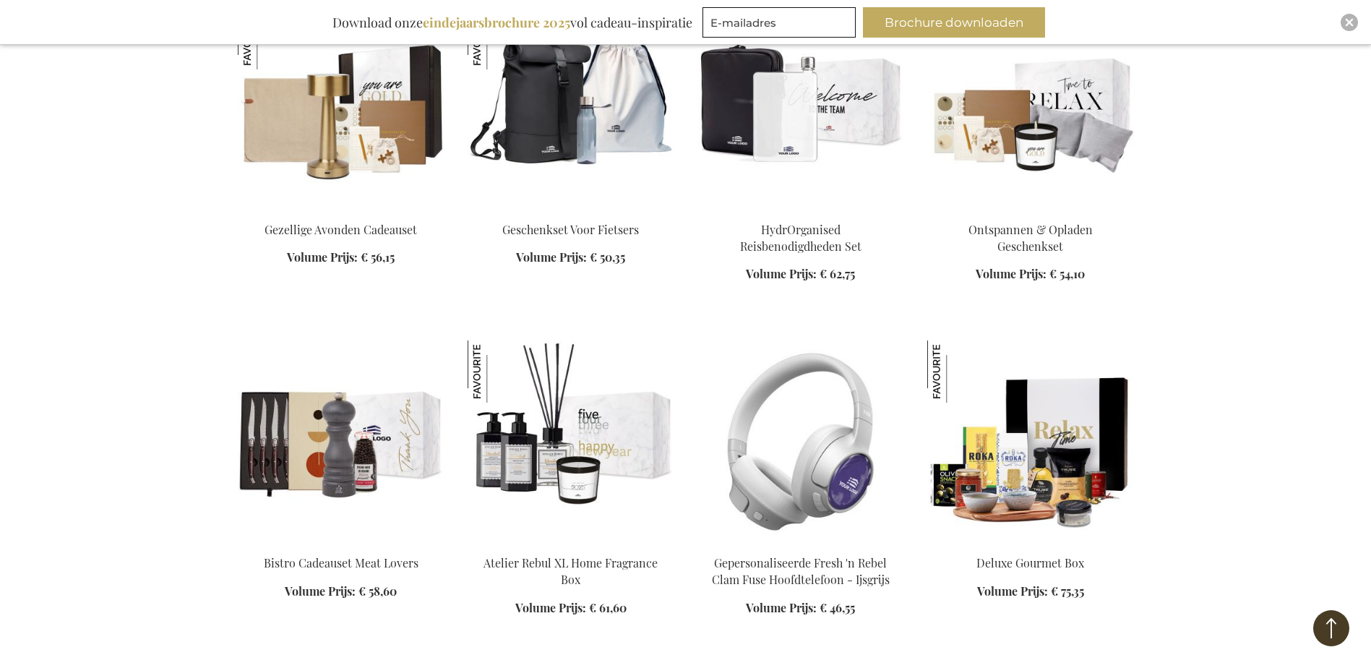
scroll to position [6287, 0]
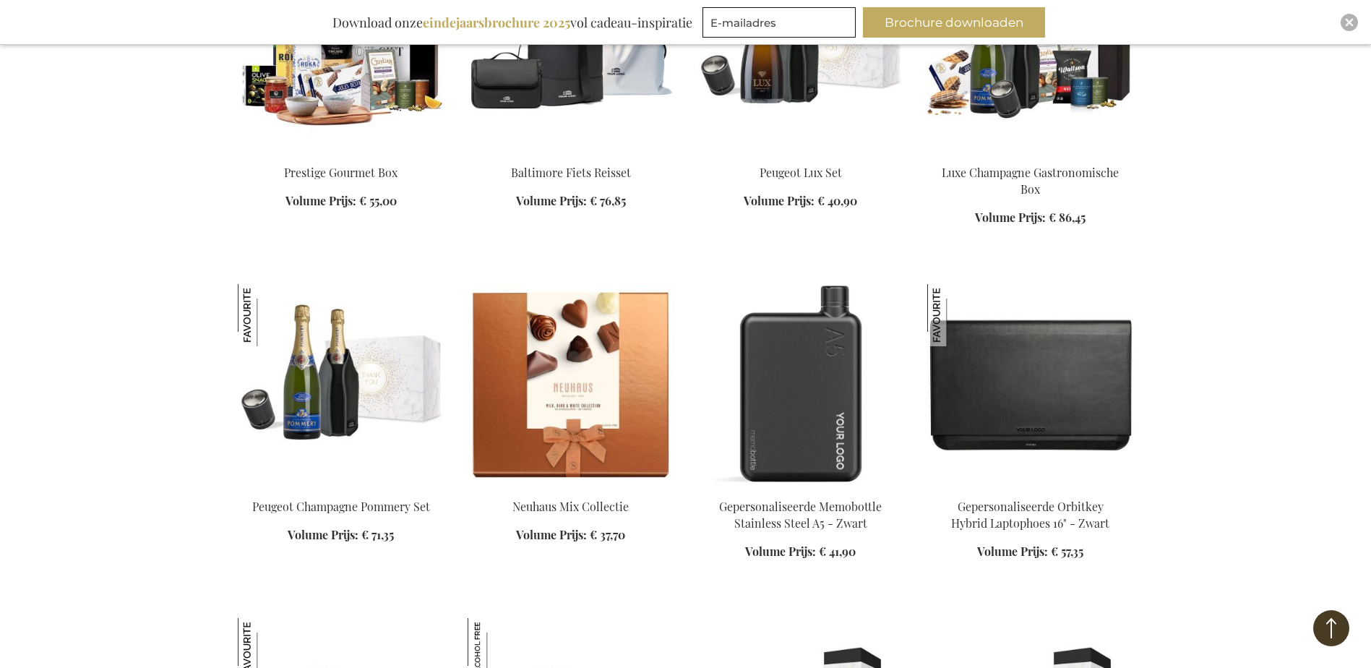
scroll to position [7010, 0]
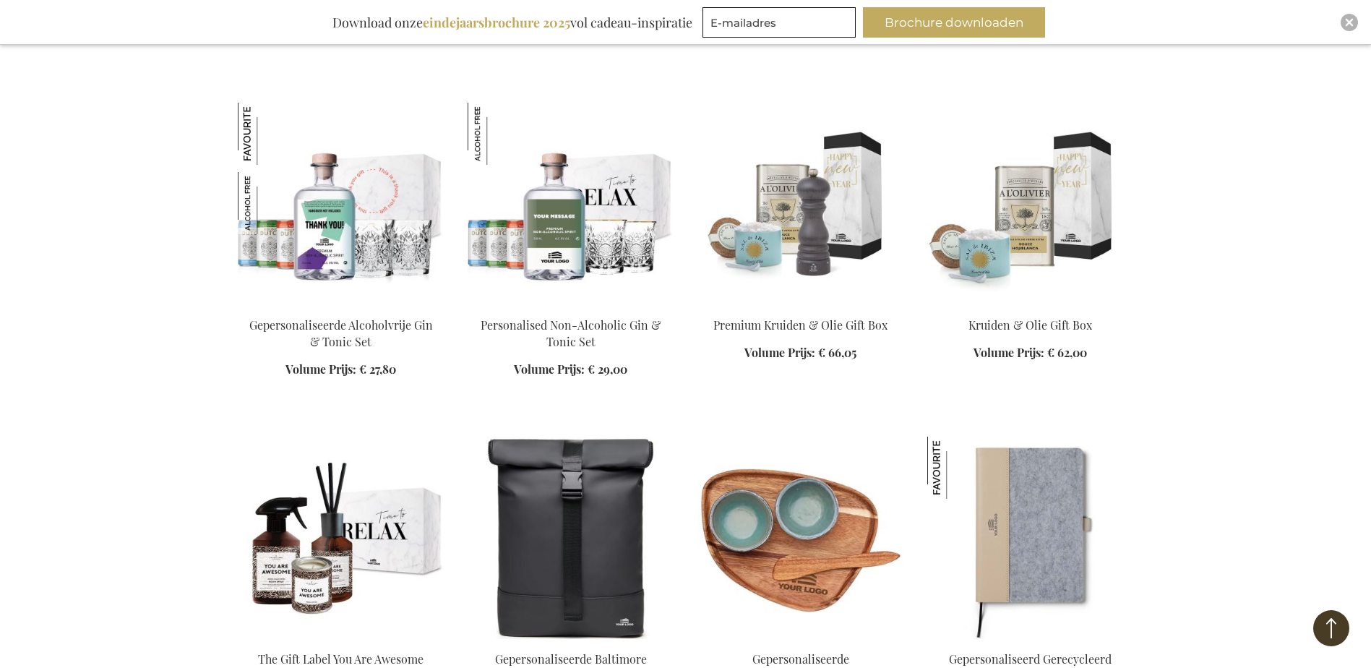
scroll to position [7588, 0]
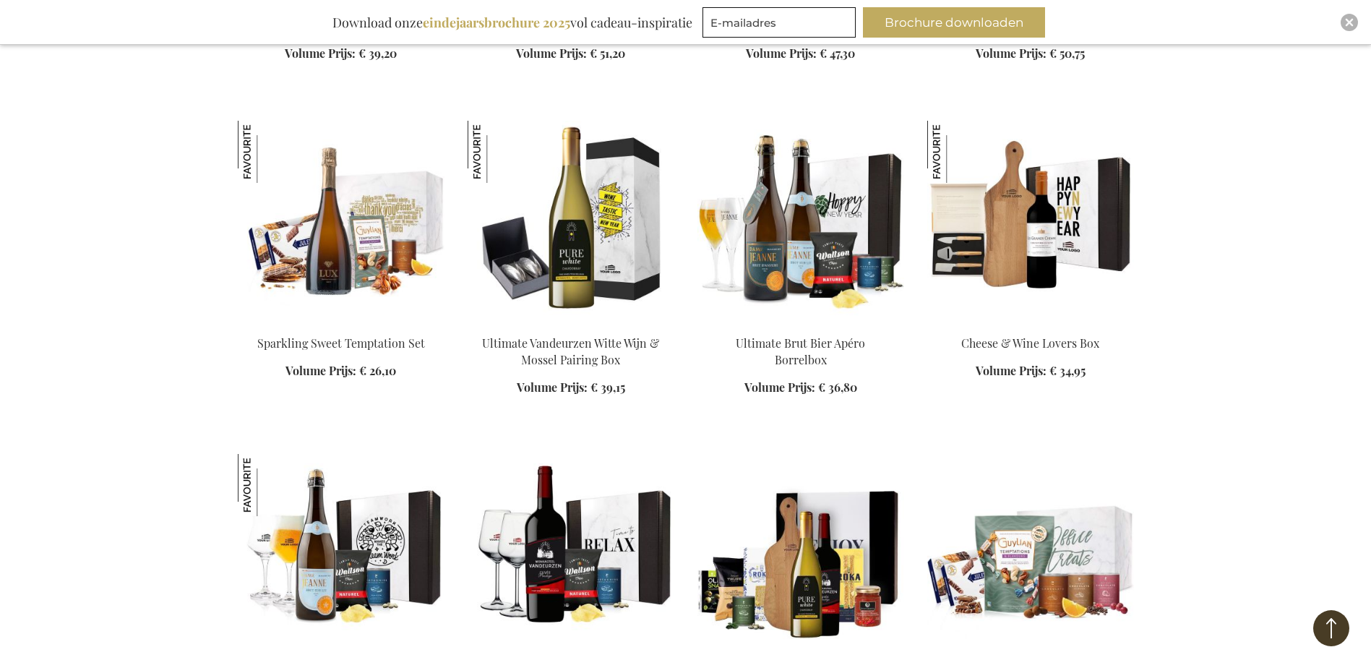
scroll to position [10190, 0]
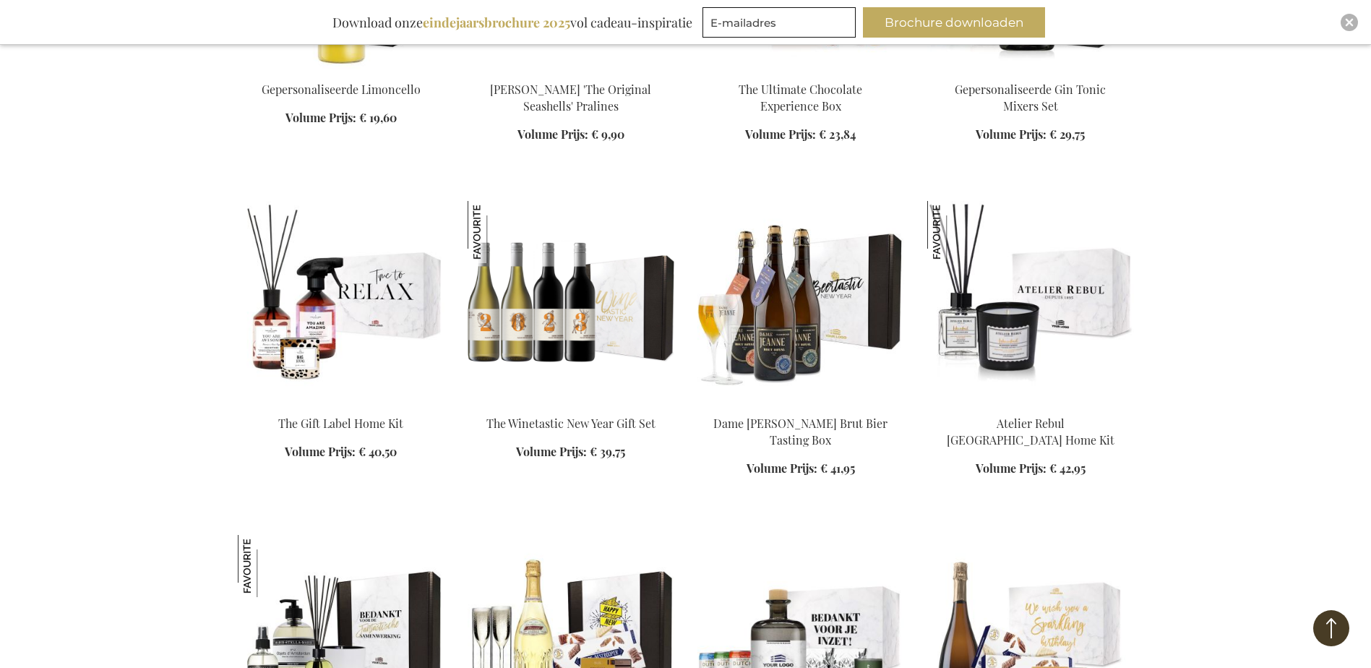
scroll to position [11130, 0]
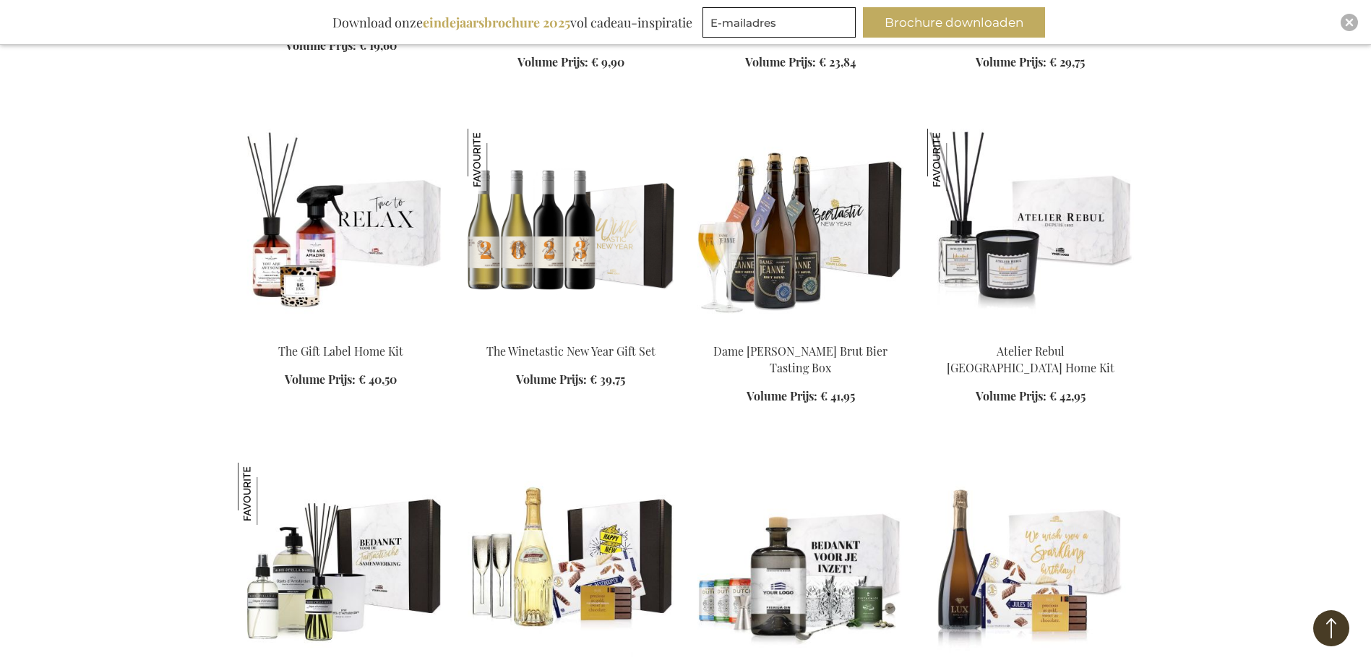
click at [1039, 195] on img at bounding box center [1030, 230] width 207 height 202
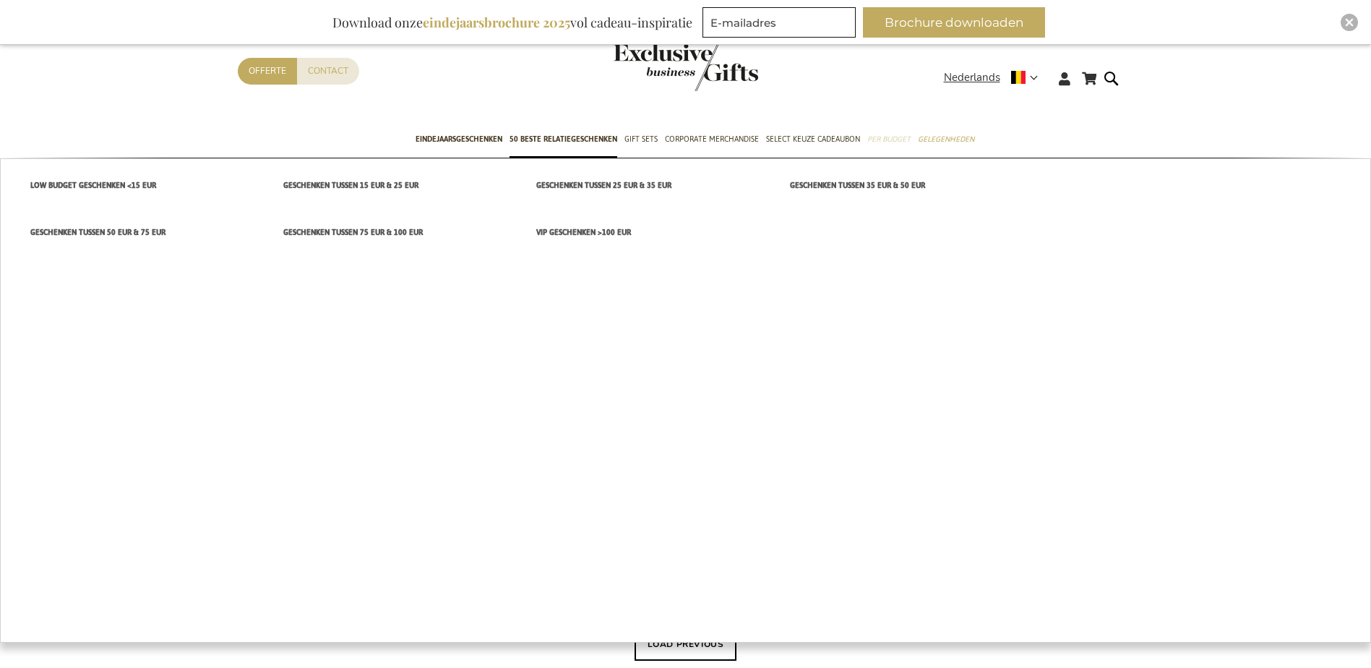
click at [893, 129] on link "Per Budget" at bounding box center [888, 140] width 43 height 36
click at [645, 186] on span "Geschenken tussen 25 EUR & 35 EUR" at bounding box center [603, 185] width 135 height 15
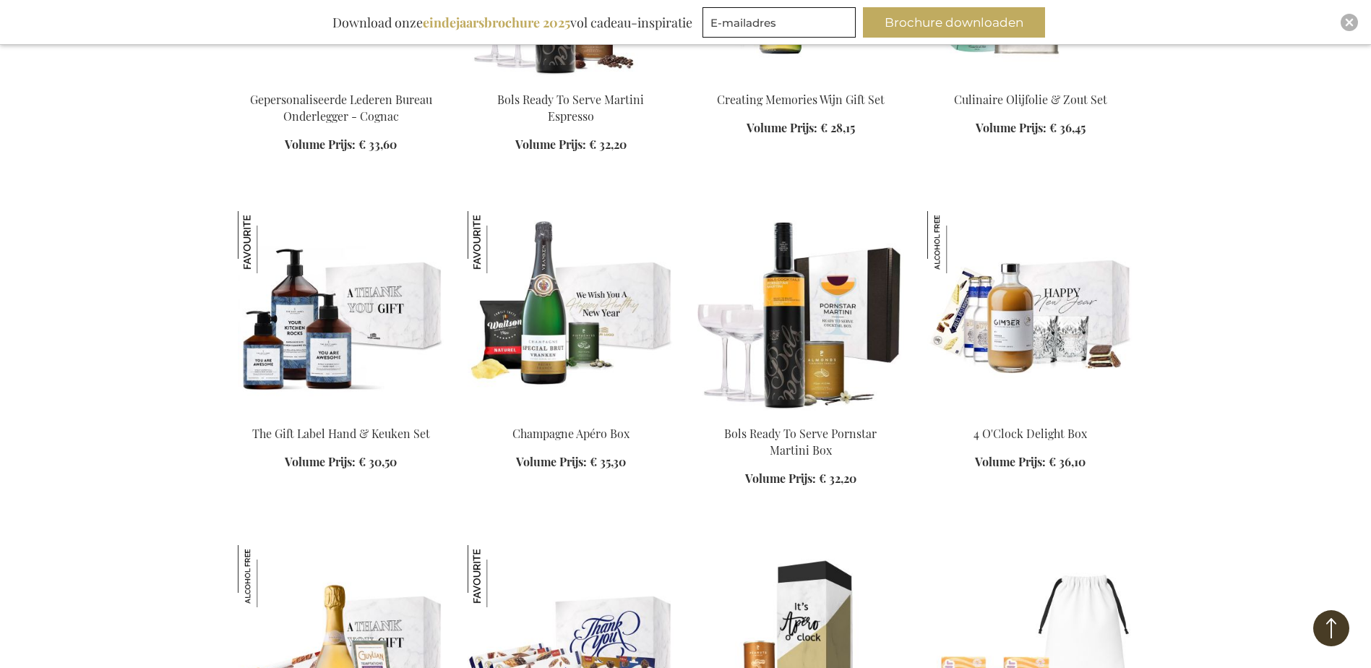
scroll to position [1156, 0]
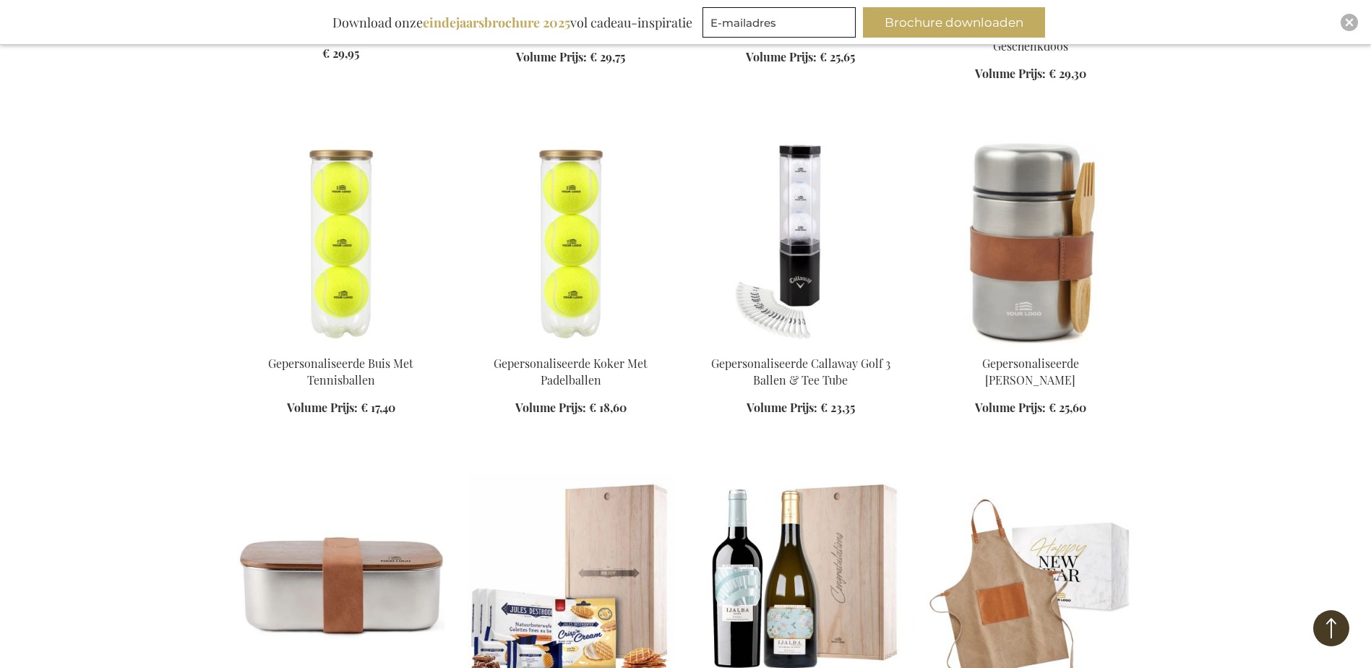
scroll to position [2168, 0]
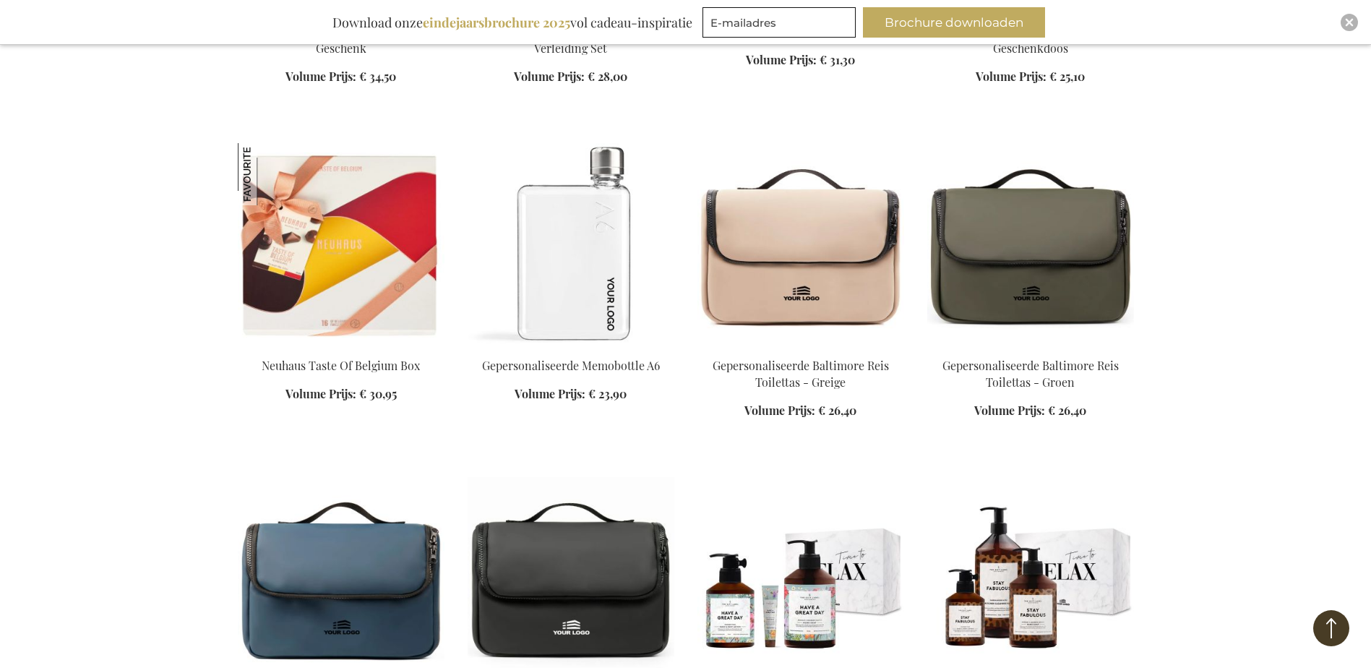
scroll to position [3180, 0]
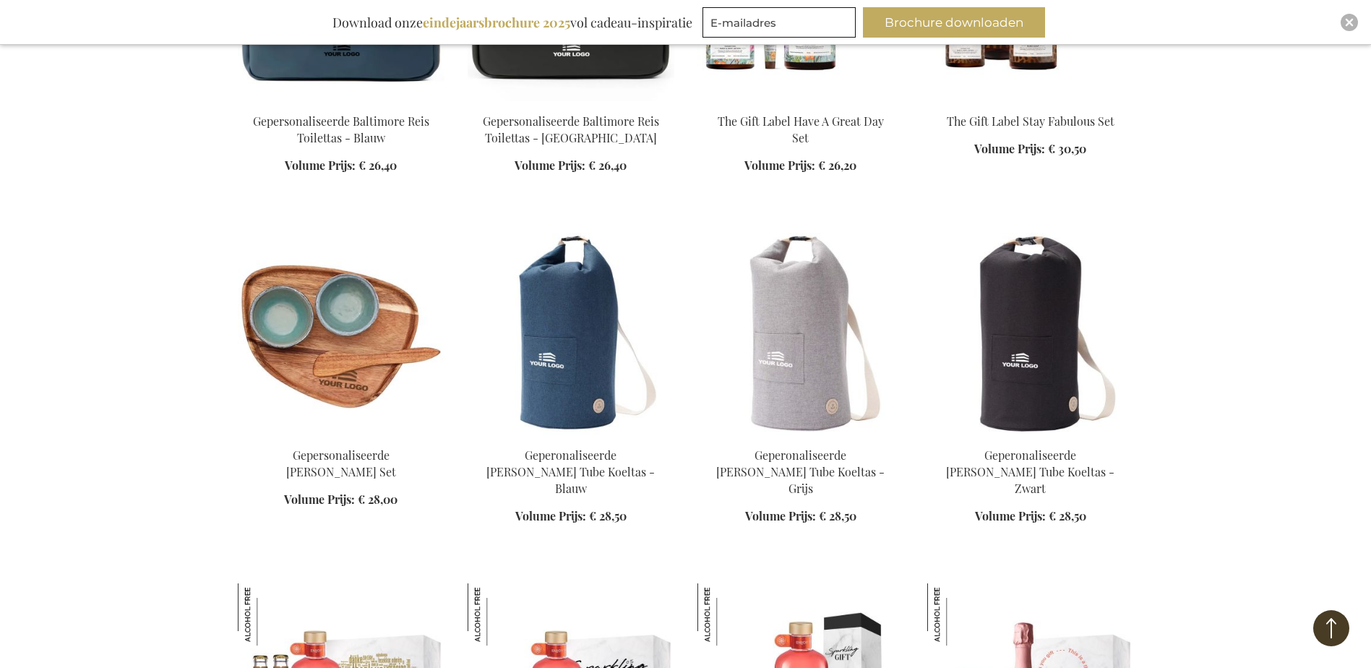
scroll to position [3758, 0]
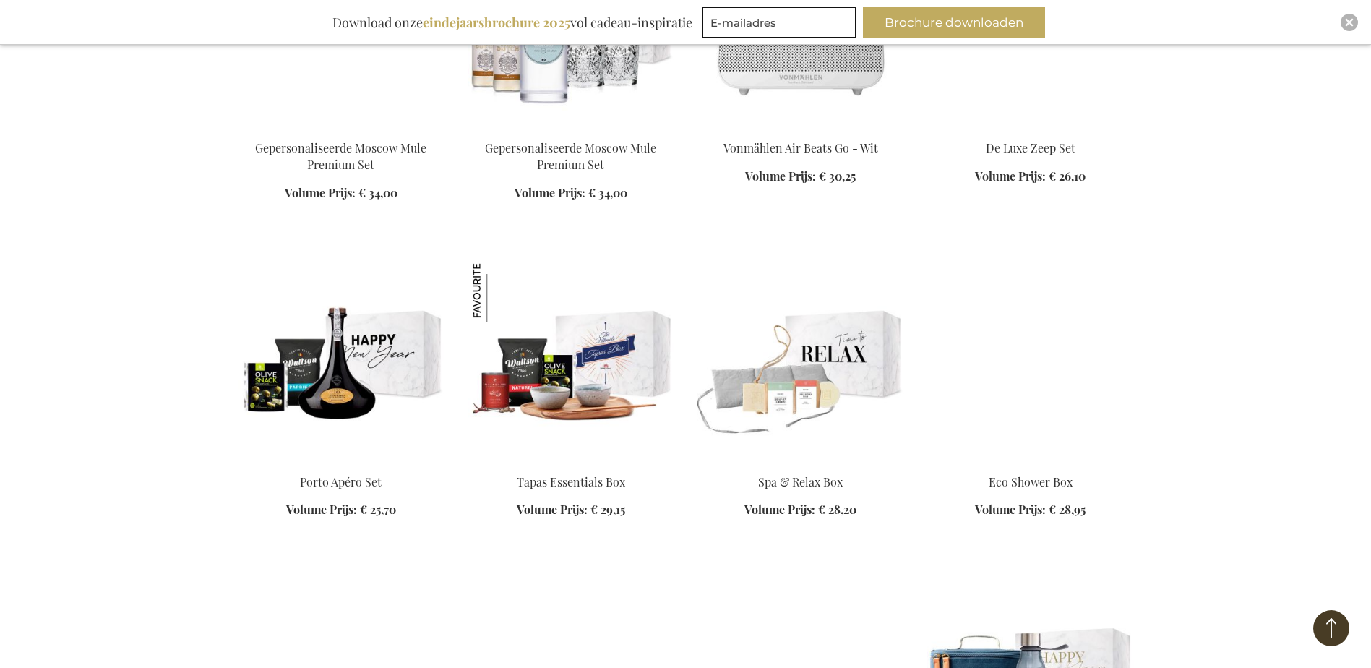
scroll to position [5420, 0]
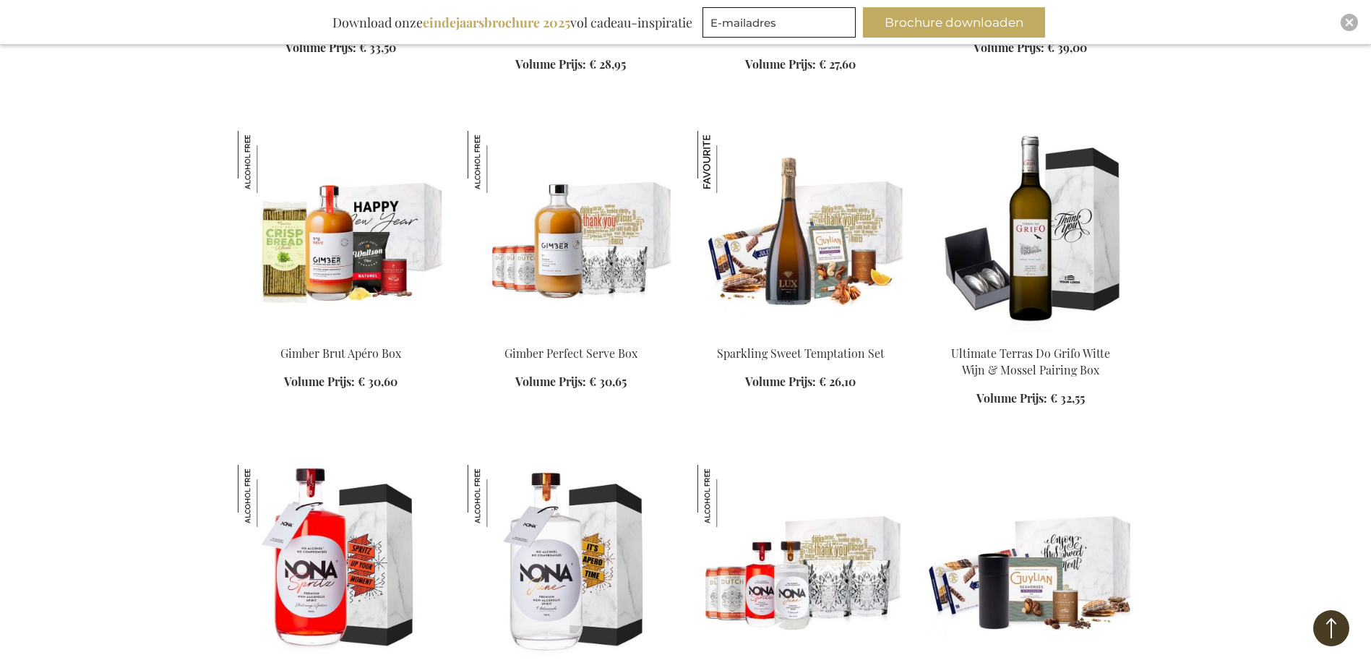
scroll to position [6866, 0]
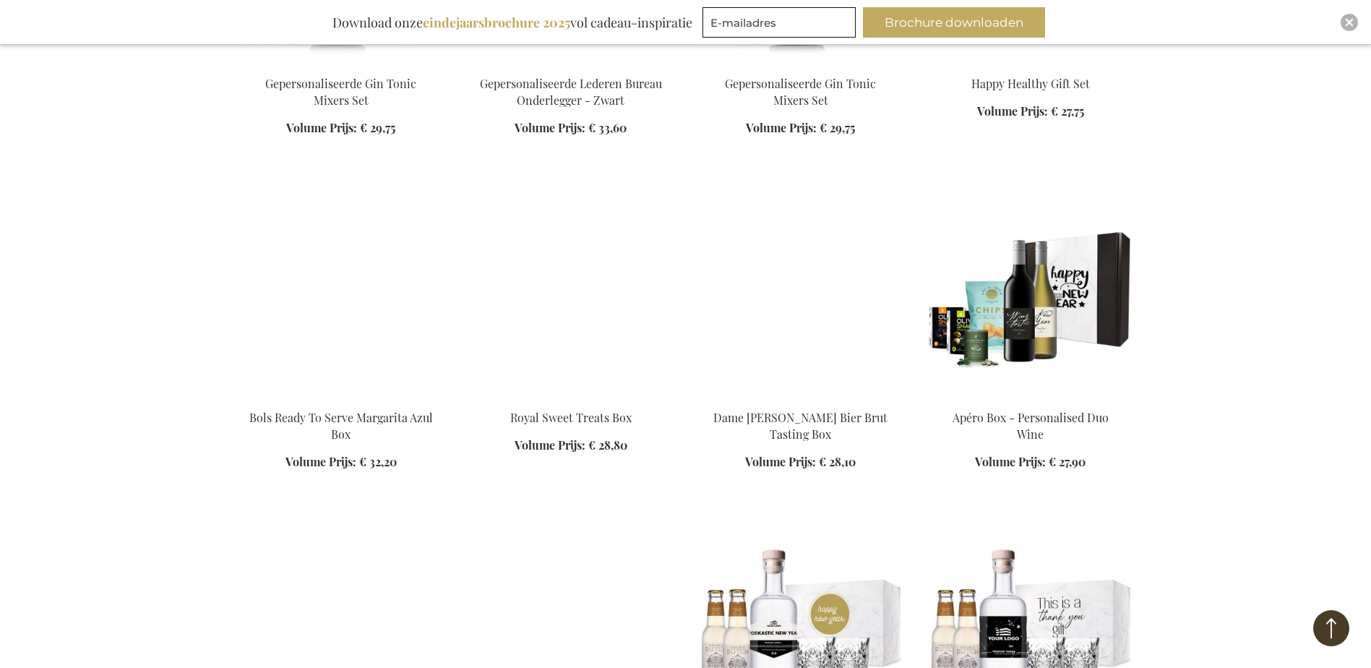
scroll to position [8094, 0]
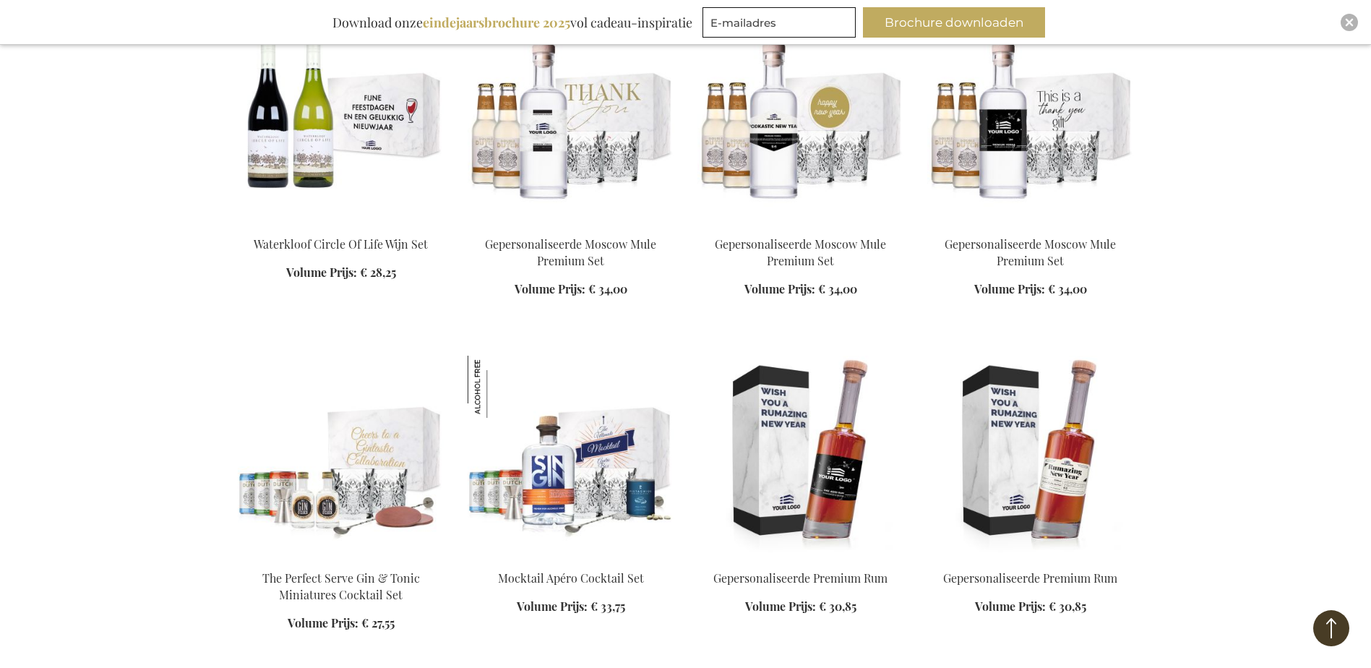
scroll to position [8600, 0]
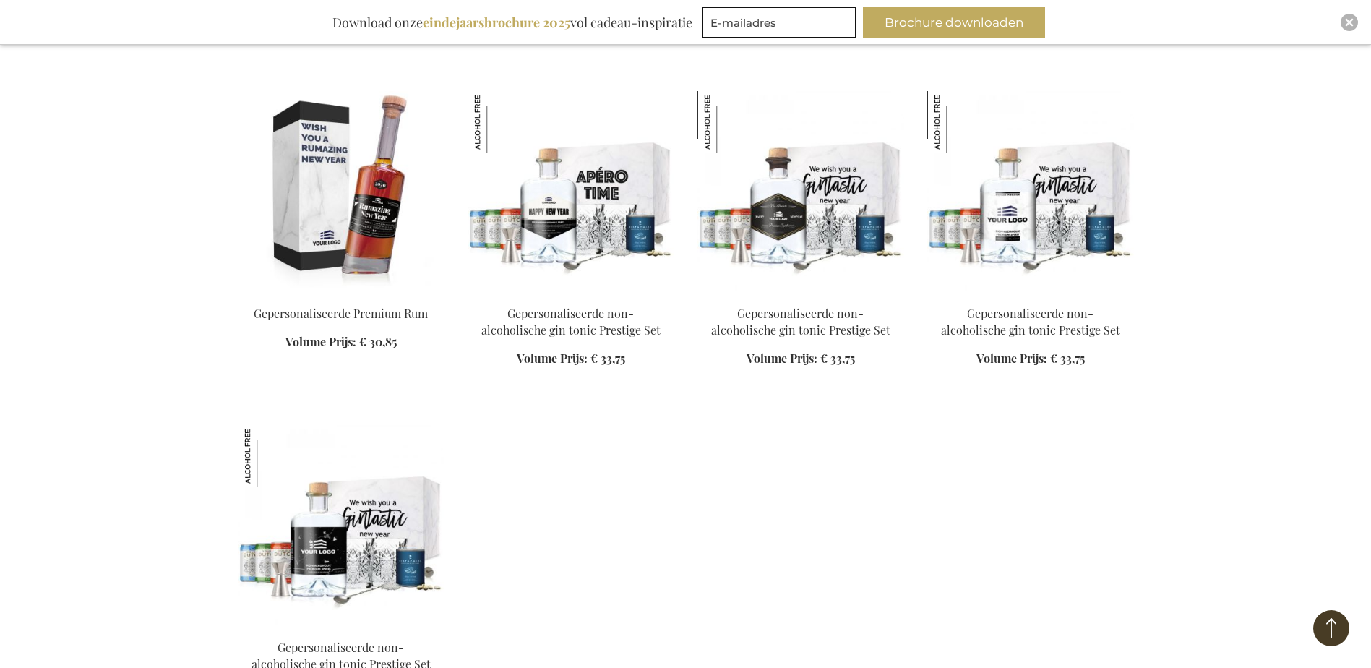
scroll to position [9106, 0]
